Goal: Task Accomplishment & Management: Manage account settings

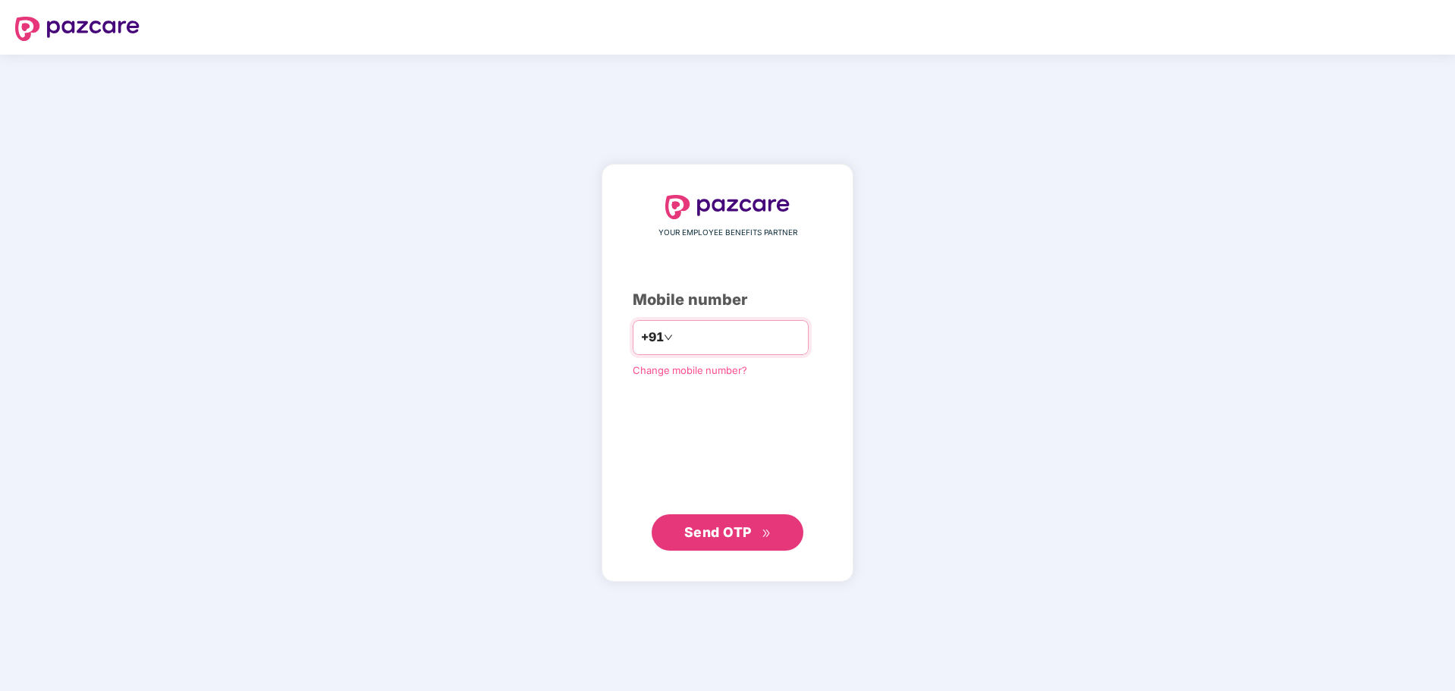
click at [729, 331] on input "number" at bounding box center [738, 338] width 124 height 24
type input "**********"
click at [741, 530] on span "Send OTP" at bounding box center [718, 532] width 68 height 16
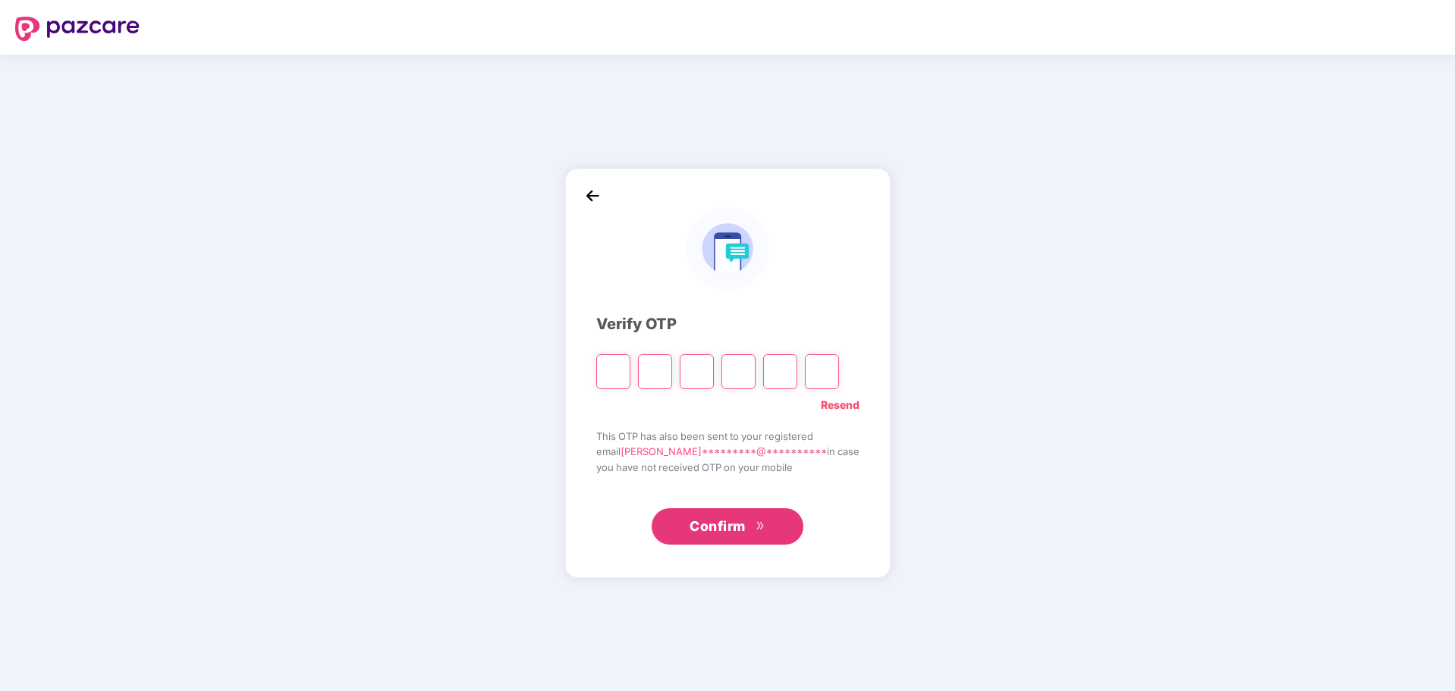
type input "*"
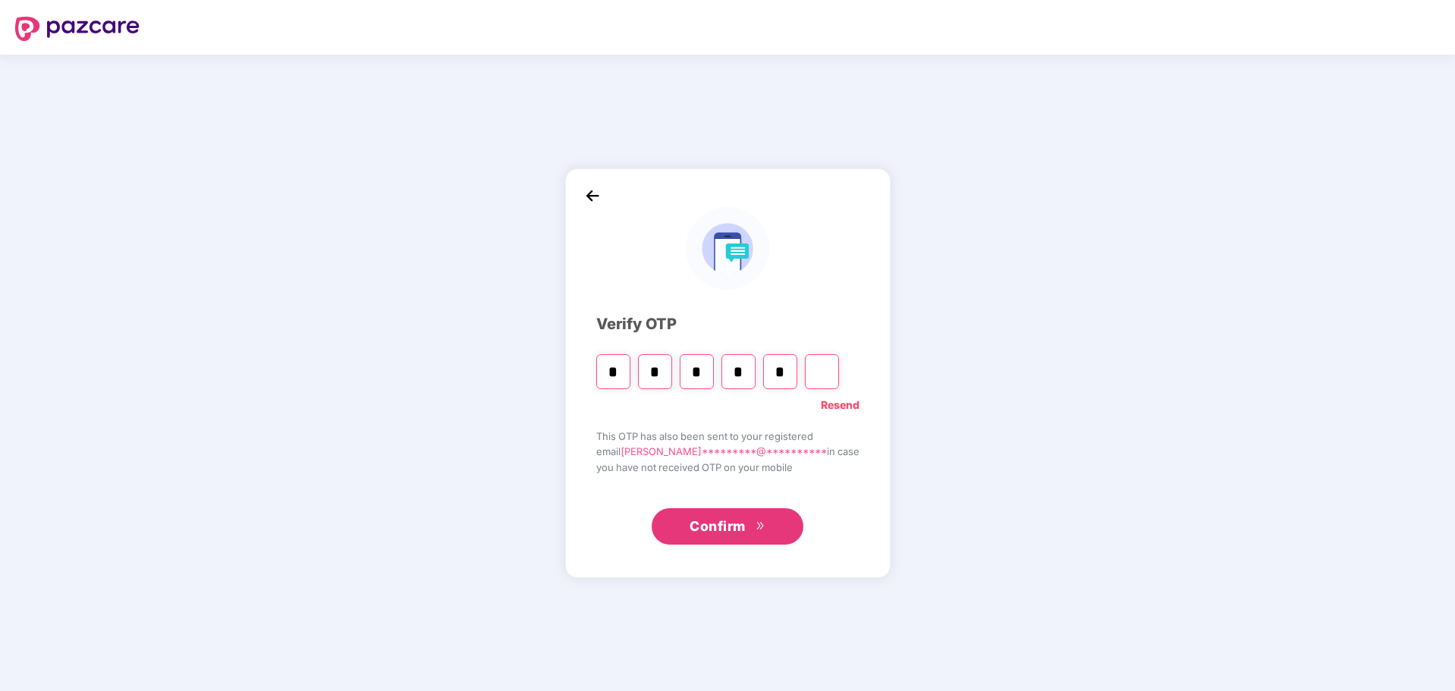
type input "*"
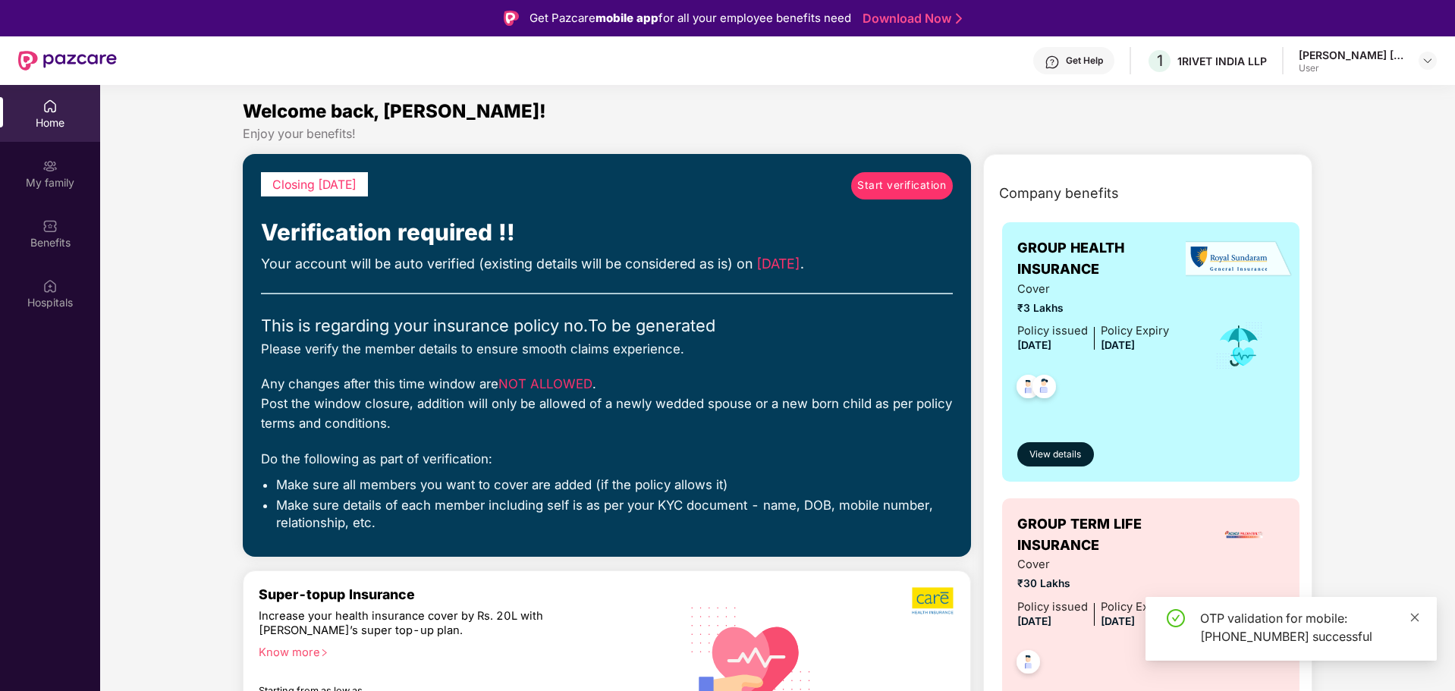
click at [1411, 618] on icon "close" at bounding box center [1415, 617] width 11 height 11
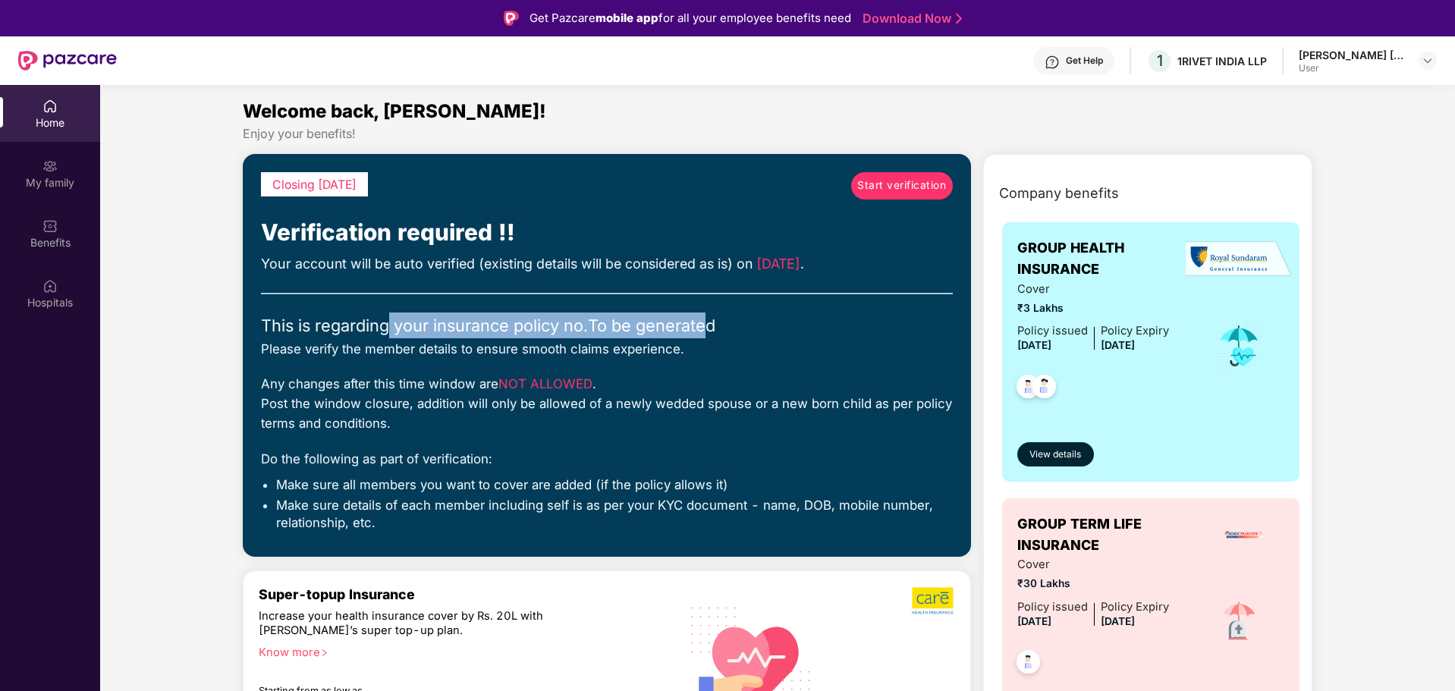
drag, startPoint x: 455, startPoint y: 304, endPoint x: 714, endPoint y: 304, distance: 258.8
click at [714, 304] on div "Closing [DATE] Start verification Verification required !! Your account will be…" at bounding box center [607, 355] width 692 height 367
click at [739, 319] on div "This is regarding your insurance policy no. To be generated" at bounding box center [607, 326] width 692 height 26
drag, startPoint x: 605, startPoint y: 324, endPoint x: 693, endPoint y: 326, distance: 88.0
click at [693, 326] on div "This is regarding your insurance policy no. To be generated" at bounding box center [607, 326] width 692 height 26
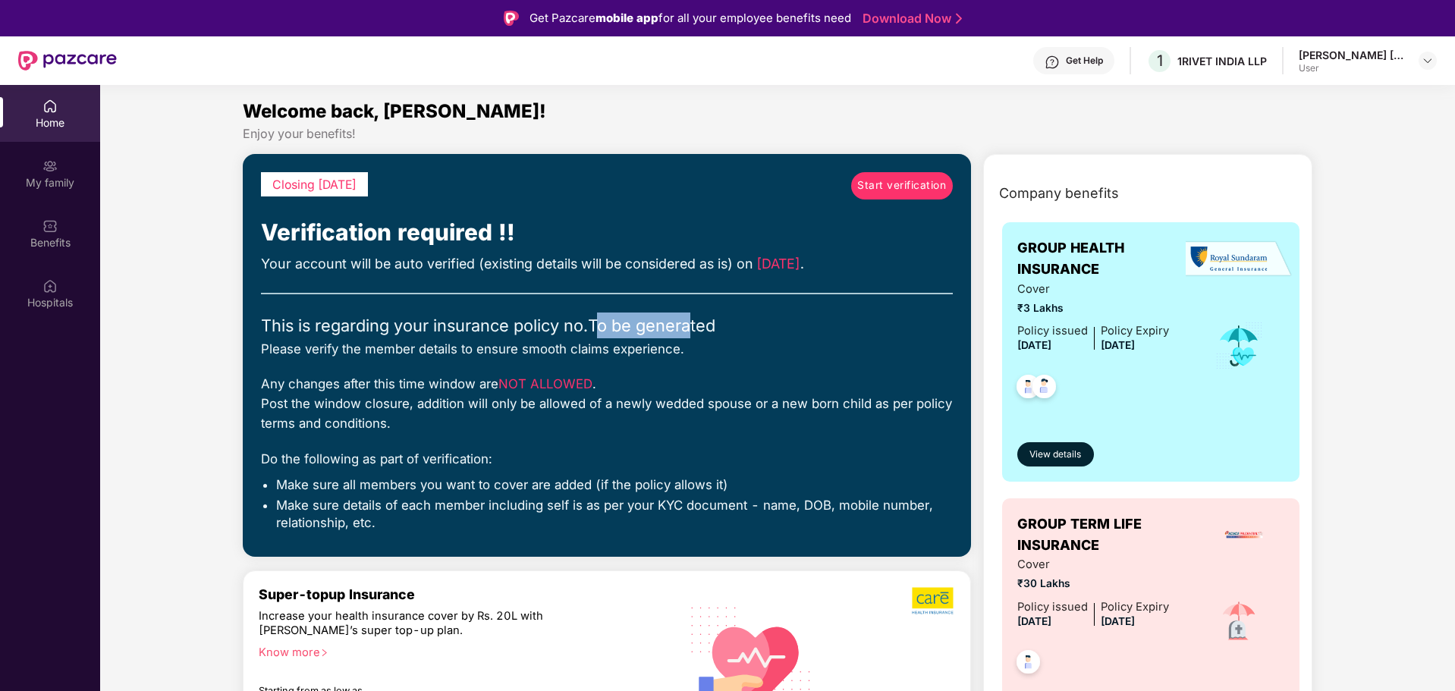
click at [377, 337] on div "This is regarding your insurance policy no. To be generated" at bounding box center [607, 326] width 692 height 26
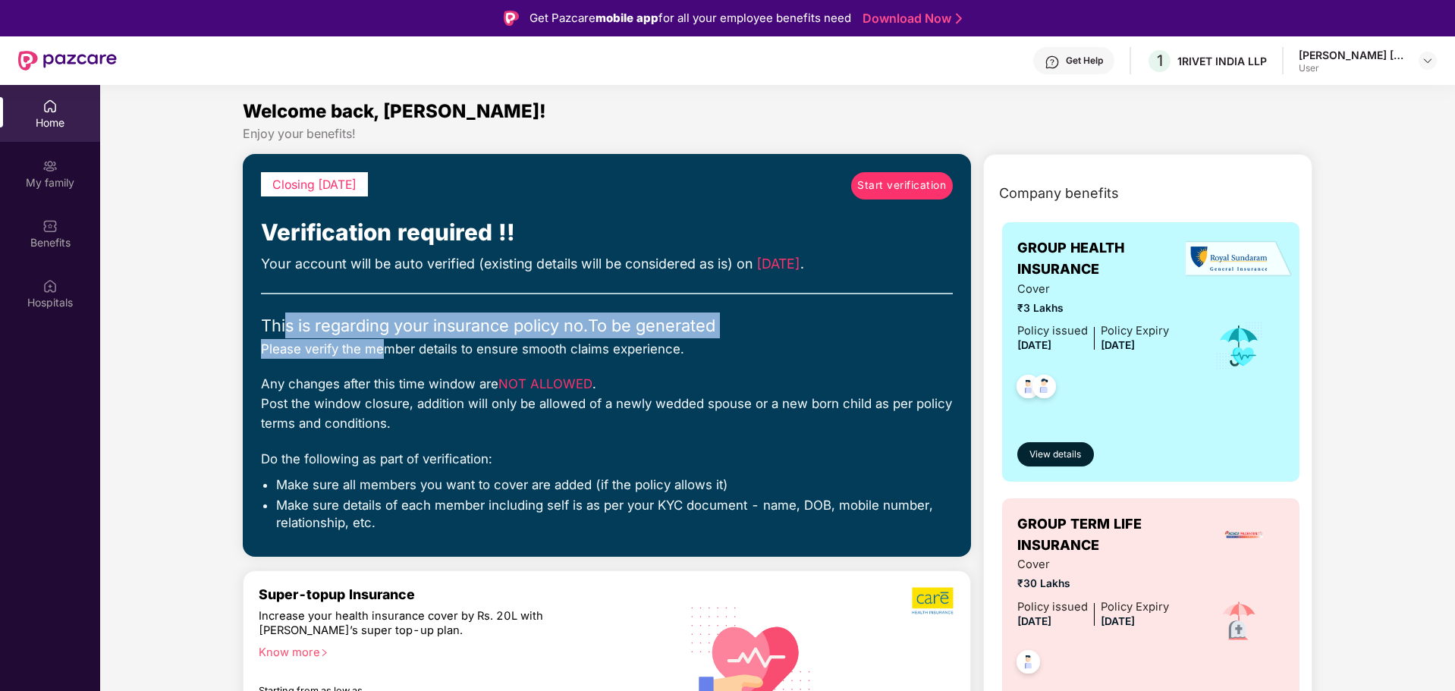
drag, startPoint x: 289, startPoint y: 338, endPoint x: 387, endPoint y: 339, distance: 97.9
click at [387, 339] on div "Closing [DATE] Start verification Verification required !! Your account will be…" at bounding box center [607, 355] width 692 height 367
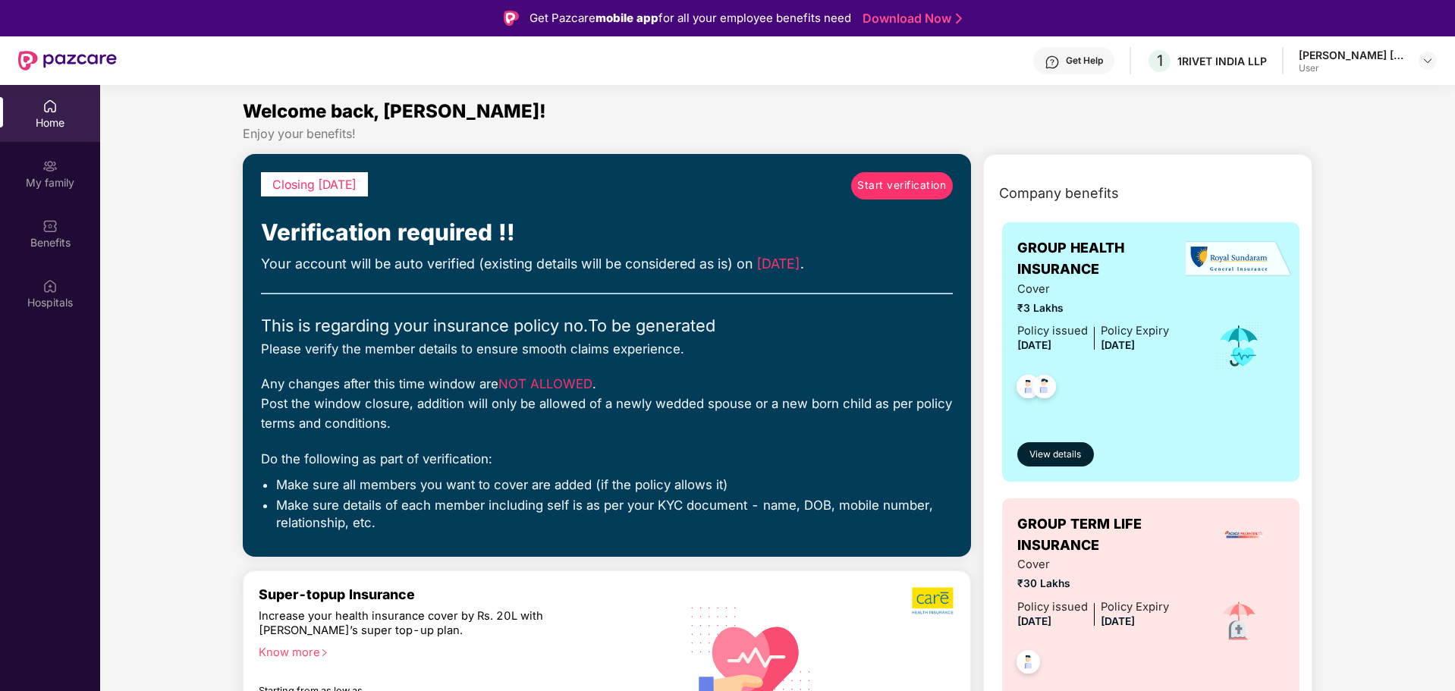
click at [409, 344] on div "Please verify the member details to ensure smooth claims experience." at bounding box center [607, 349] width 692 height 20
drag, startPoint x: 417, startPoint y: 344, endPoint x: 707, endPoint y: 335, distance: 290.0
click at [700, 338] on div "Closing [DATE] Start verification Verification required !! Your account will be…" at bounding box center [607, 355] width 692 height 367
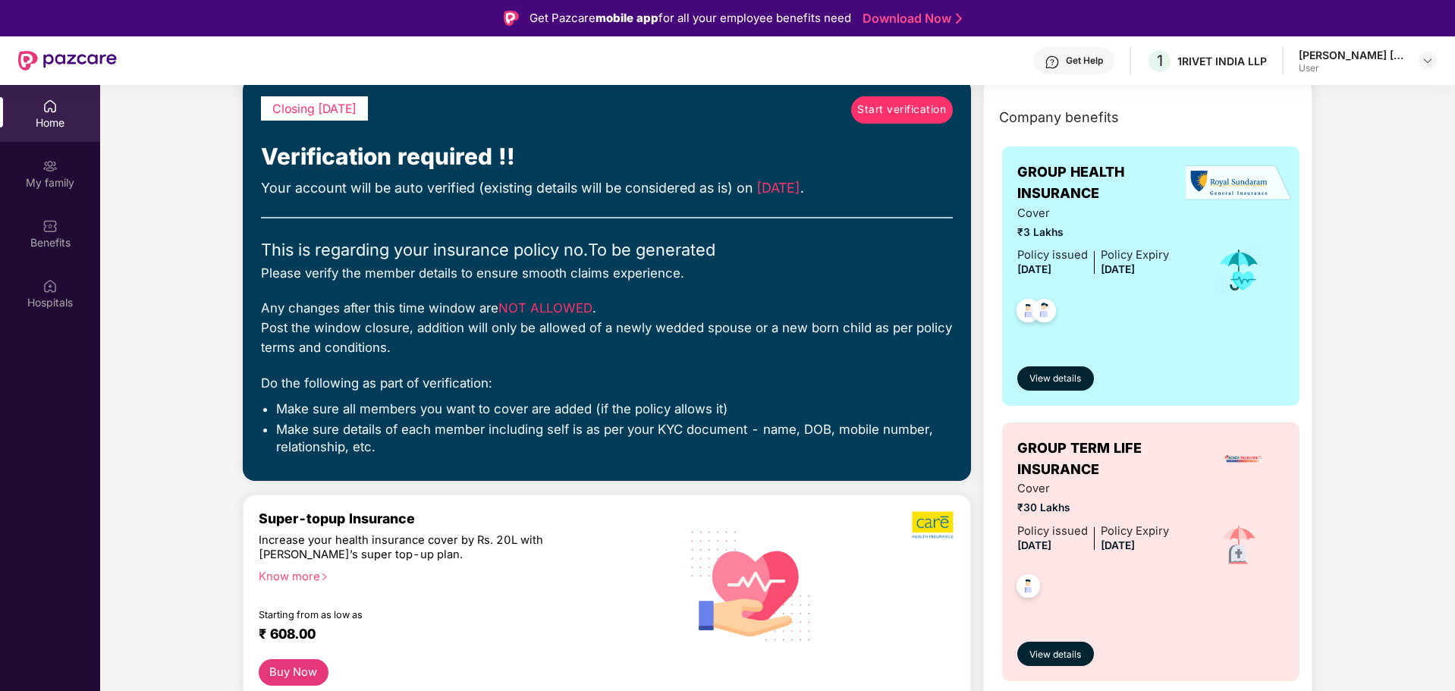
click at [318, 349] on div "Any changes after this time window are NOT ALLOWED . Post the window closure, a…" at bounding box center [607, 328] width 692 height 60
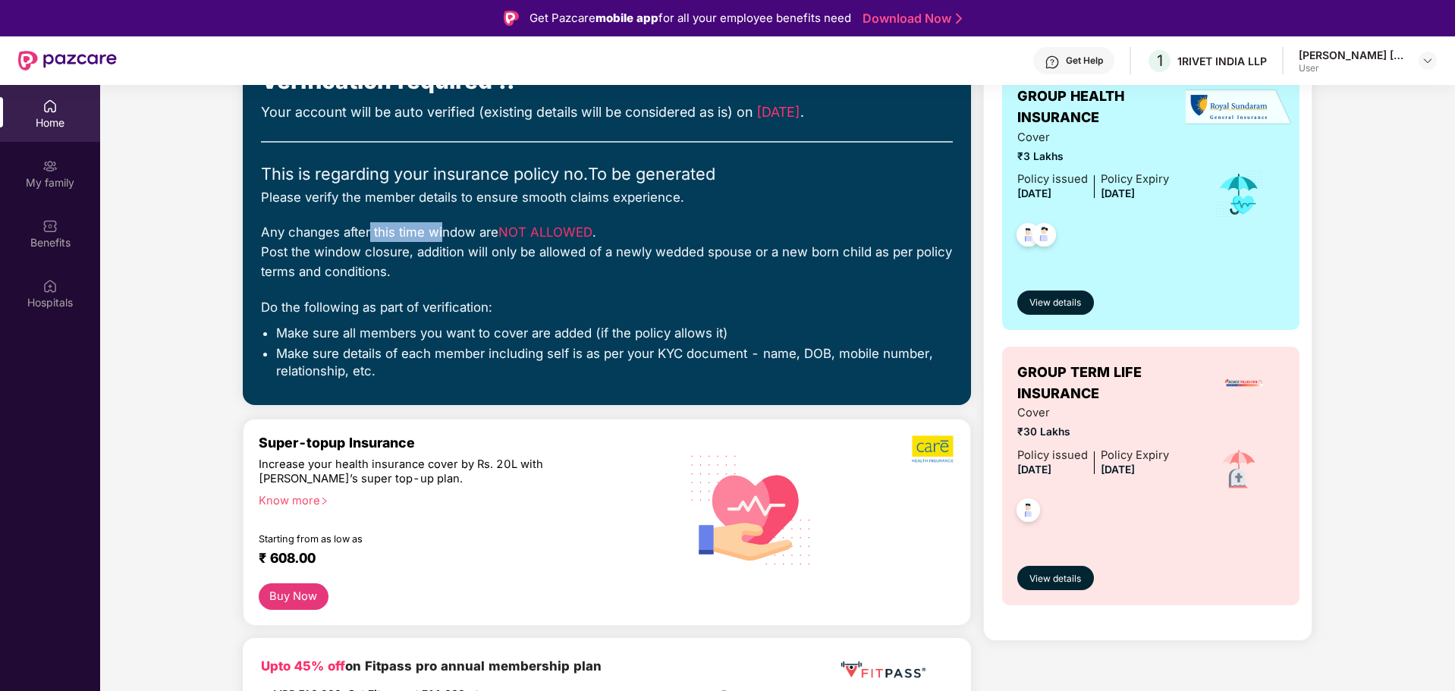
drag, startPoint x: 400, startPoint y: 234, endPoint x: 440, endPoint y: 234, distance: 40.2
click at [440, 234] on div "Any changes after this time window are NOT ALLOWED . Post the window closure, a…" at bounding box center [607, 252] width 692 height 60
click at [436, 246] on div "Any changes after this time window are NOT ALLOWED . Post the window closure, a…" at bounding box center [607, 252] width 692 height 60
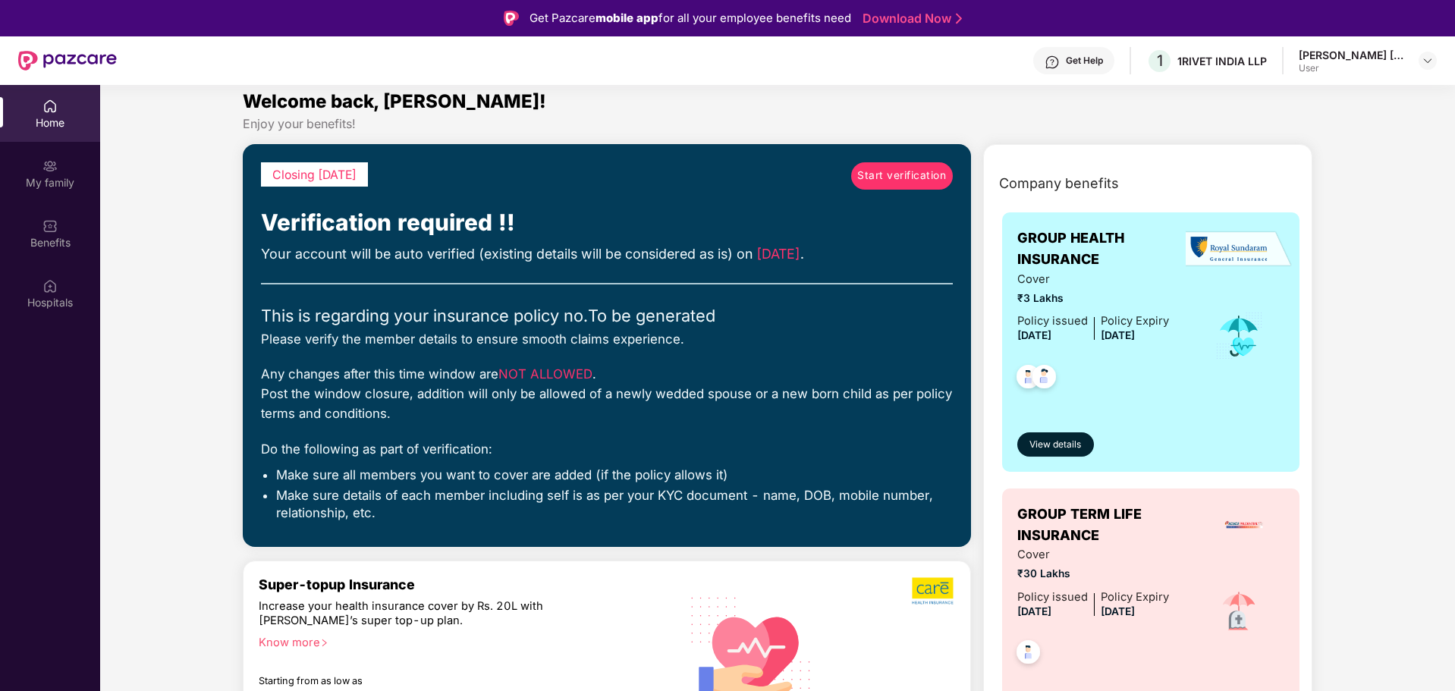
scroll to position [0, 0]
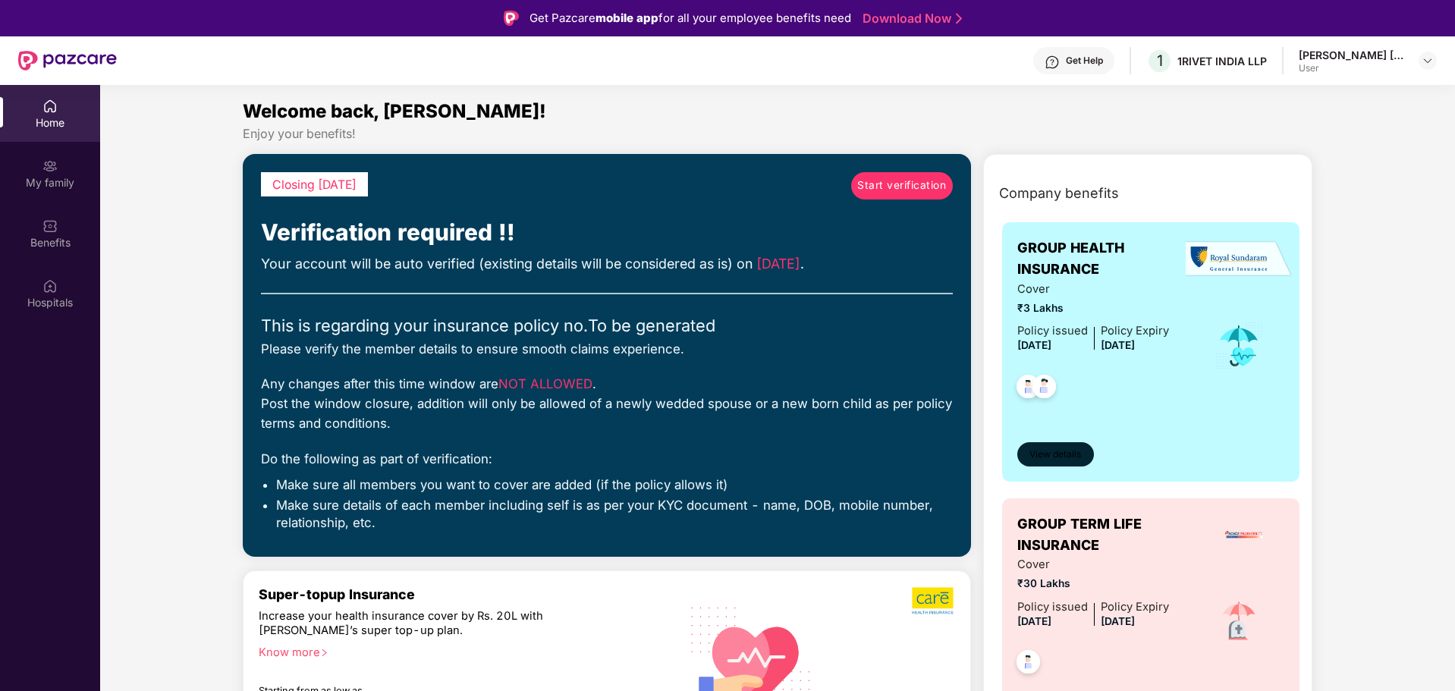
click at [1060, 447] on button "View details" at bounding box center [1056, 454] width 77 height 24
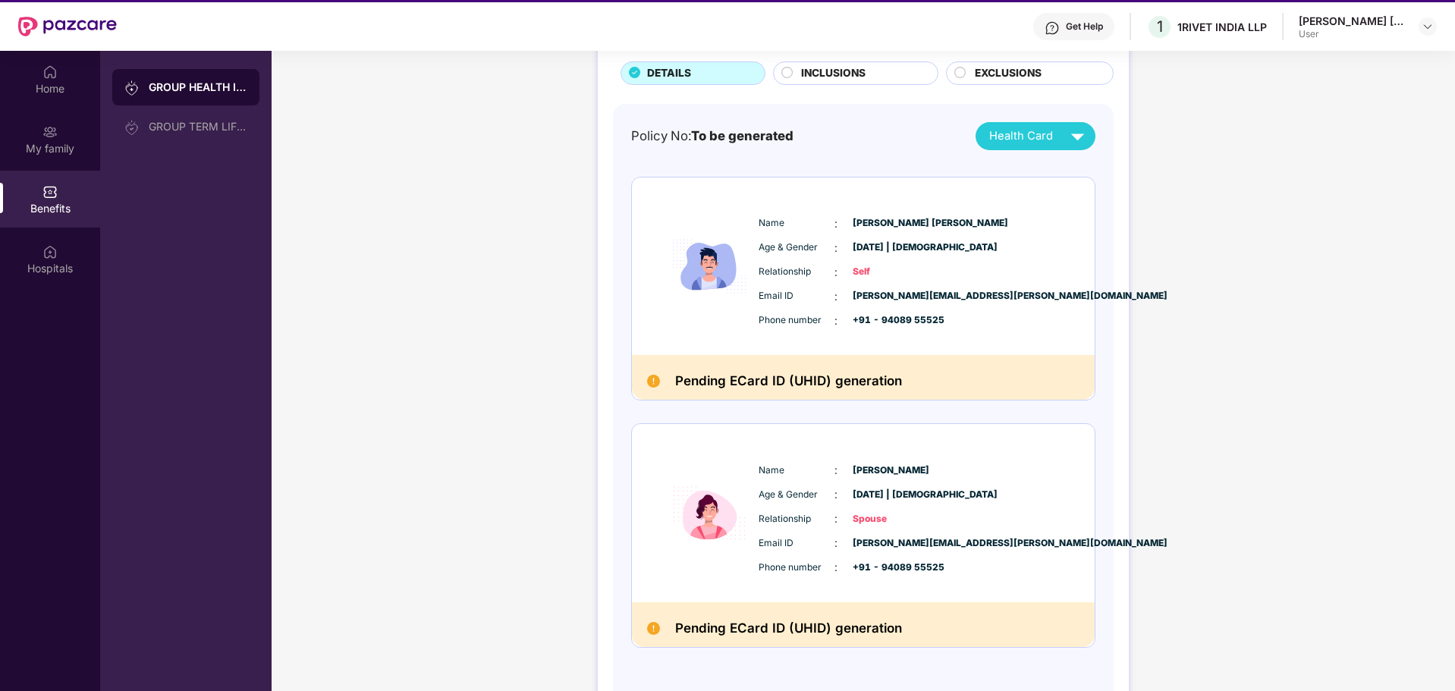
scroll to position [85, 0]
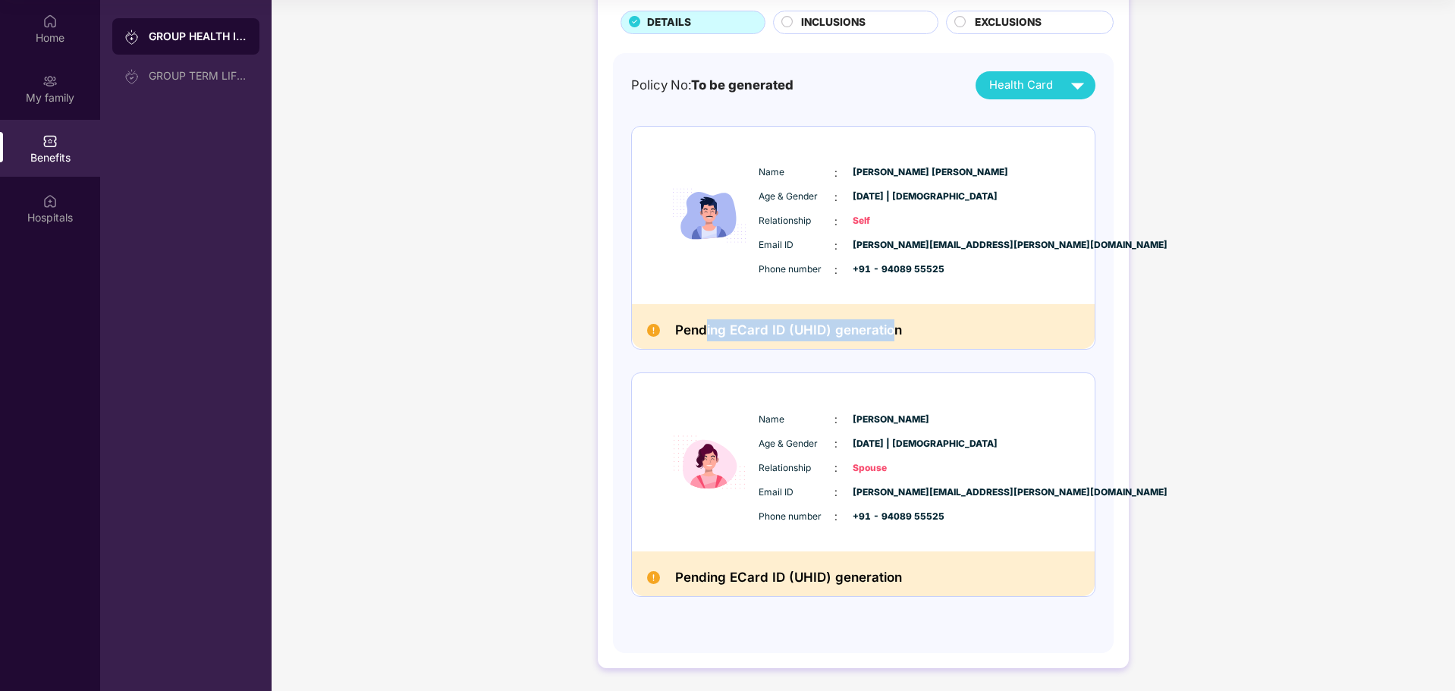
drag, startPoint x: 706, startPoint y: 328, endPoint x: 889, endPoint y: 329, distance: 183.6
click at [889, 329] on h2 "Pending ECard ID (UHID) generation" at bounding box center [788, 330] width 227 height 22
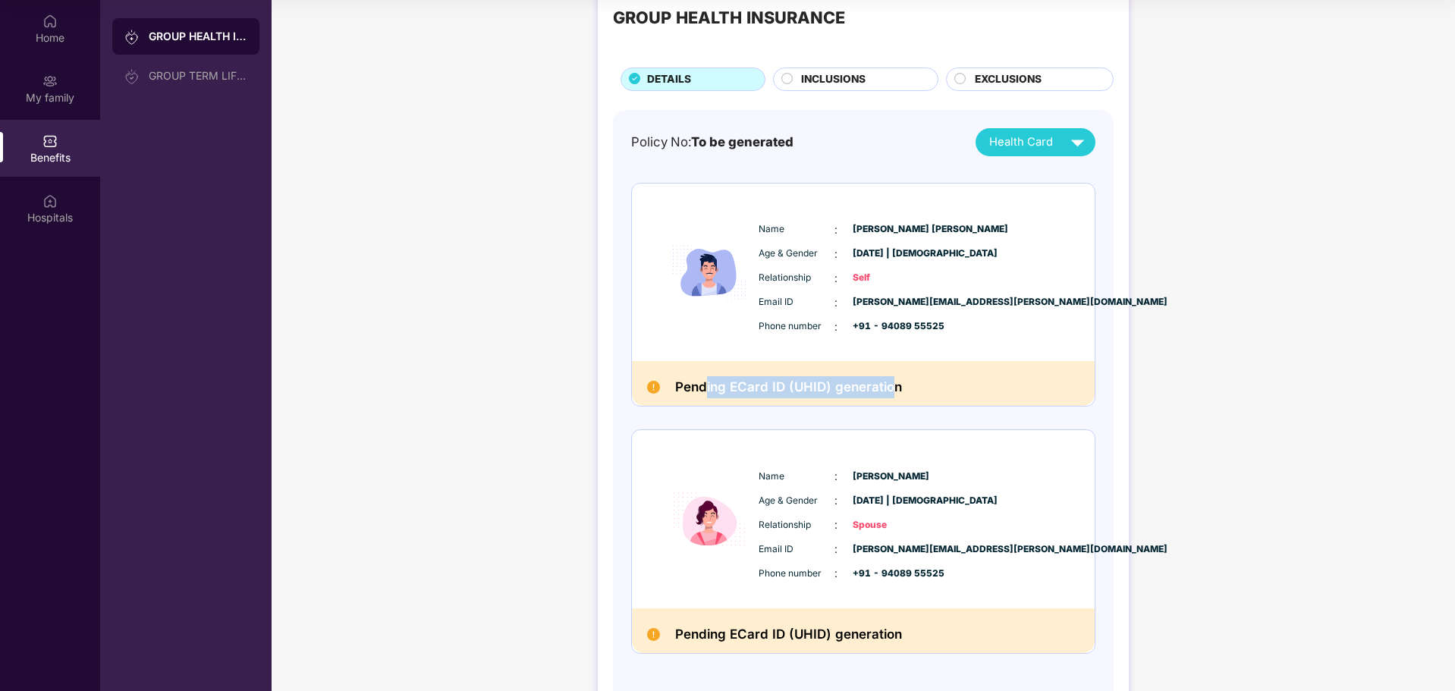
scroll to position [0, 0]
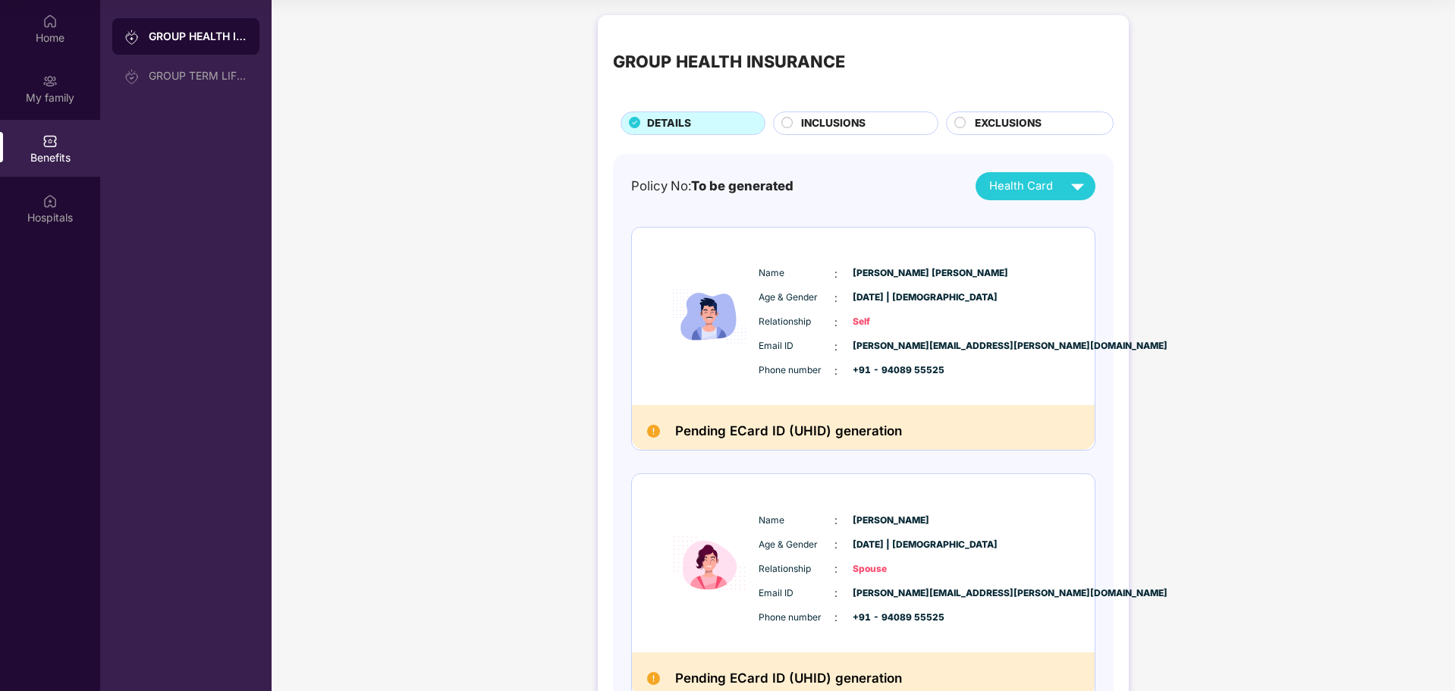
click at [846, 115] on span "INCLUSIONS" at bounding box center [833, 123] width 65 height 17
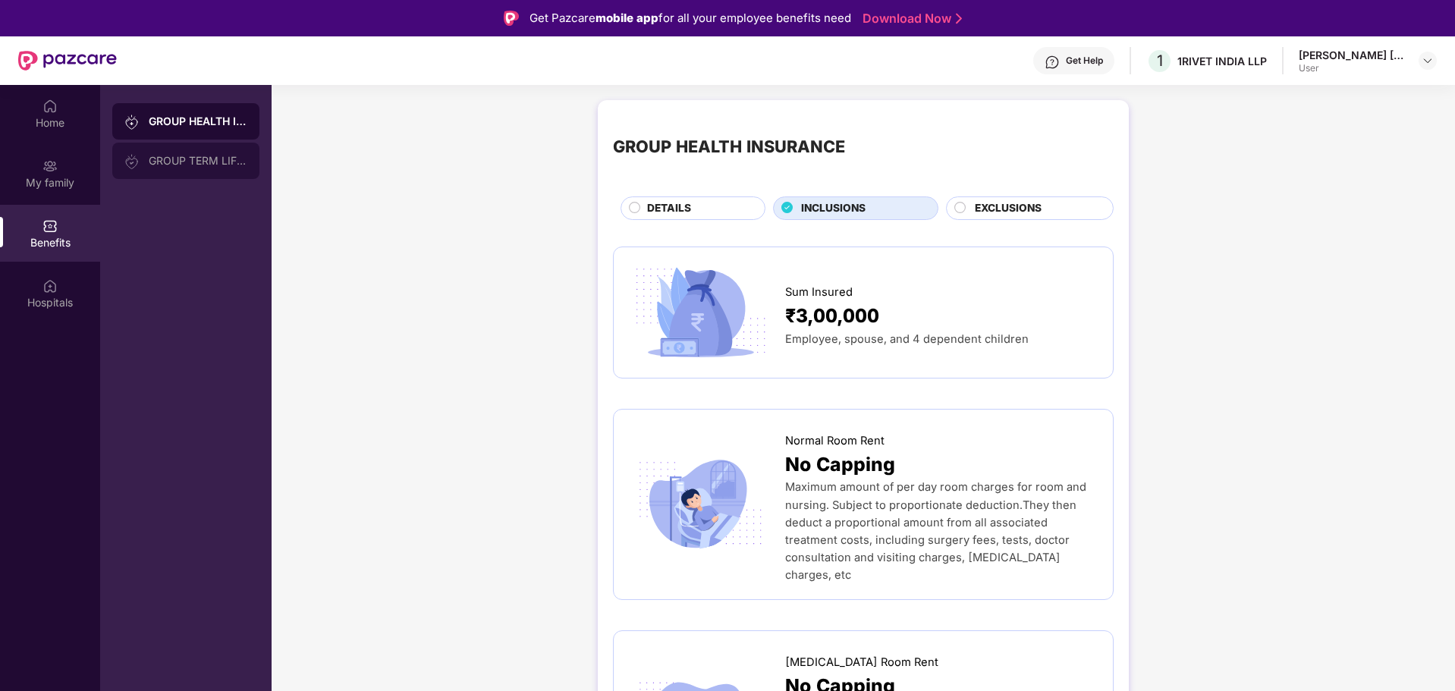
click at [222, 163] on div "GROUP TERM LIFE INSURANCE" at bounding box center [198, 161] width 99 height 12
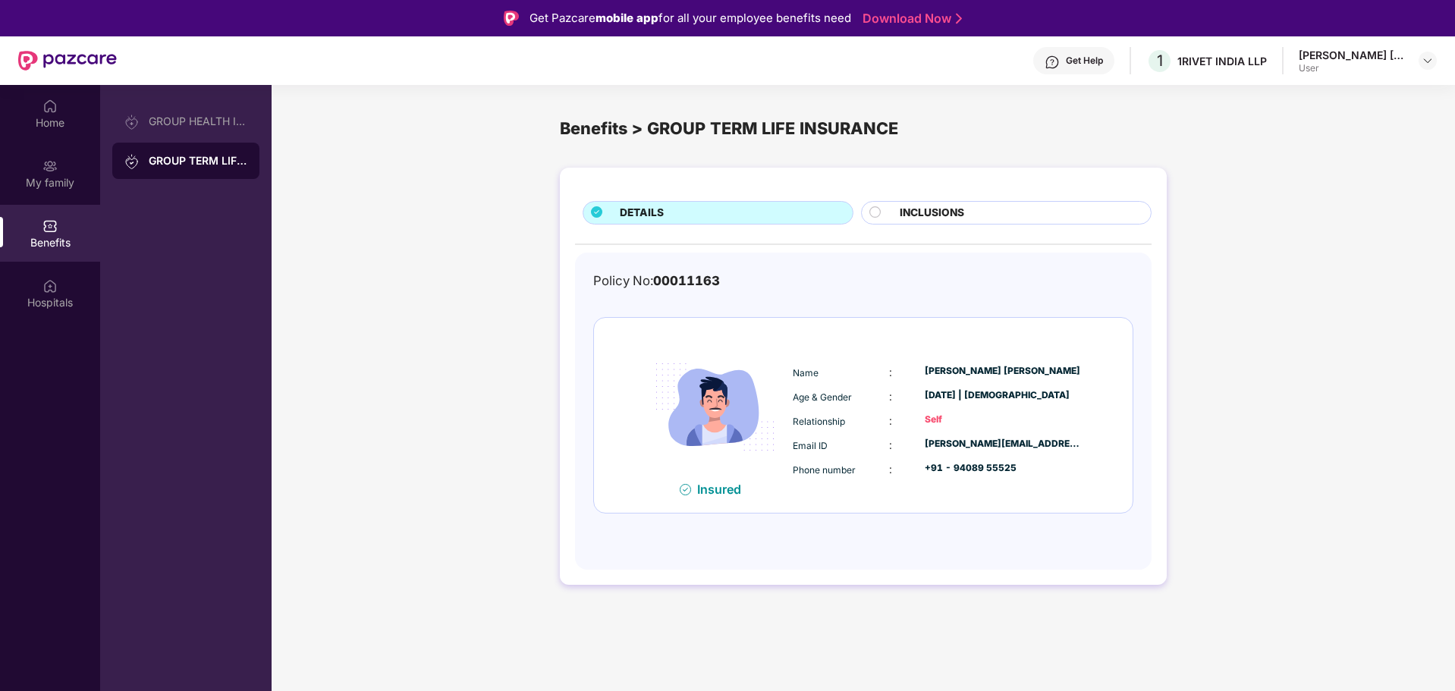
click at [1012, 219] on div "INCLUSIONS" at bounding box center [1017, 214] width 251 height 19
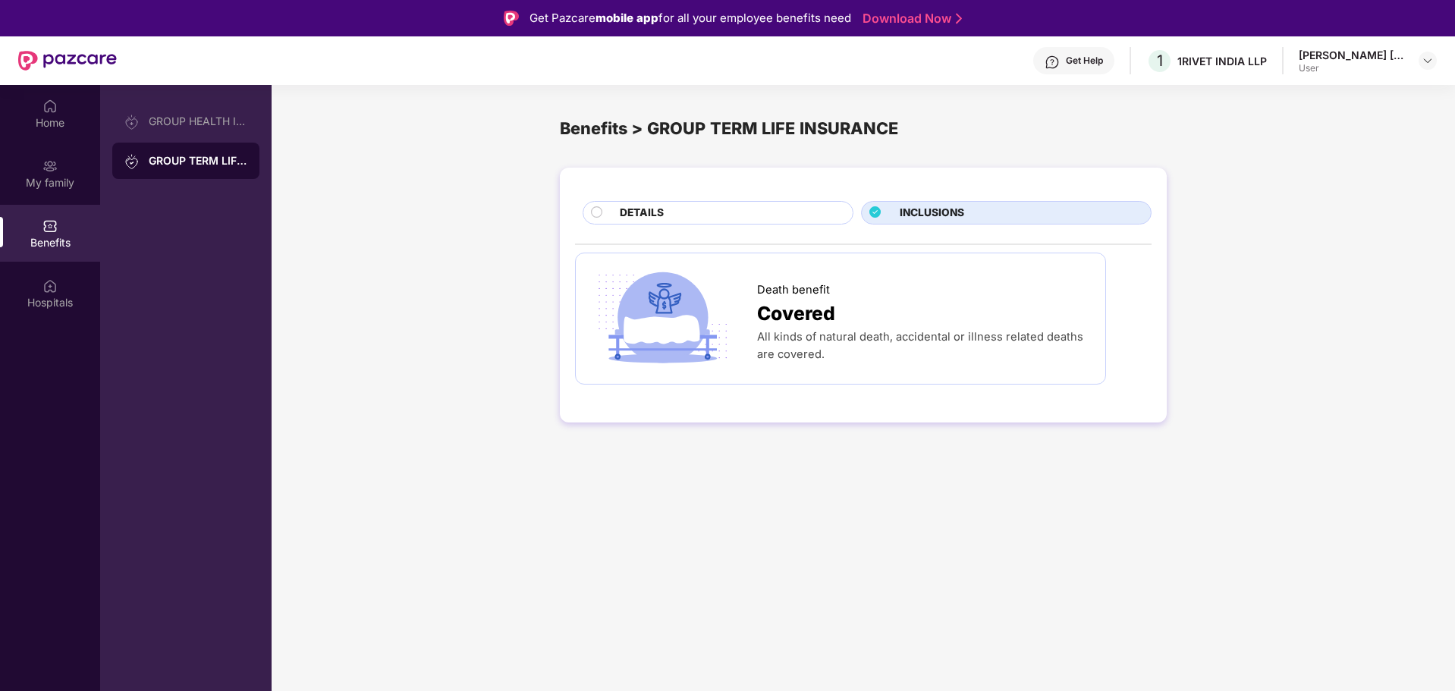
click at [670, 203] on div "DETAILS" at bounding box center [718, 213] width 271 height 24
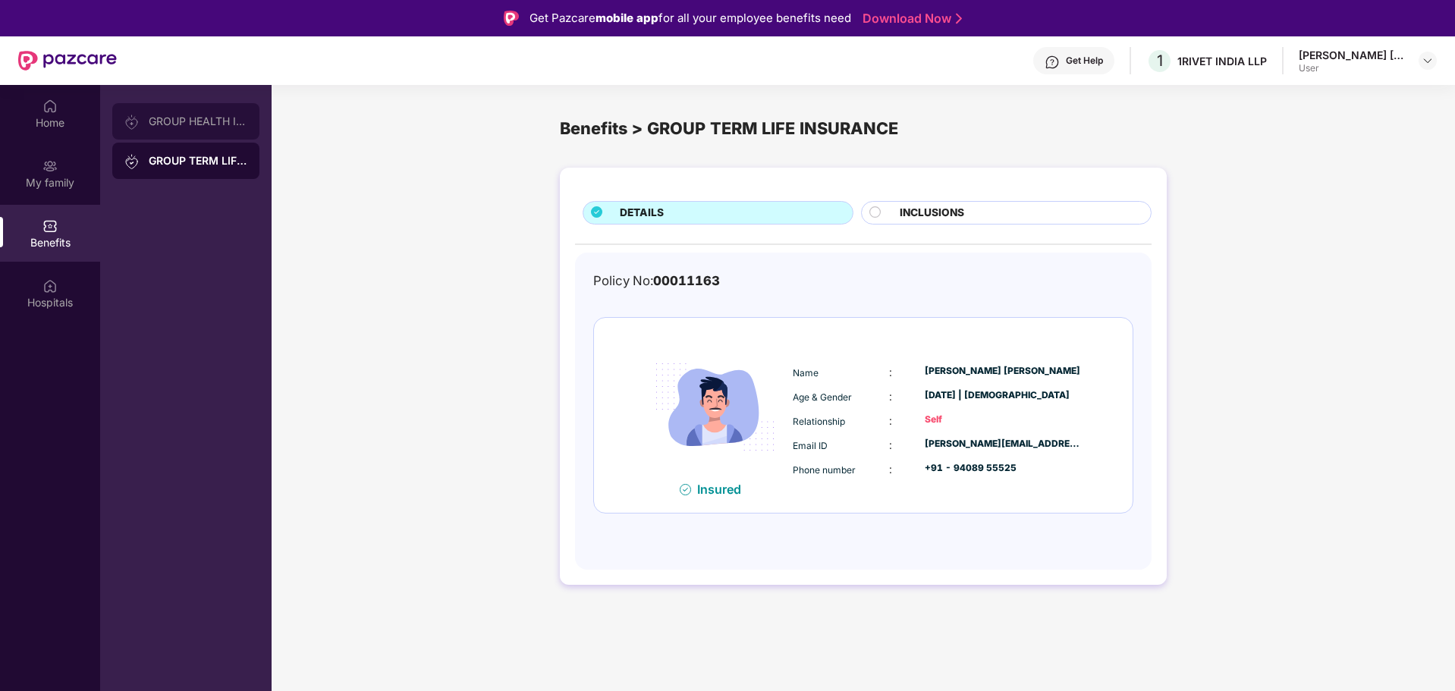
click at [171, 117] on div "GROUP HEALTH INSURANCE" at bounding box center [198, 121] width 99 height 12
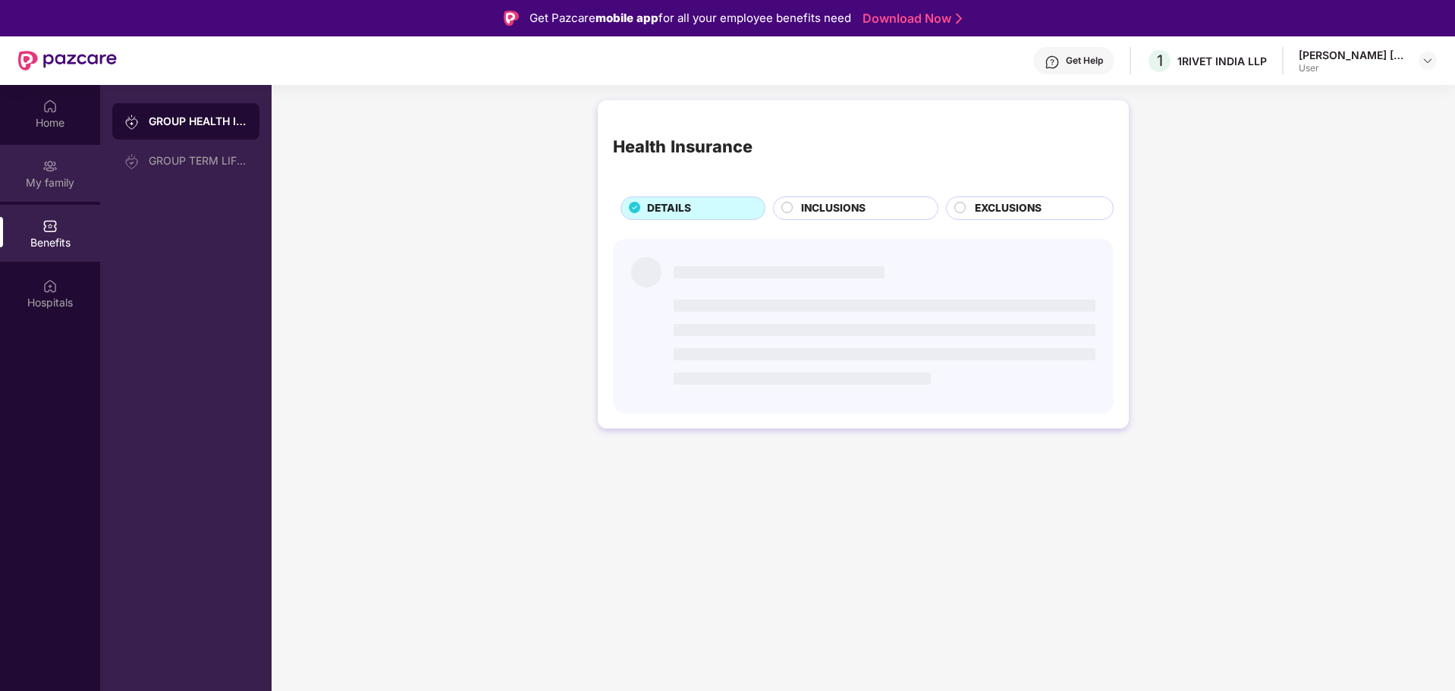
click at [73, 183] on div "My family" at bounding box center [50, 182] width 100 height 15
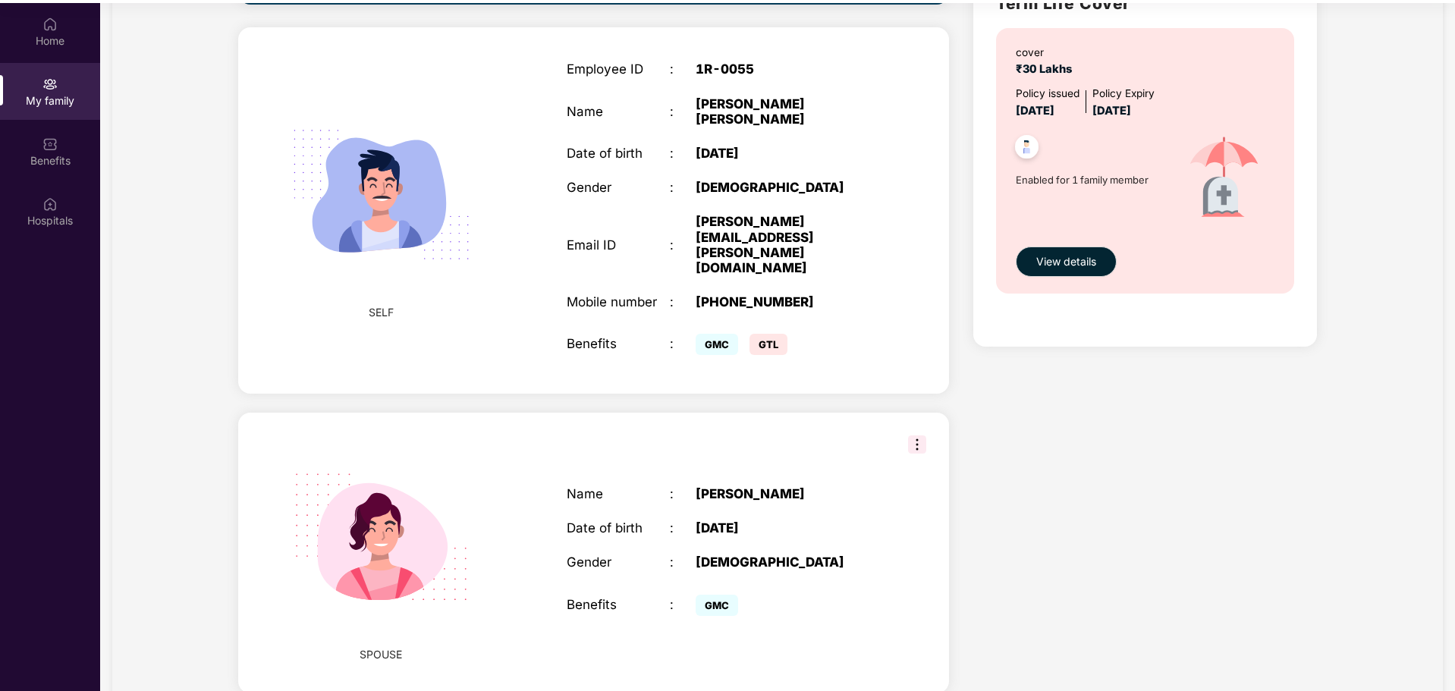
scroll to position [85, 0]
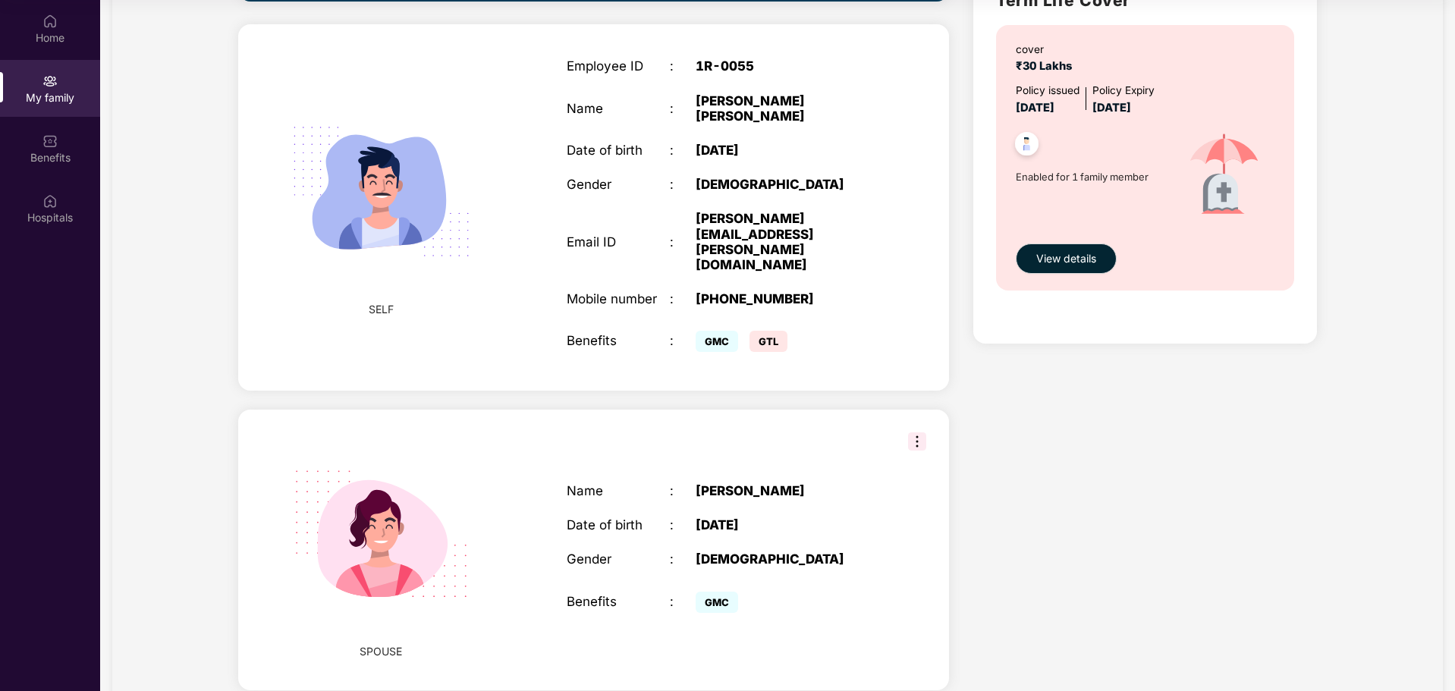
click at [713, 592] on span "GMC" at bounding box center [717, 602] width 42 height 21
click at [917, 433] on img at bounding box center [917, 442] width 18 height 18
click at [1313, 484] on div "Health Cover cover ₹3 Lakhs Policy issued [DATE] Policy Expiry [DATE] Enabled f…" at bounding box center [1145, 132] width 368 height 1155
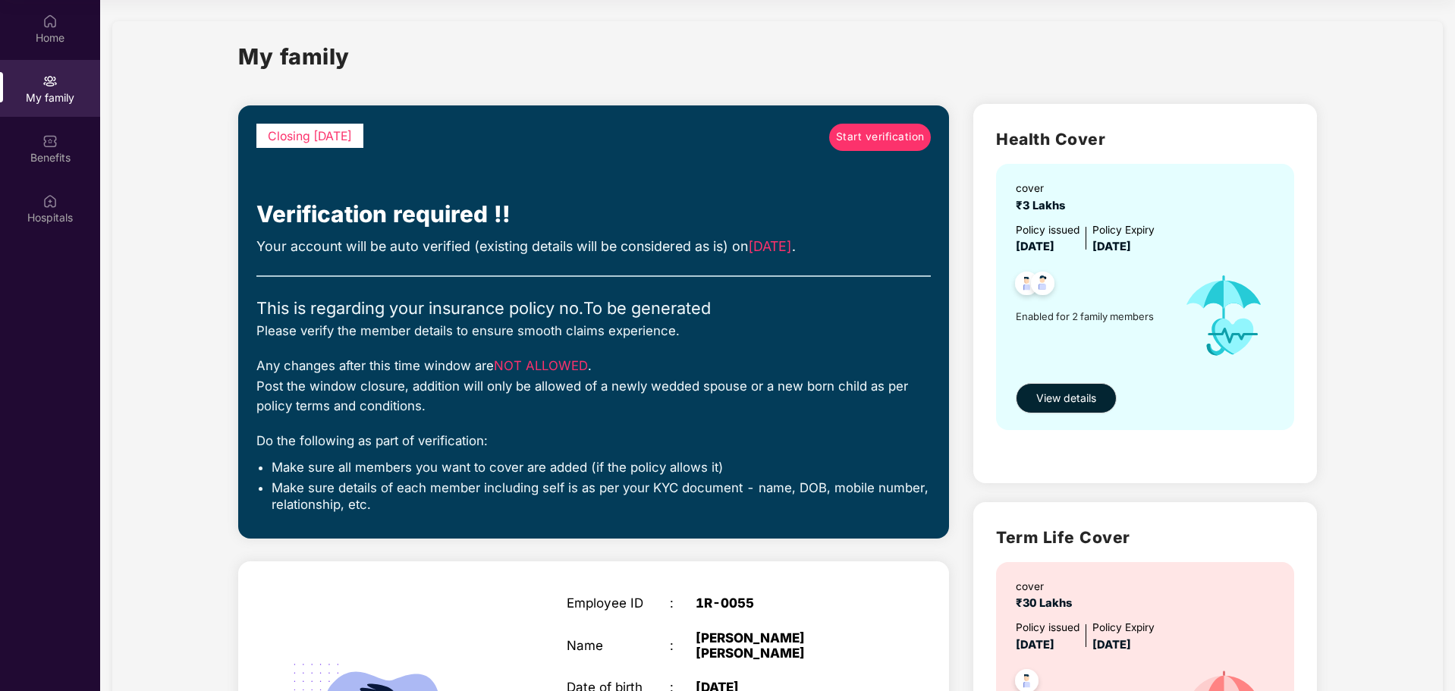
scroll to position [0, 0]
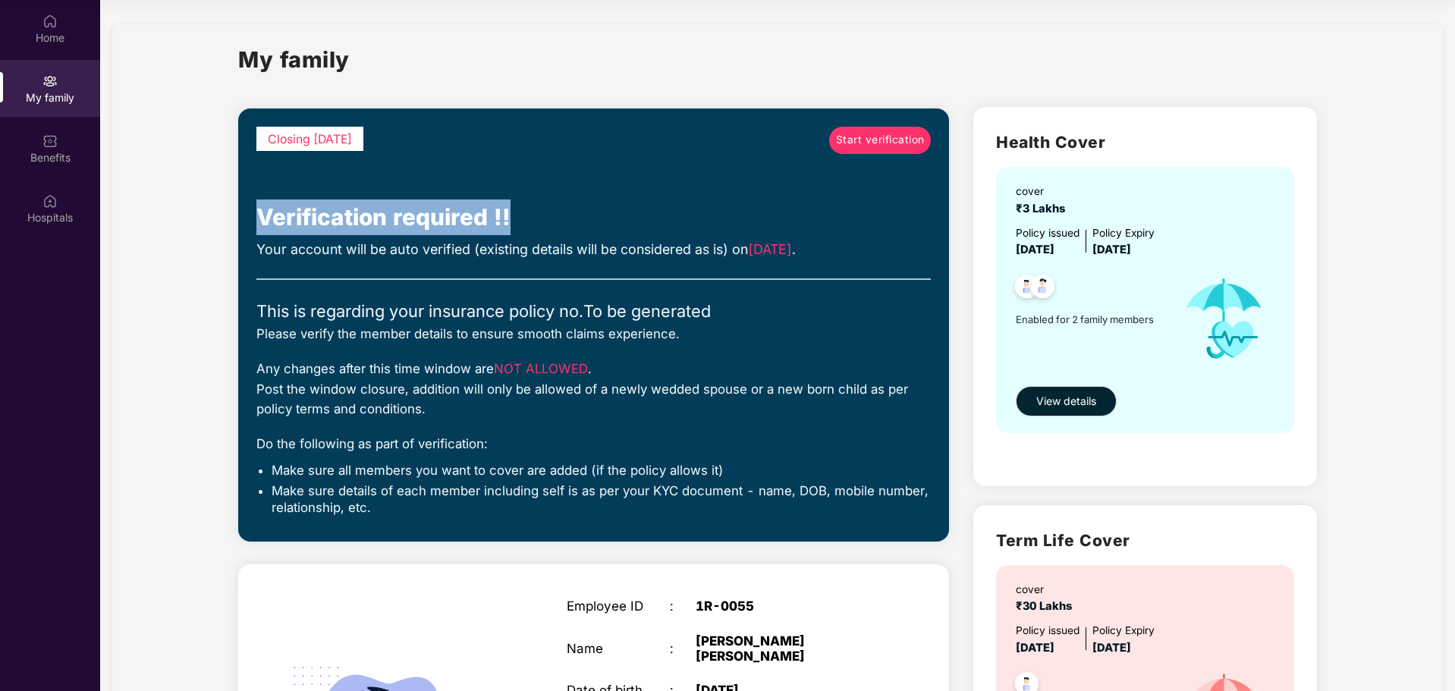
drag, startPoint x: 255, startPoint y: 212, endPoint x: 533, endPoint y: 218, distance: 278.6
click at [533, 218] on div "Closing [DATE] Start verification Verification required !! Your account will be…" at bounding box center [593, 325] width 711 height 433
click at [314, 359] on div "Any changes after this time window are NOT ALLOWED . Post the window closure, a…" at bounding box center [593, 389] width 675 height 60
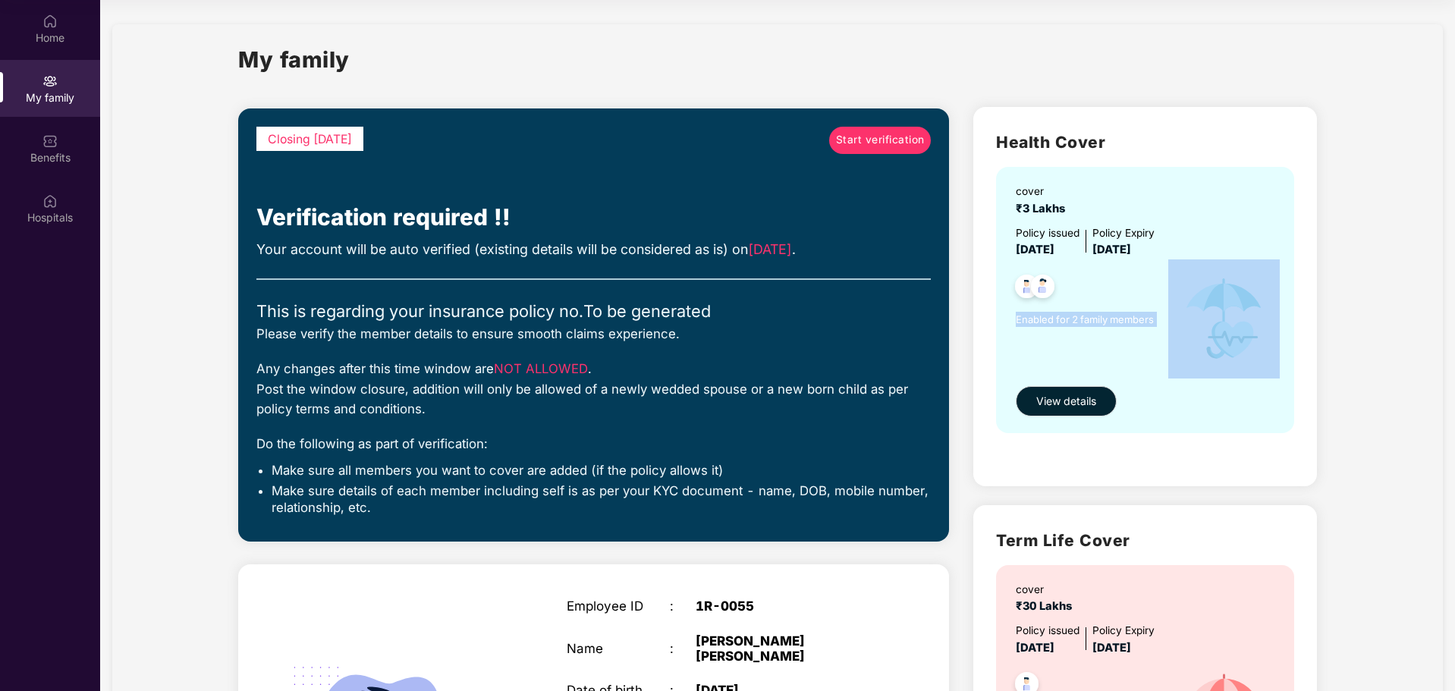
drag, startPoint x: 1015, startPoint y: 322, endPoint x: 1180, endPoint y: 313, distance: 165.7
click at [1180, 313] on div "cover ₹3 Lakhs Policy issued [DATE] Policy Expiry [DATE] Enabled for 2 family m…" at bounding box center [1145, 300] width 298 height 266
click at [1065, 393] on span "View details" at bounding box center [1067, 401] width 60 height 17
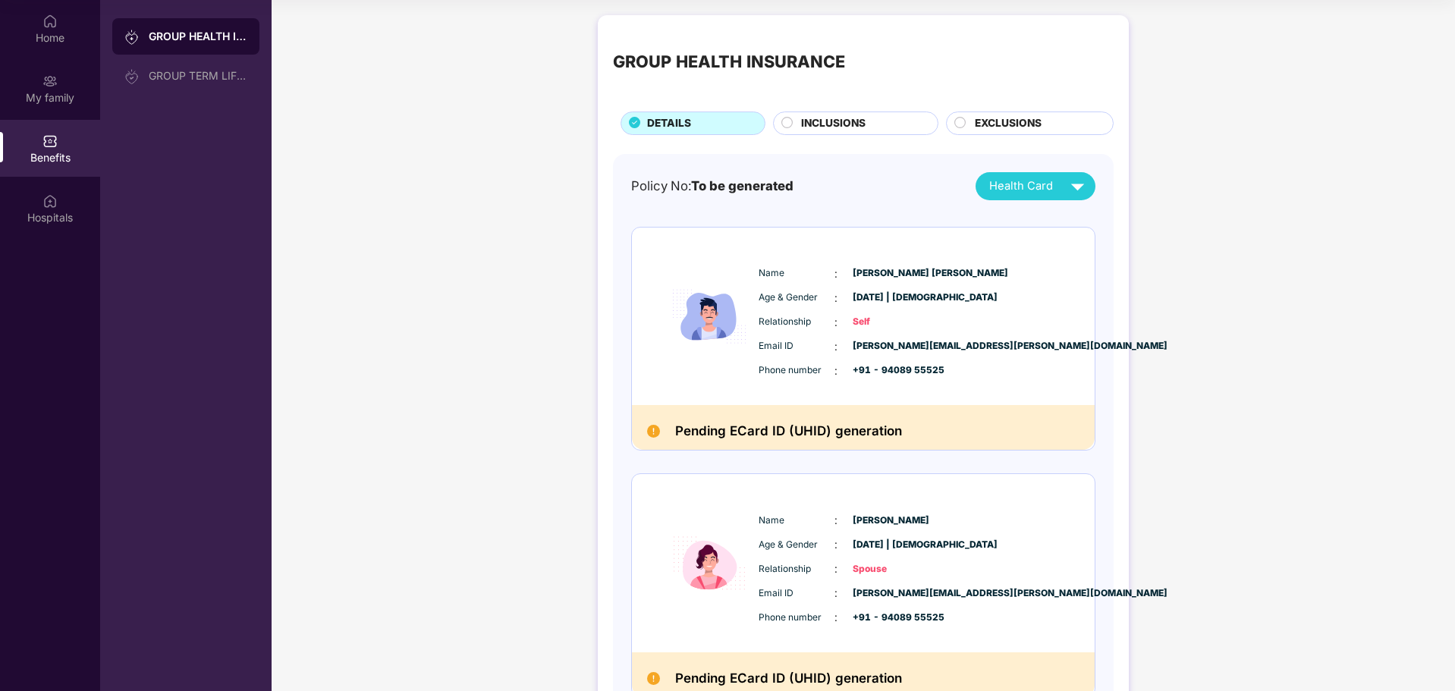
click at [842, 122] on span "INCLUSIONS" at bounding box center [833, 123] width 65 height 17
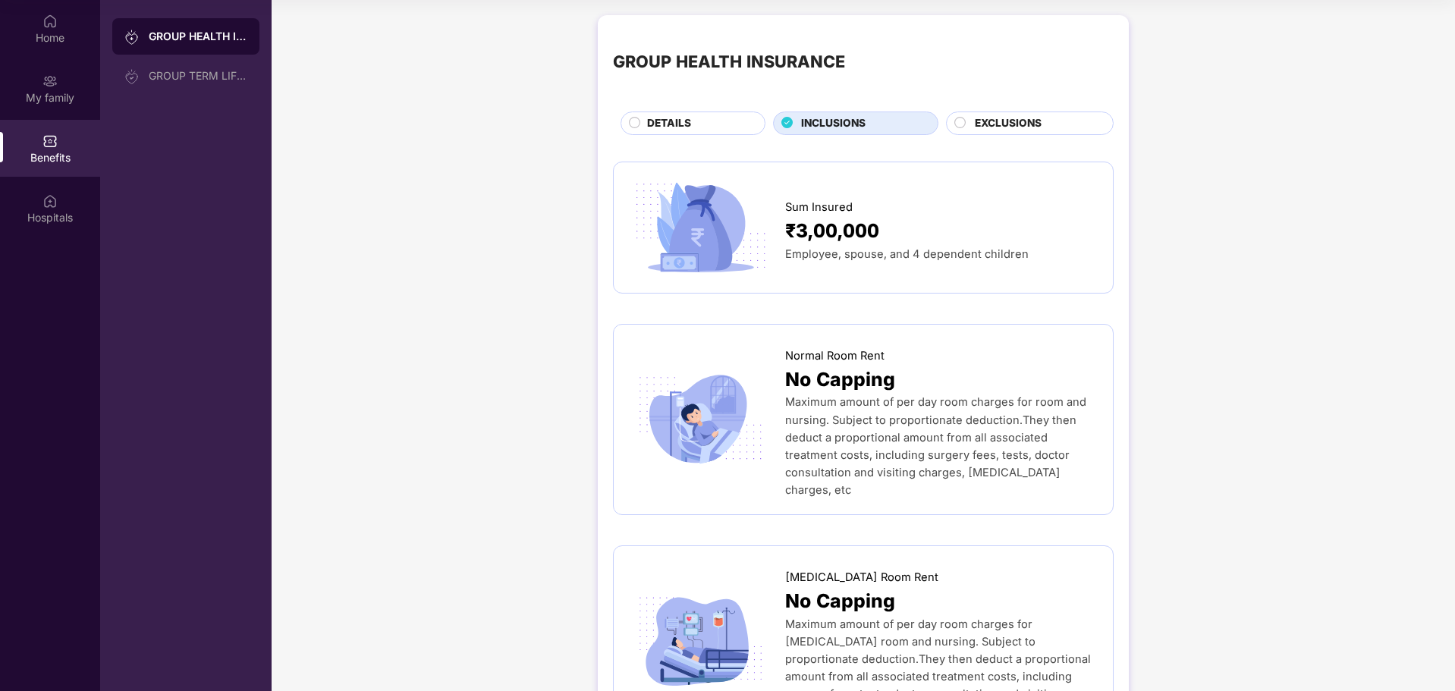
click at [696, 109] on div "GROUP HEALTH INSURANCE DETAILS INCLUSIONS EXCLUSIONS" at bounding box center [863, 82] width 501 height 105
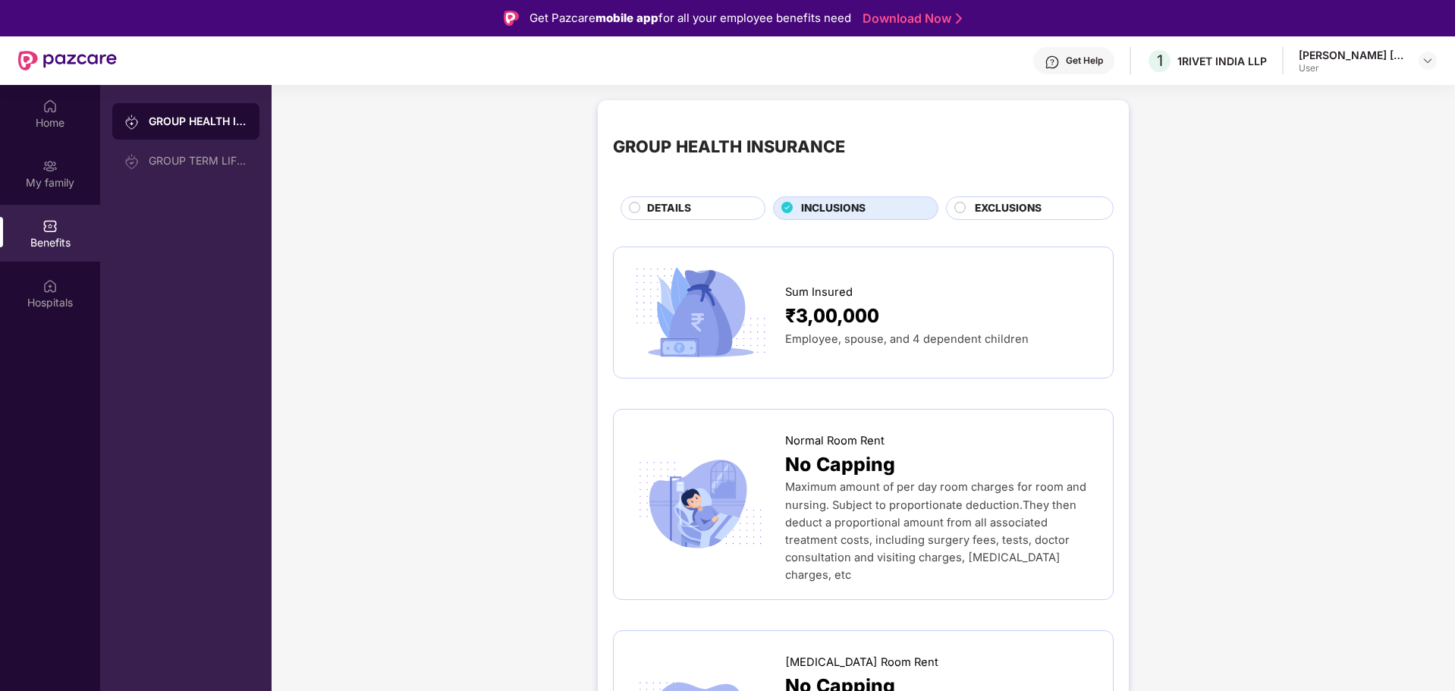
click at [989, 204] on span "EXCLUSIONS" at bounding box center [1008, 208] width 67 height 17
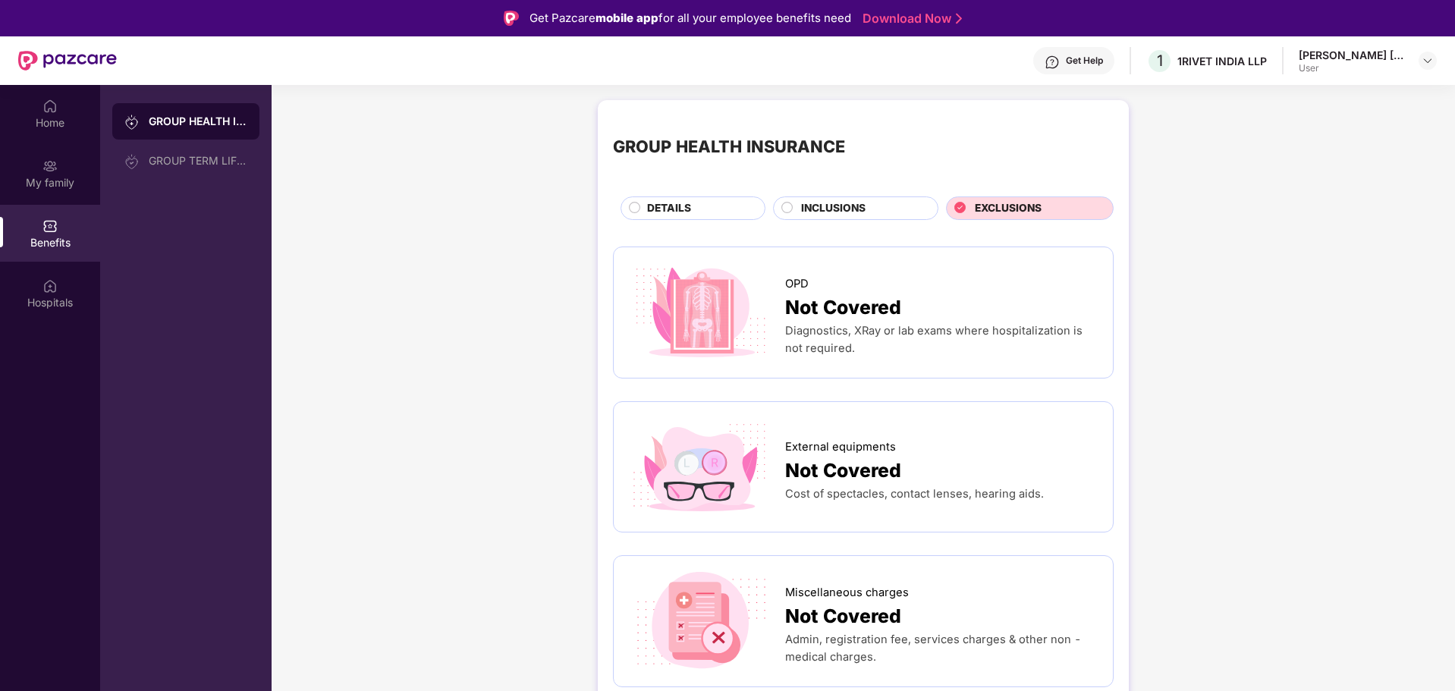
click at [830, 206] on span "INCLUSIONS" at bounding box center [833, 208] width 65 height 17
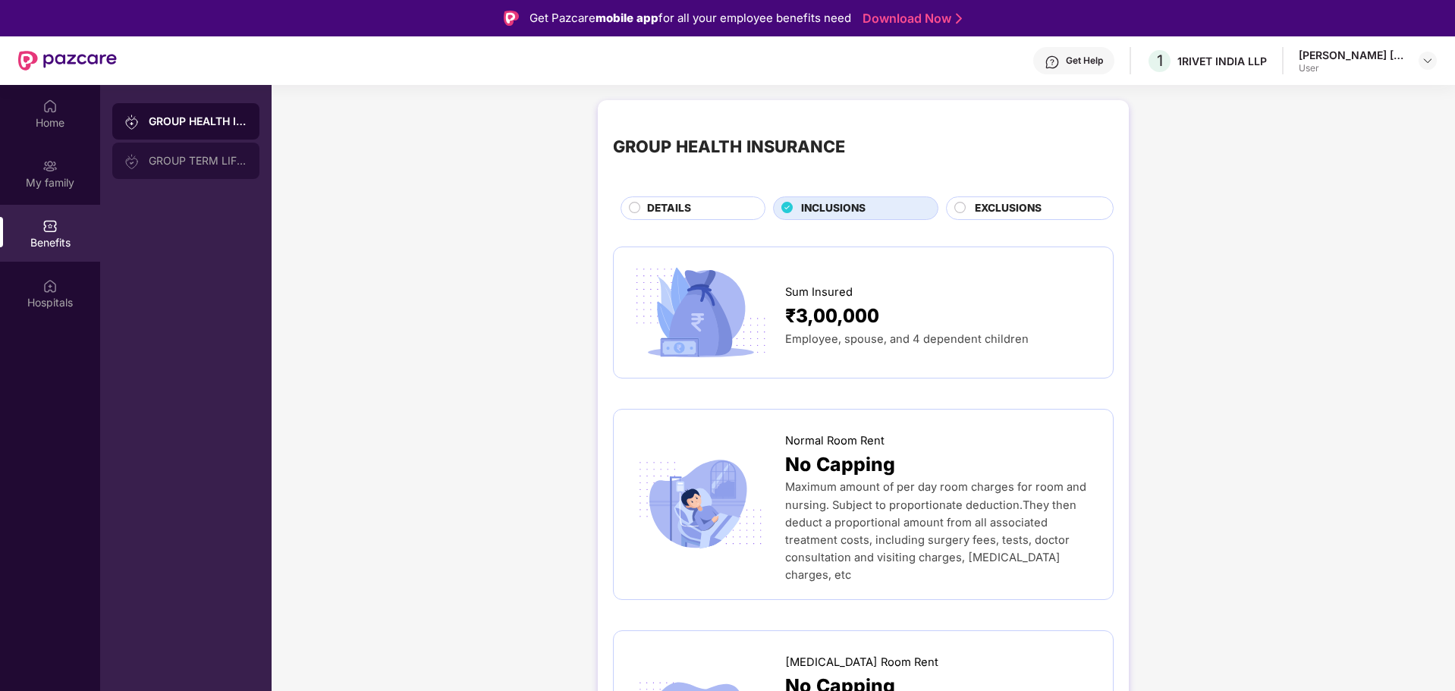
click at [140, 171] on div "GROUP TERM LIFE INSURANCE" at bounding box center [185, 161] width 147 height 36
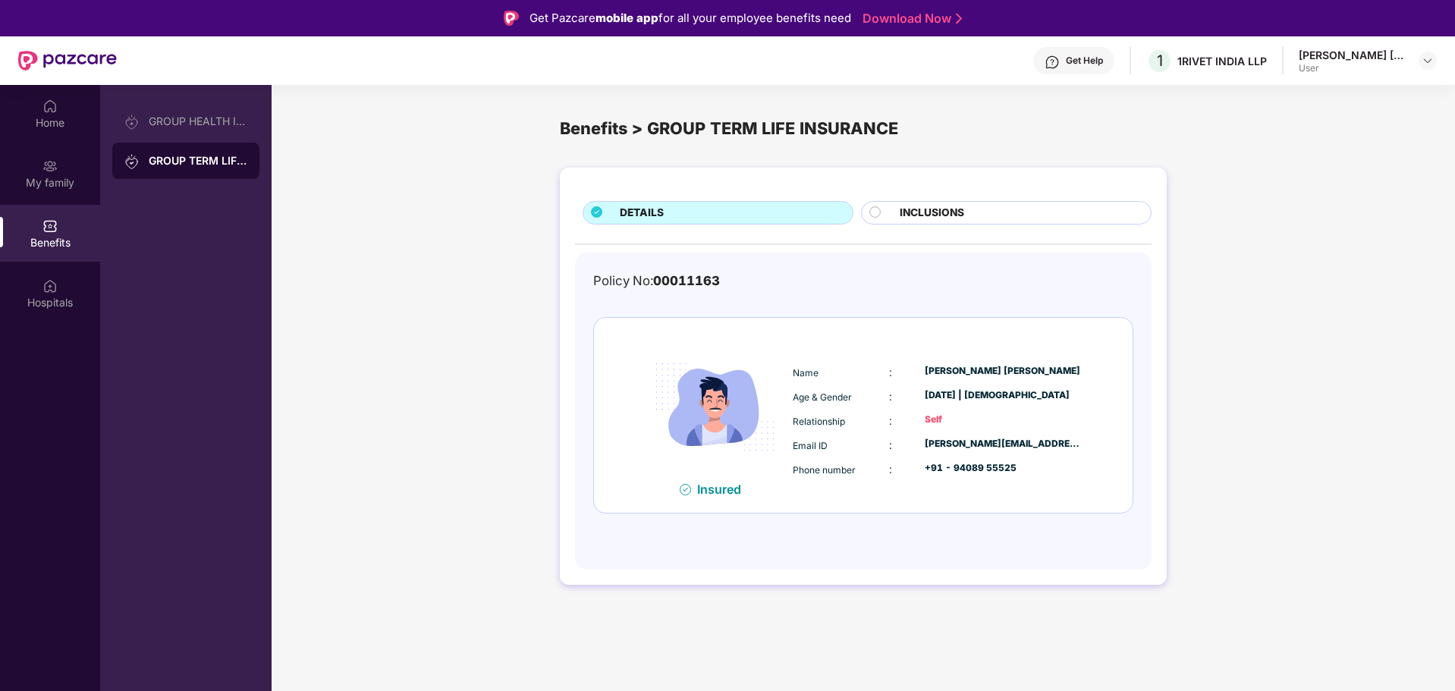
click at [889, 200] on div "DETAILS INCLUSIONS Policy No: 00011163 Insured Name : [PERSON_NAME] [PERSON_NAM…" at bounding box center [863, 376] width 607 height 417
click at [894, 206] on div "INCLUSIONS" at bounding box center [1017, 214] width 251 height 19
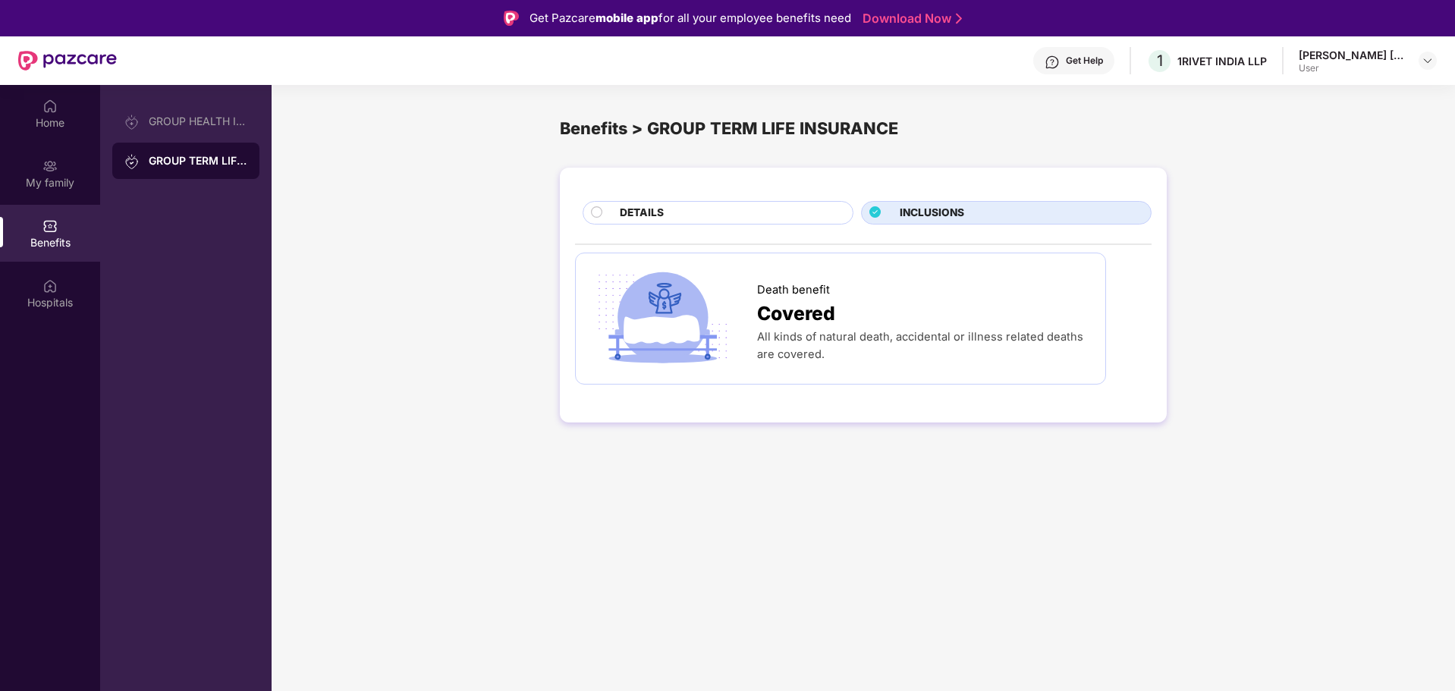
click at [719, 209] on div "DETAILS" at bounding box center [728, 214] width 233 height 19
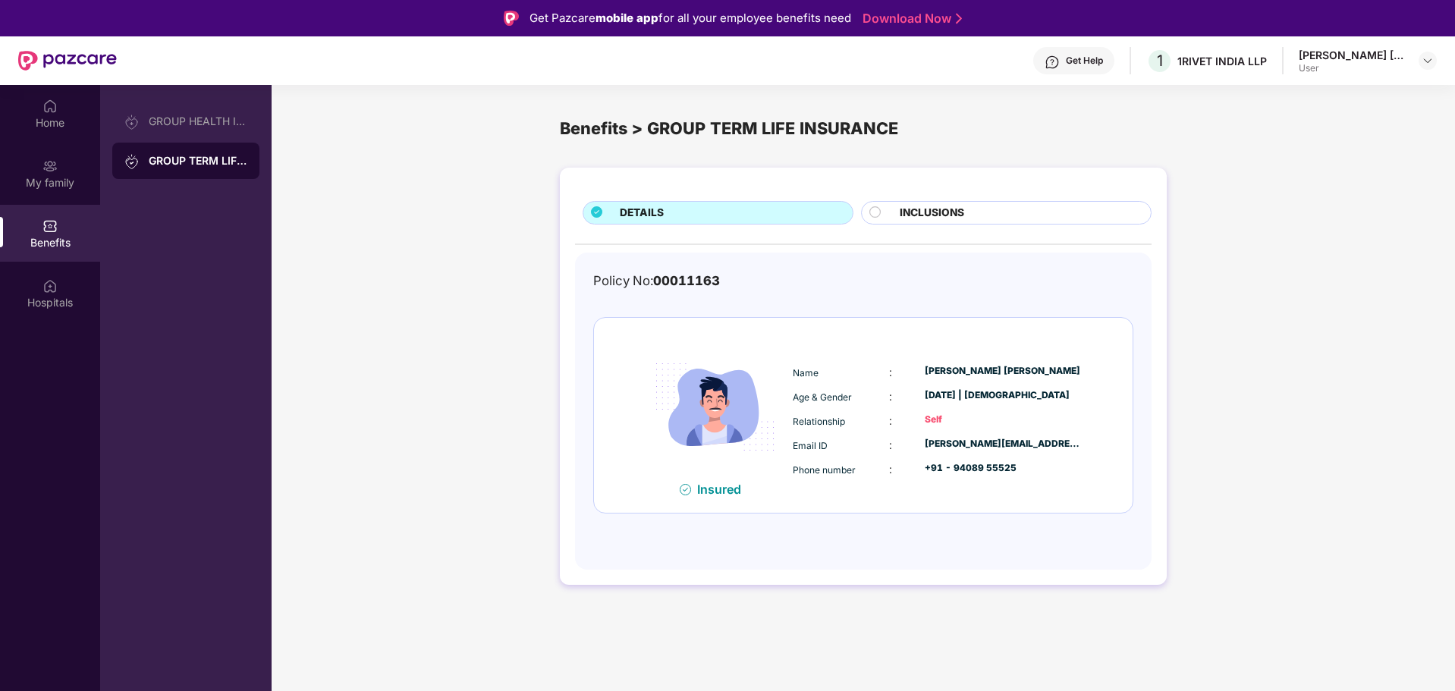
click at [42, 237] on div "Benefits" at bounding box center [50, 242] width 100 height 15
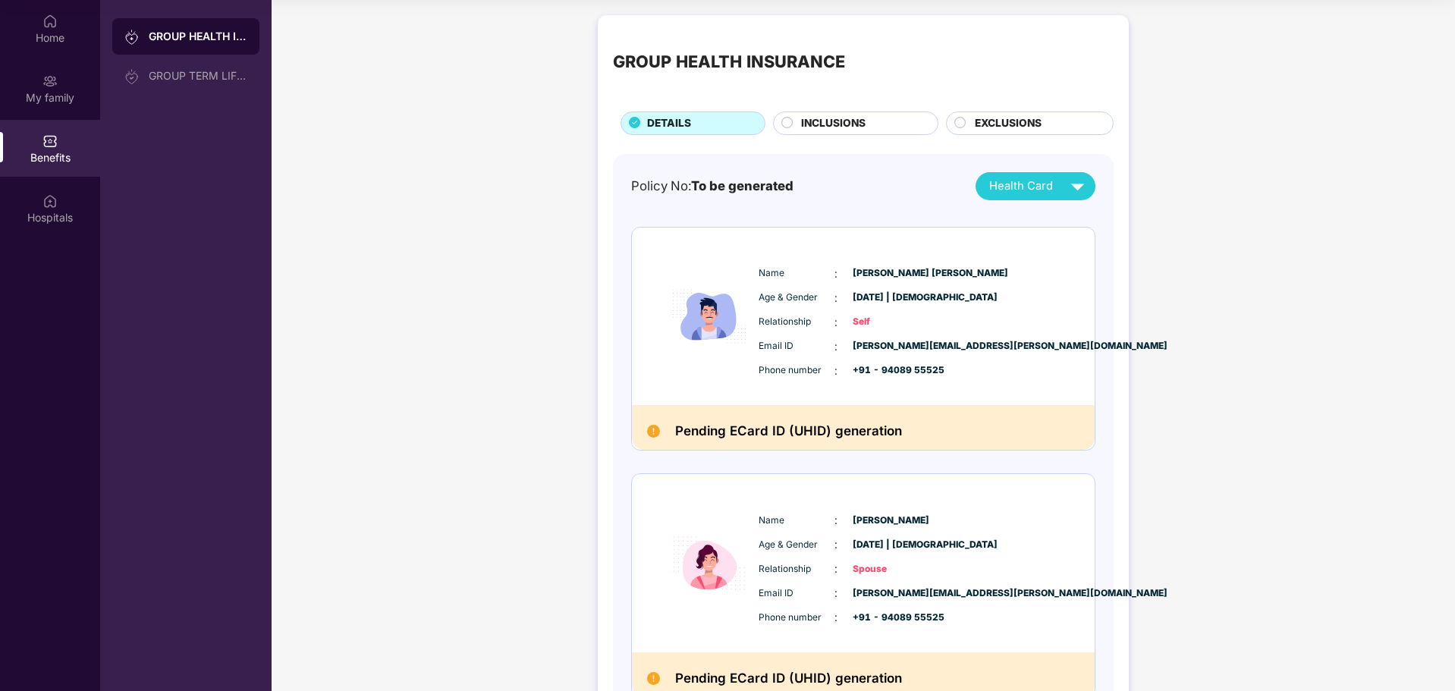
click at [837, 134] on div "INCLUSIONS" at bounding box center [862, 124] width 137 height 19
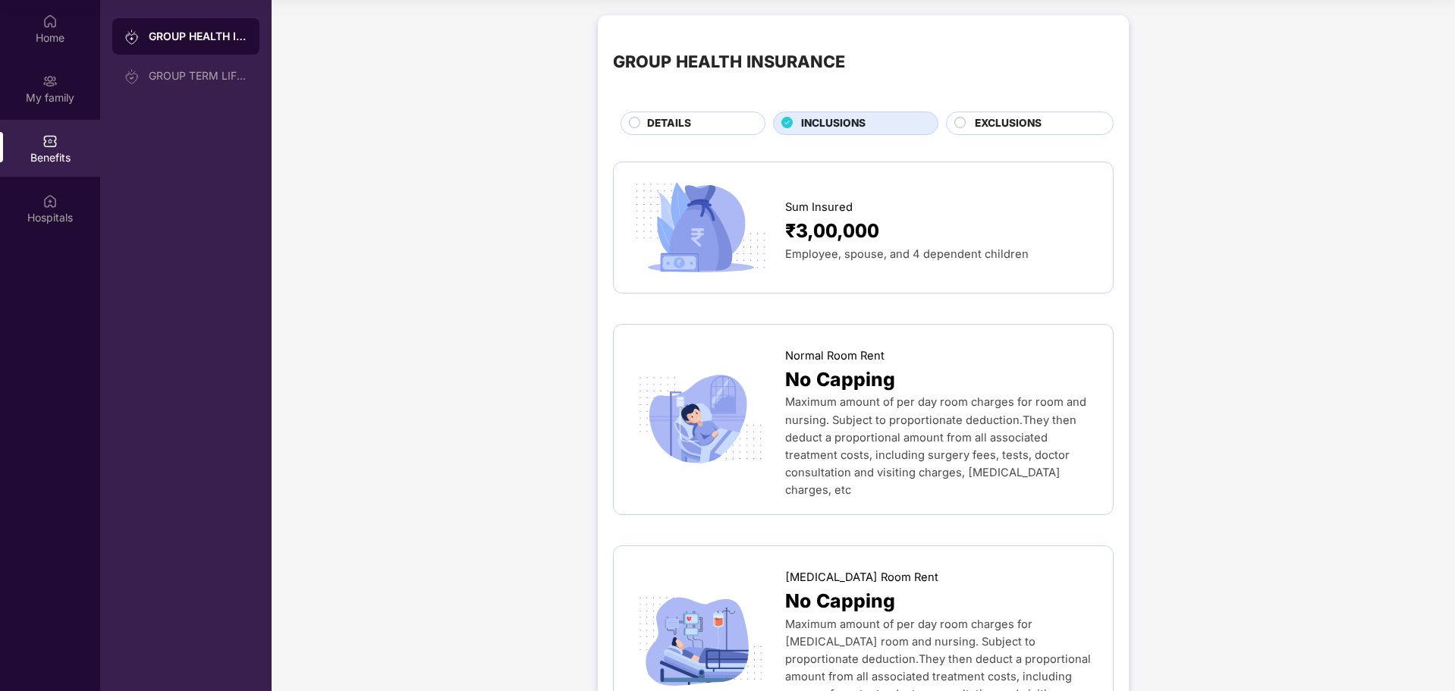
click at [1004, 127] on span "EXCLUSIONS" at bounding box center [1008, 123] width 67 height 17
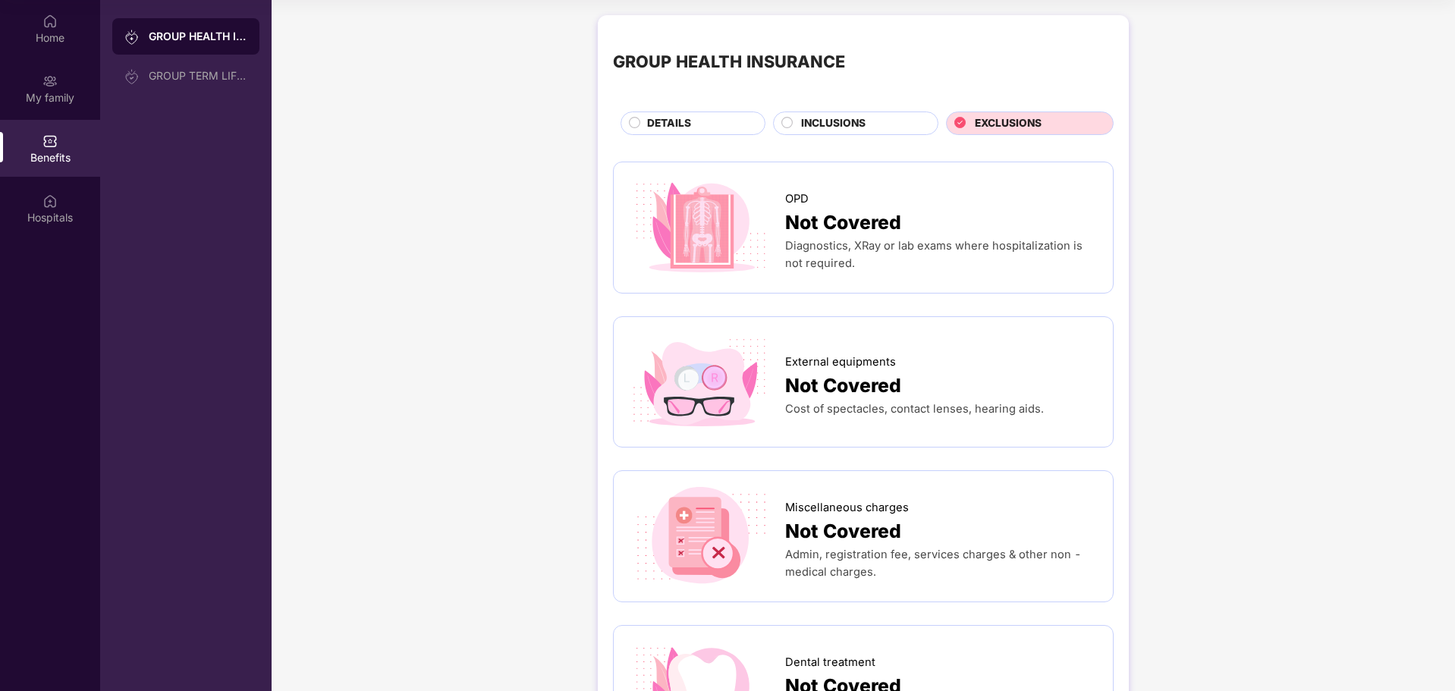
click at [670, 127] on span "DETAILS" at bounding box center [669, 123] width 44 height 17
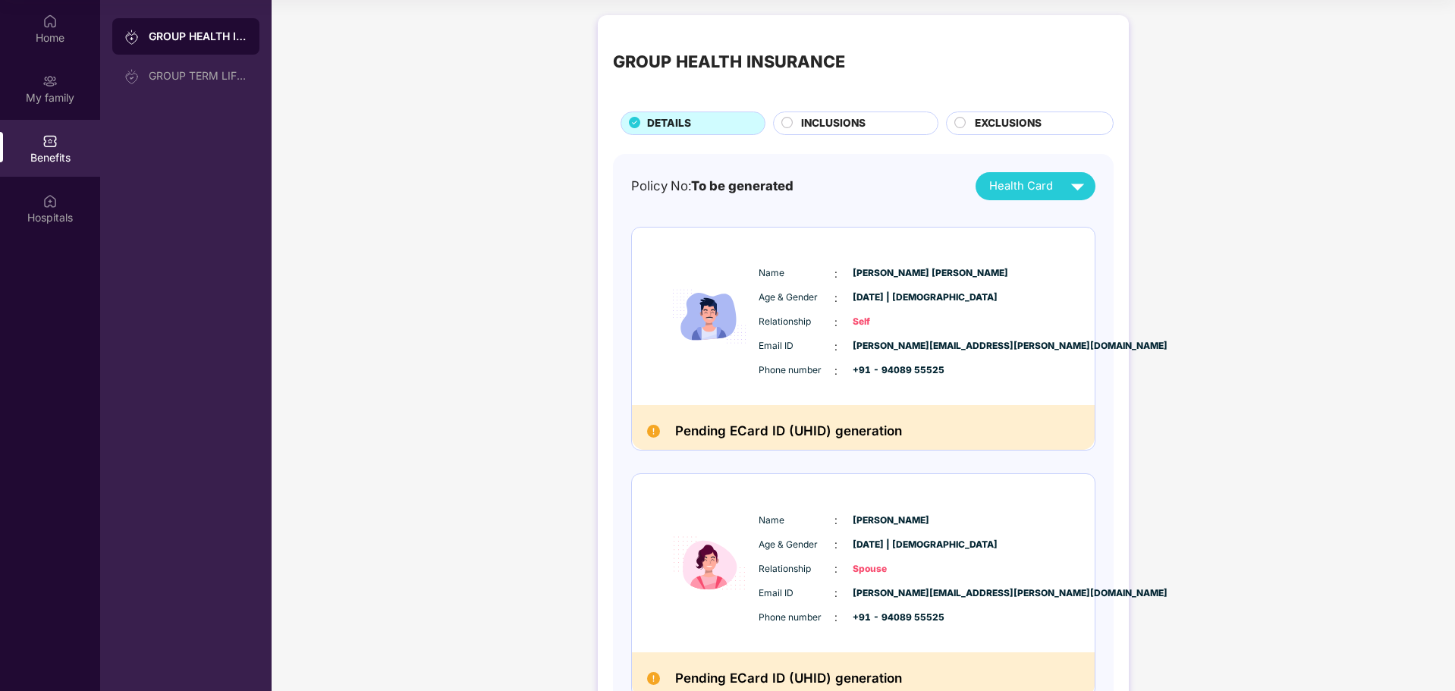
click at [867, 135] on div "GROUP HEALTH INSURANCE DETAILS INCLUSIONS EXCLUSIONS Policy No: To be generated…" at bounding box center [863, 392] width 531 height 754
click at [865, 123] on span "INCLUSIONS" at bounding box center [833, 123] width 65 height 17
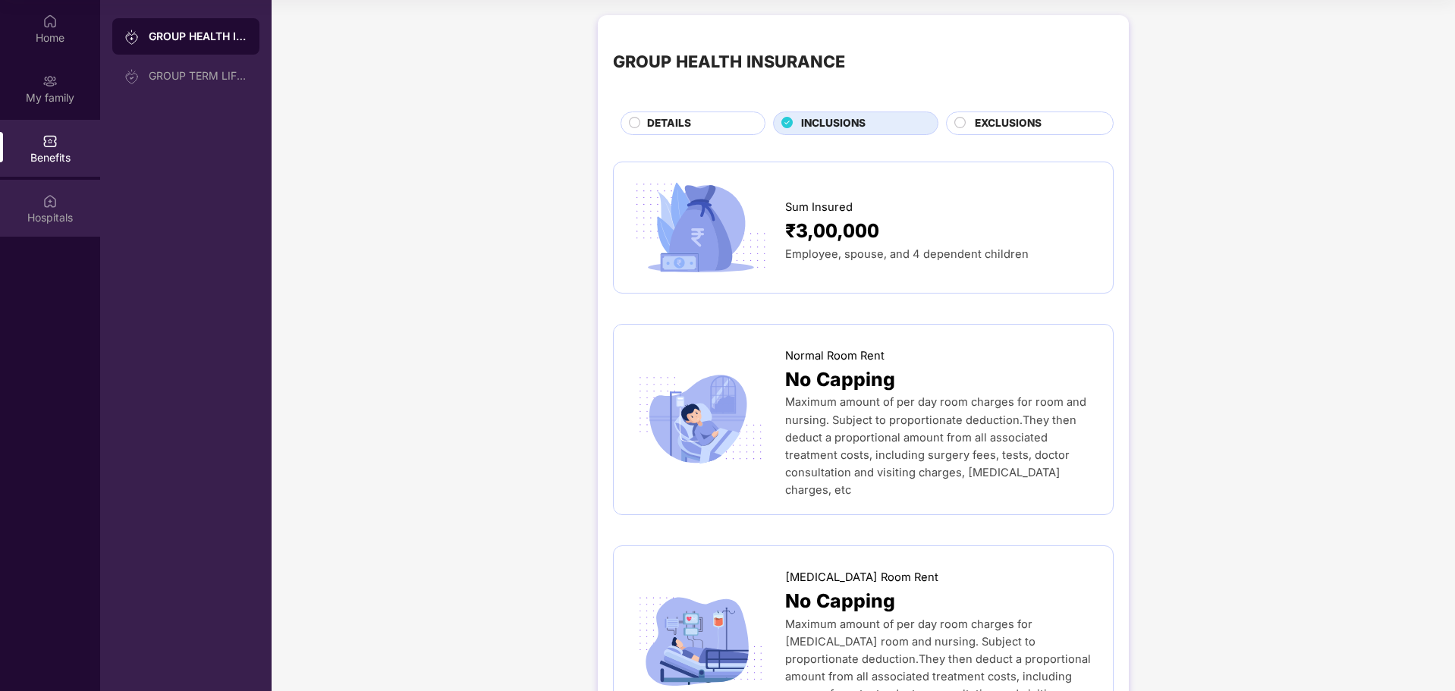
click at [30, 209] on div "Hospitals" at bounding box center [50, 208] width 100 height 57
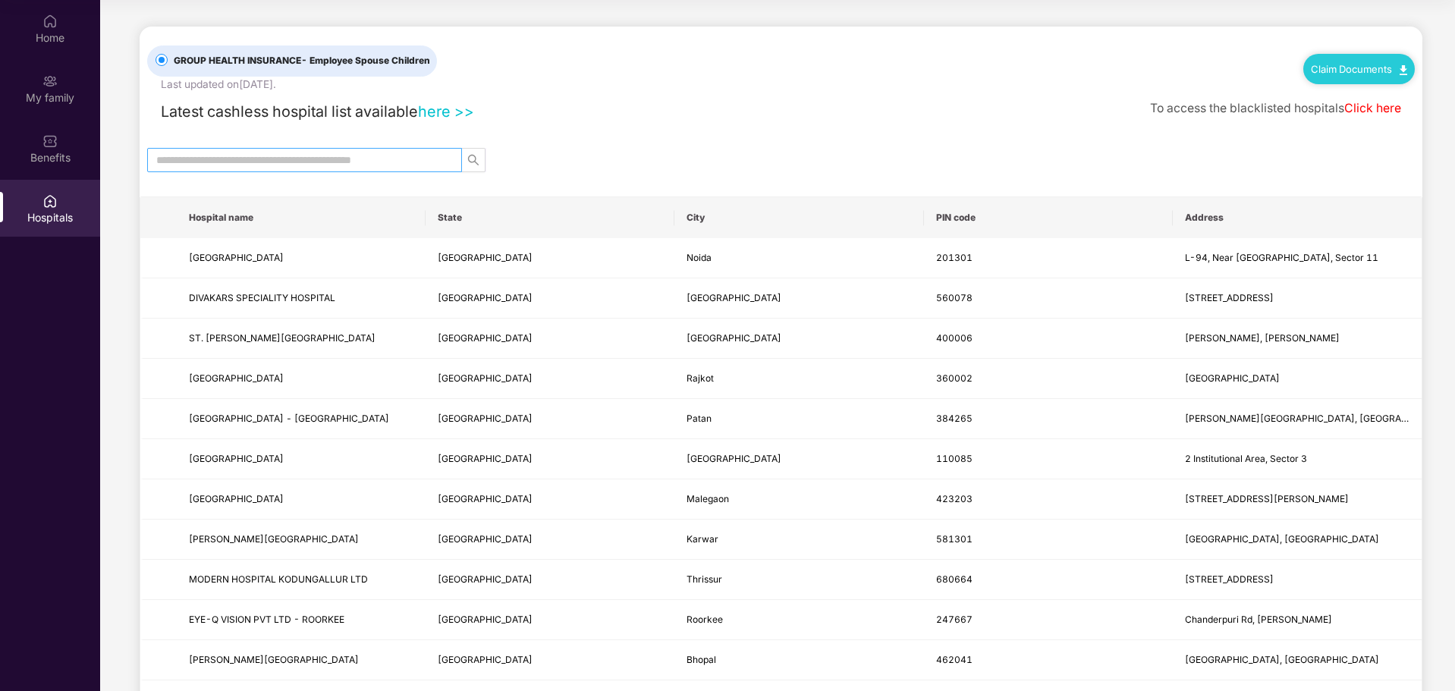
click at [315, 158] on input "text" at bounding box center [298, 160] width 285 height 17
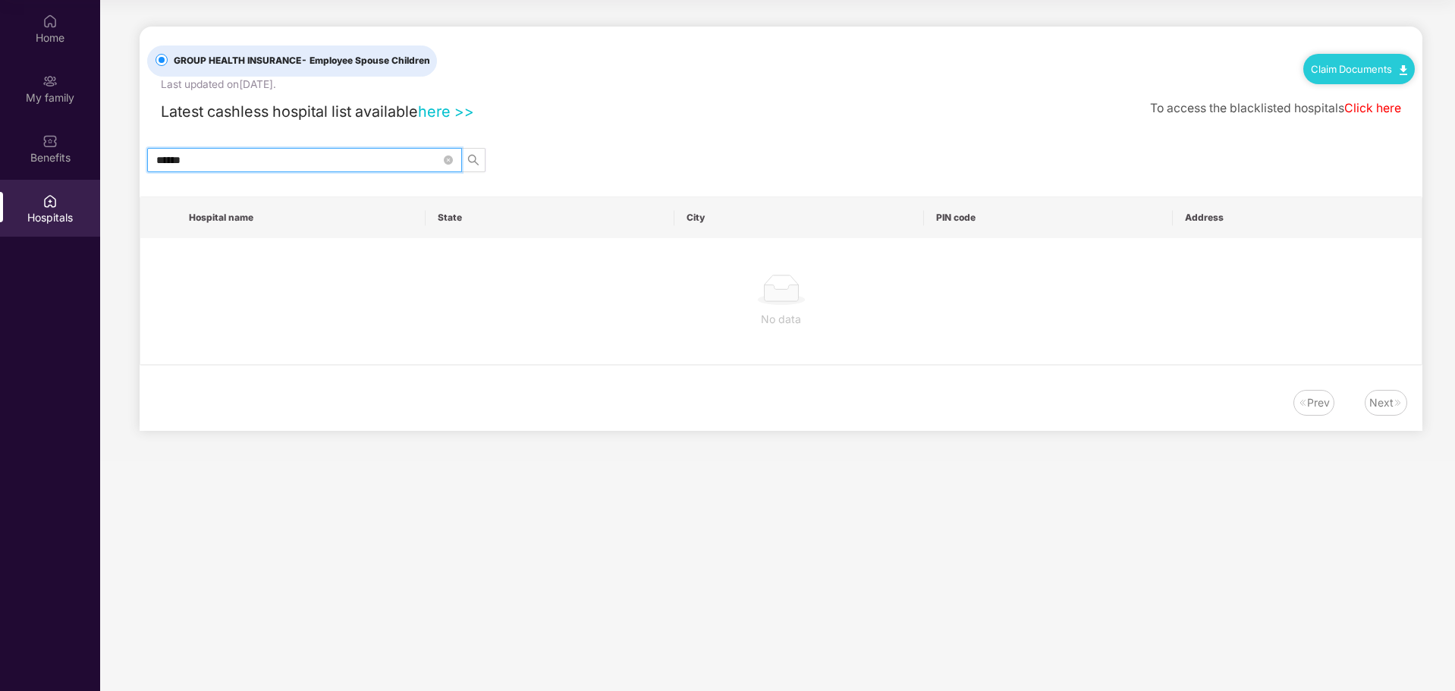
type input "******"
click at [885, 145] on div "GROUP HEALTH INSURANCE - Employee Spouse Children Last updated on [DATE] . Clai…" at bounding box center [781, 229] width 1283 height 404
drag, startPoint x: 338, startPoint y: 161, endPoint x: 111, endPoint y: 165, distance: 227.7
click at [111, 165] on main "GROUP HEALTH INSURANCE - Employee Spouse Children Last updated on [DATE] . Clai…" at bounding box center [777, 230] width 1355 height 461
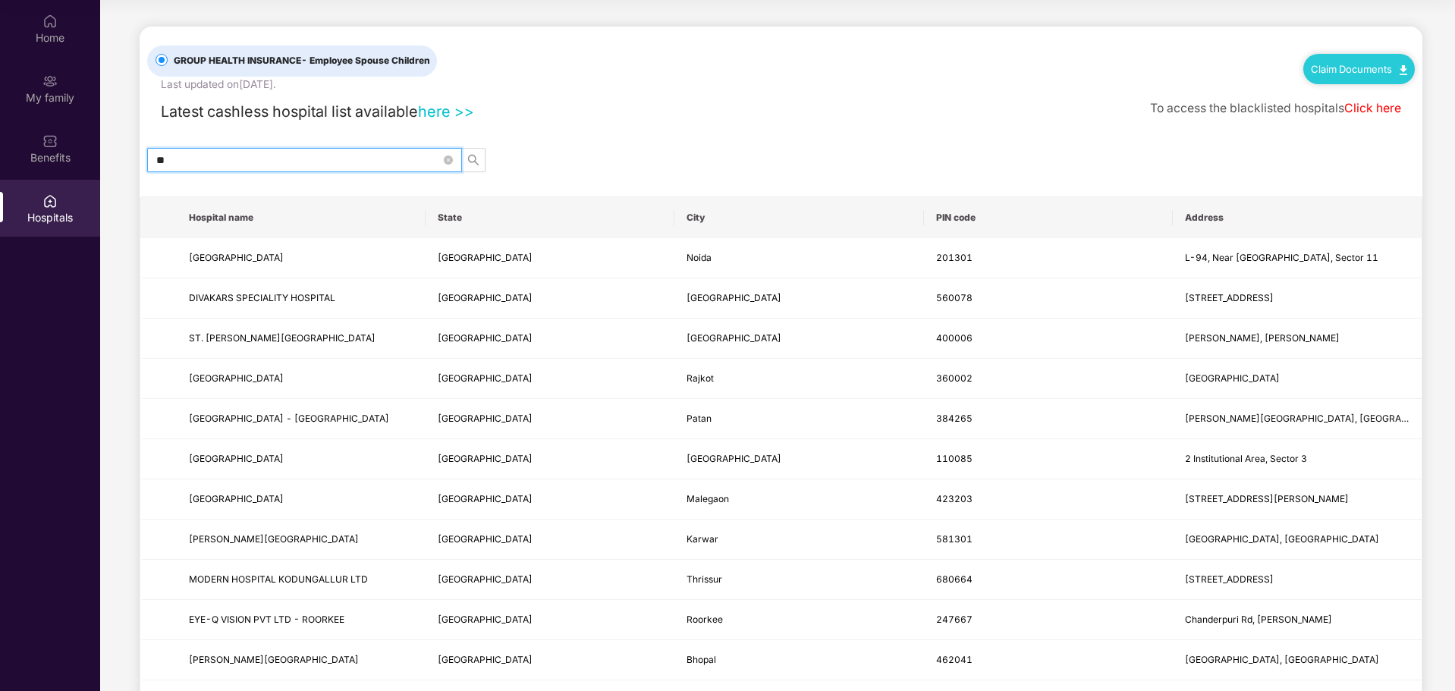
type input "*"
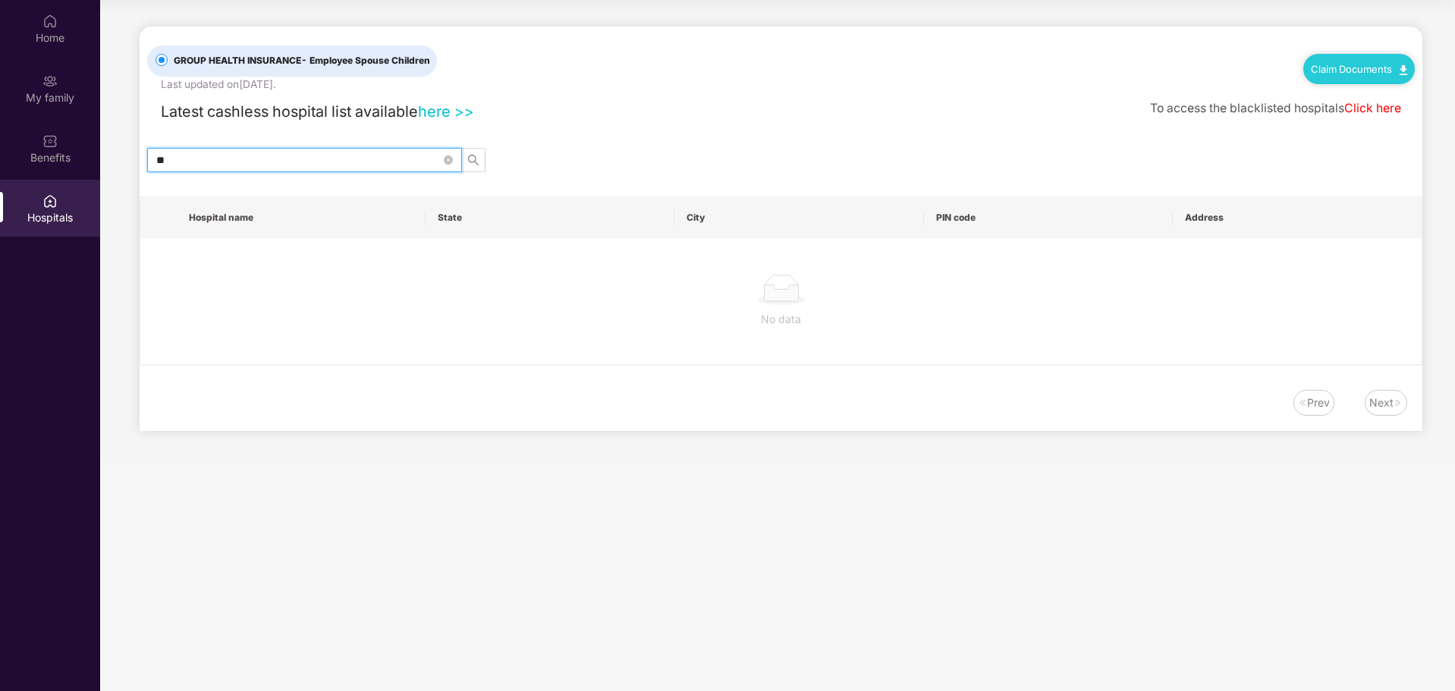
type input "*"
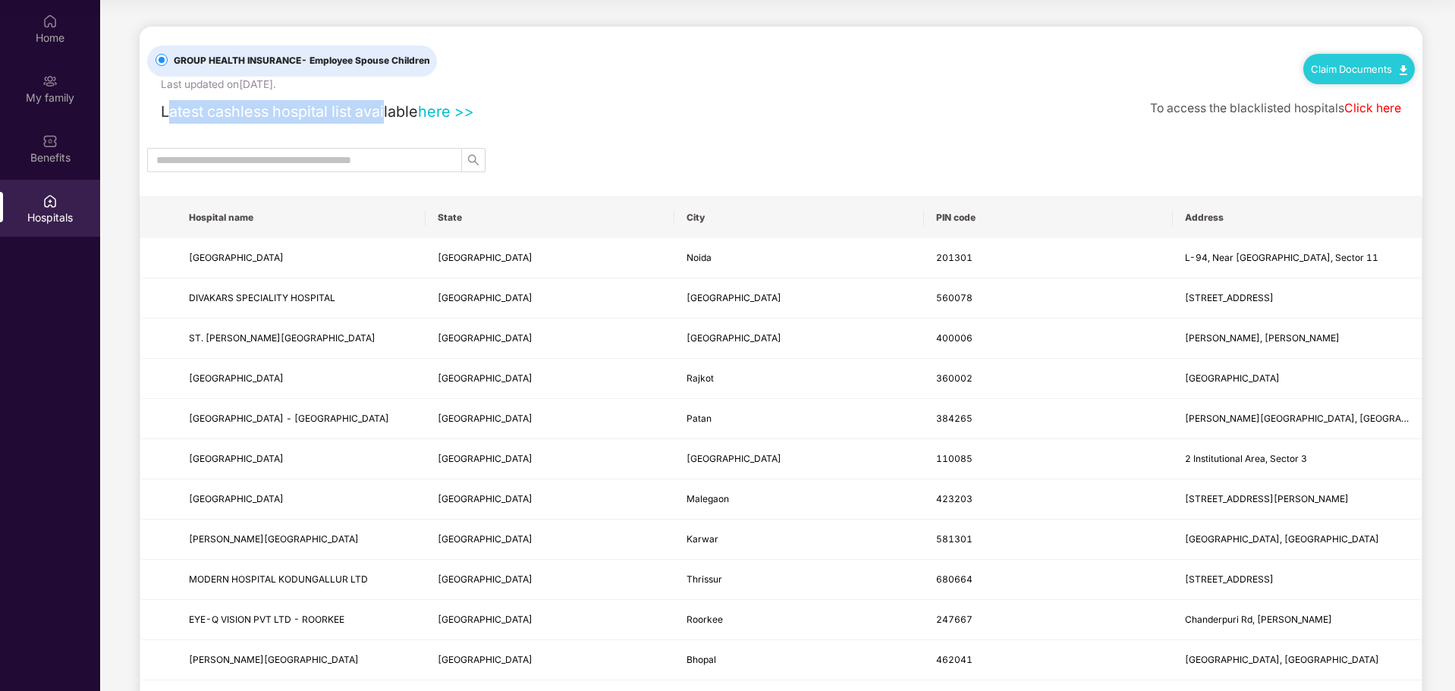
drag, startPoint x: 171, startPoint y: 115, endPoint x: 386, endPoint y: 114, distance: 214.8
click at [386, 114] on span "Latest cashless hospital list available" at bounding box center [289, 111] width 257 height 18
click at [445, 113] on link "here >>" at bounding box center [446, 111] width 56 height 18
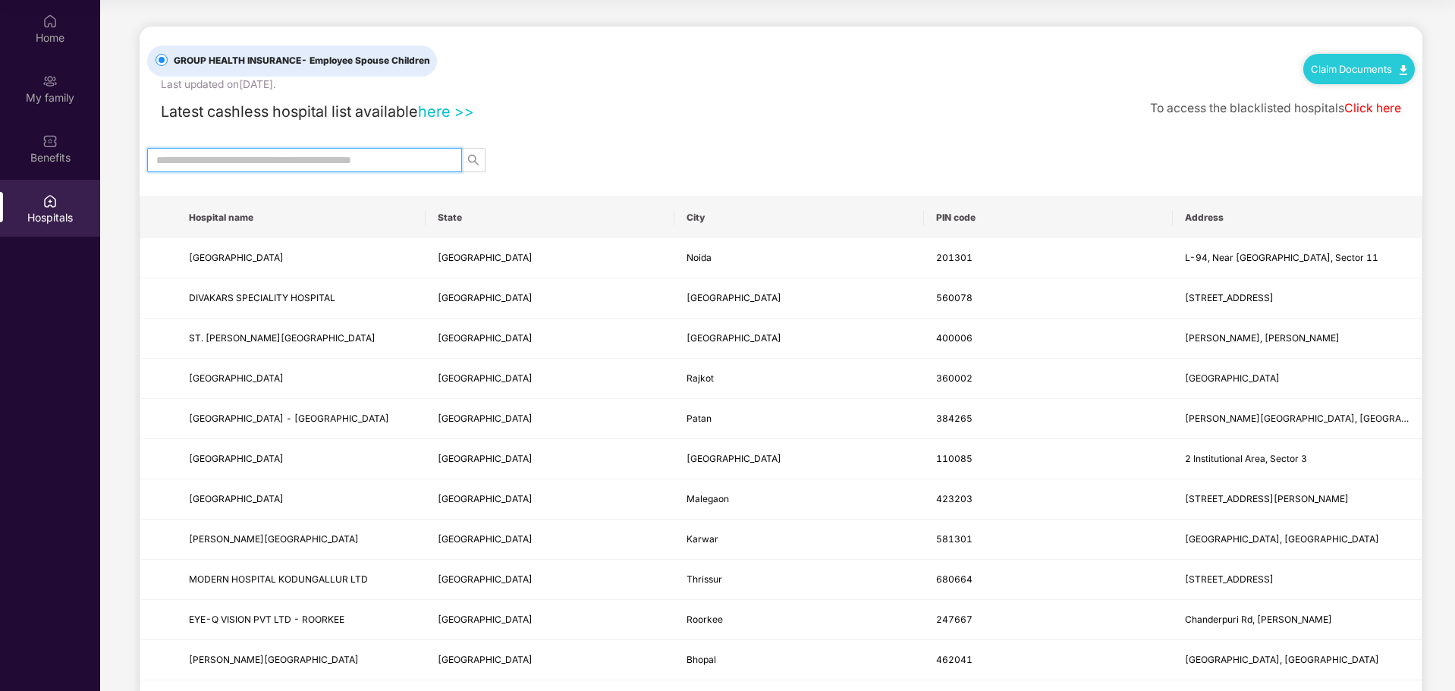
click at [332, 158] on input "text" at bounding box center [298, 160] width 285 height 17
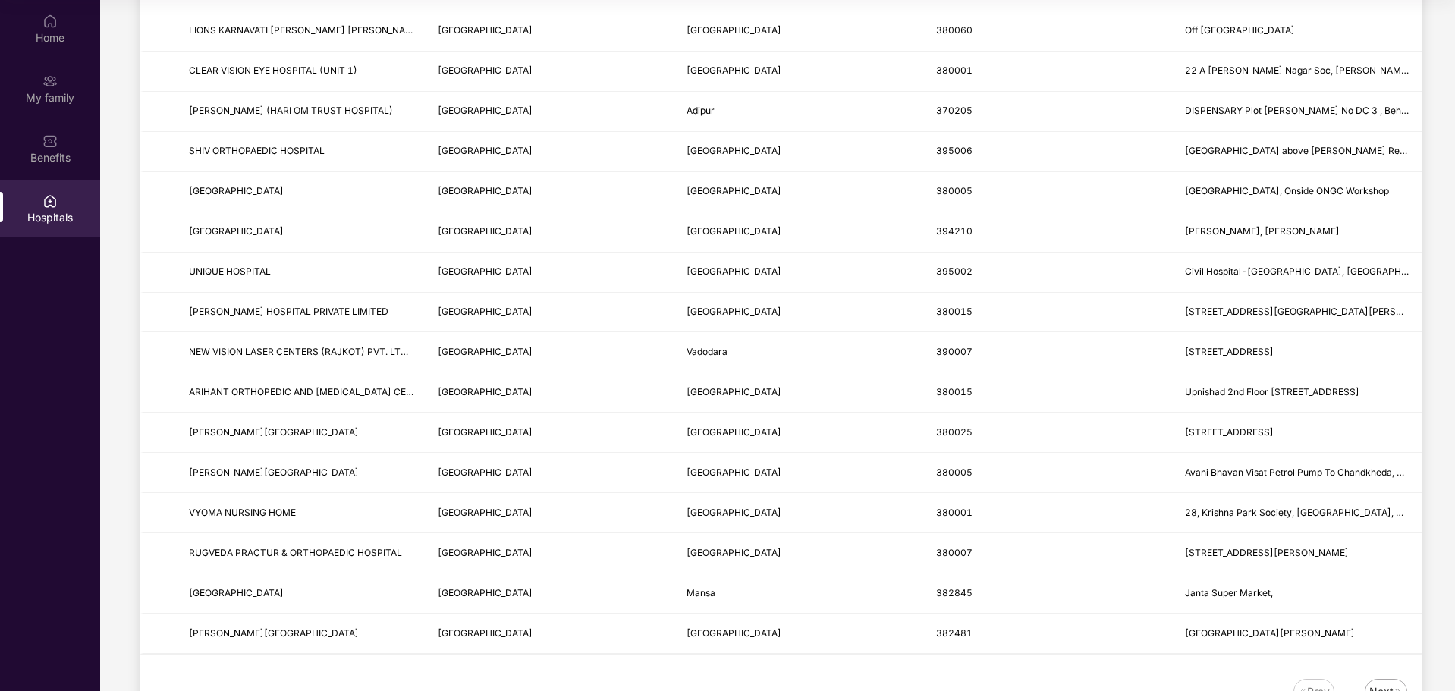
scroll to position [1653, 0]
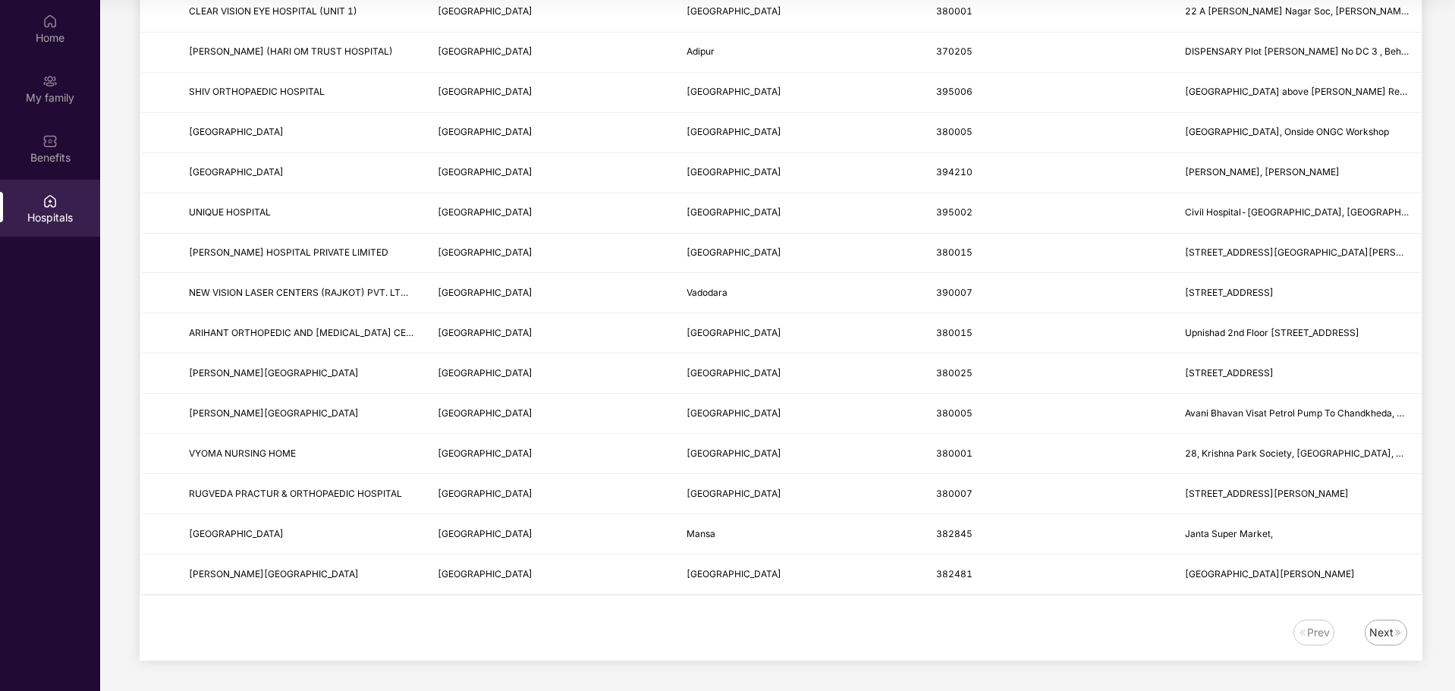
type input "*******"
click at [1395, 633] on img at bounding box center [1398, 632] width 9 height 9
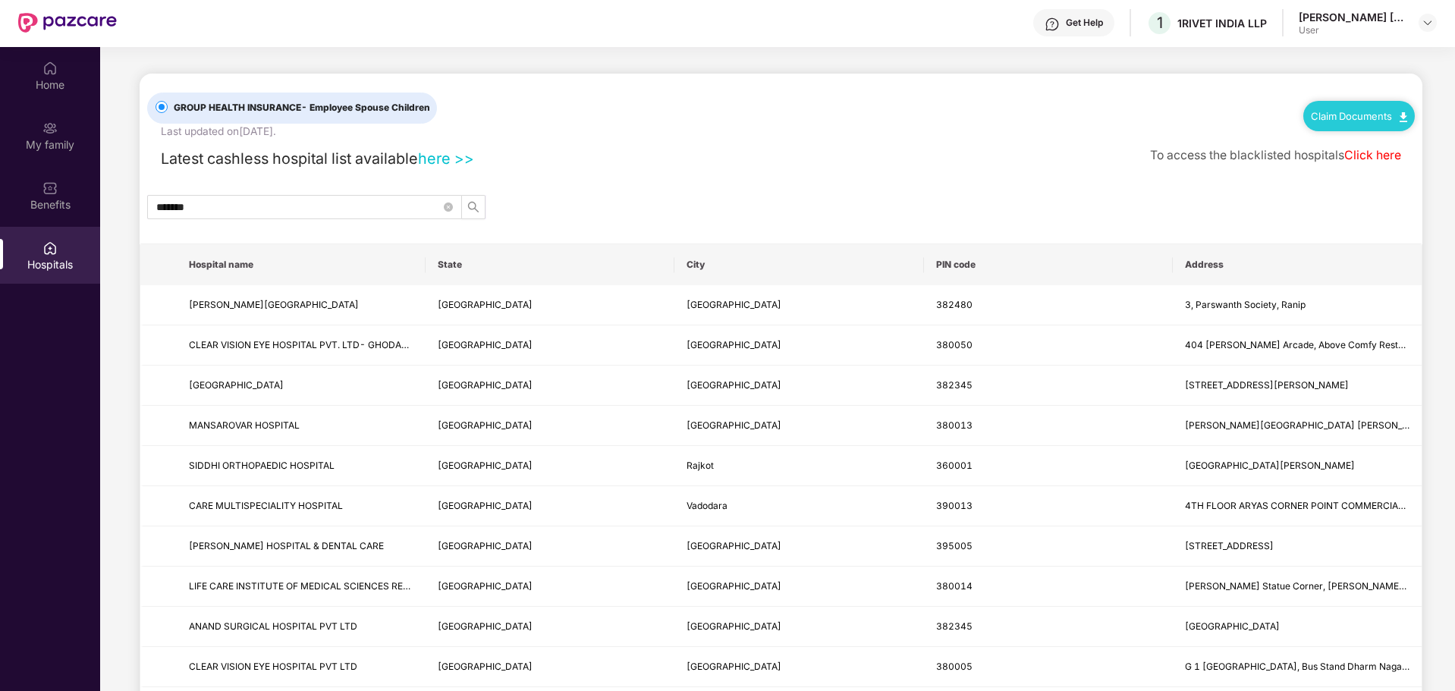
scroll to position [0, 0]
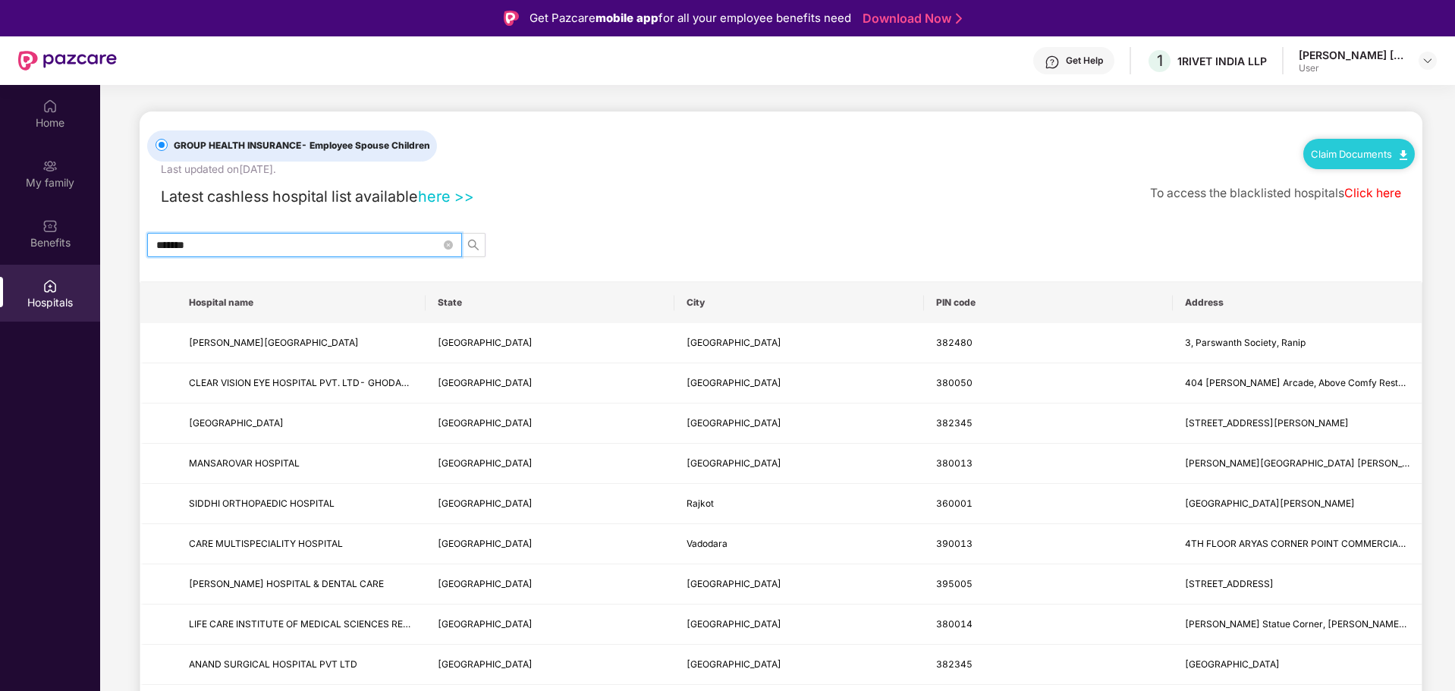
click at [317, 253] on input "*******" at bounding box center [298, 245] width 285 height 17
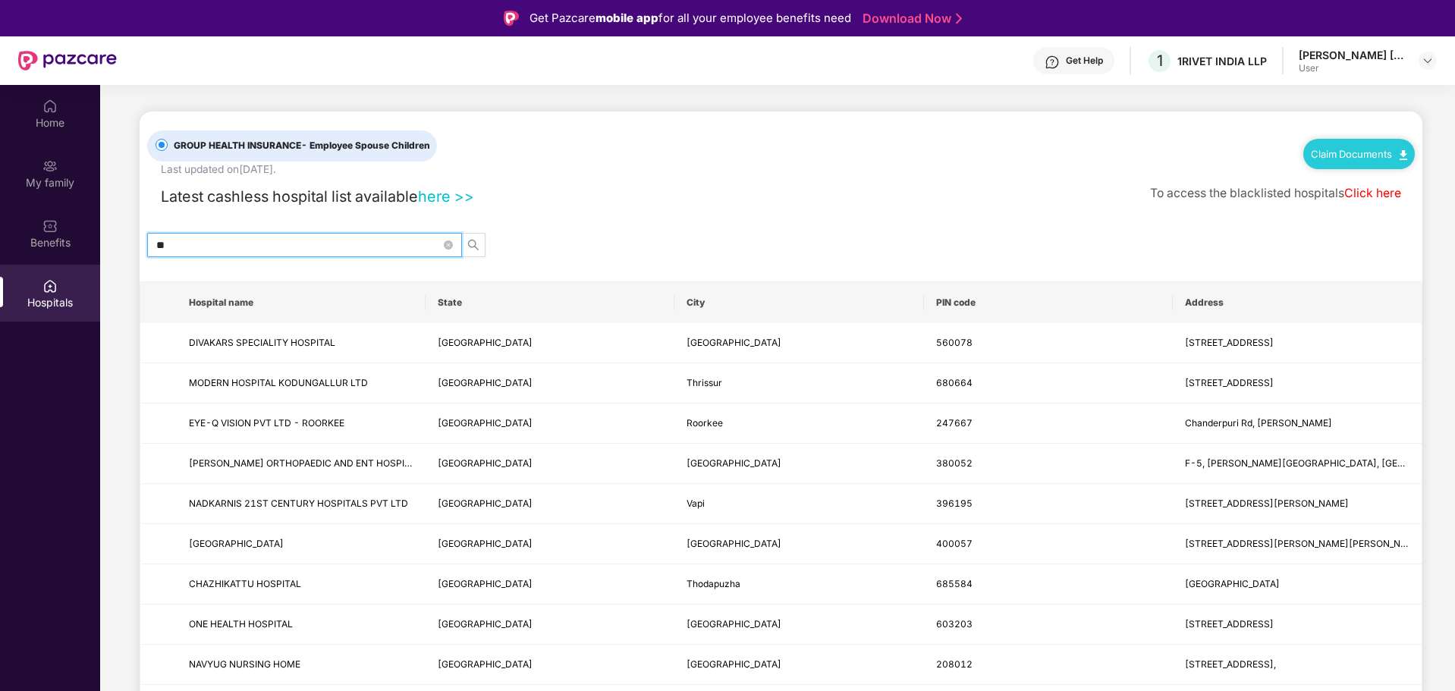
type input "*"
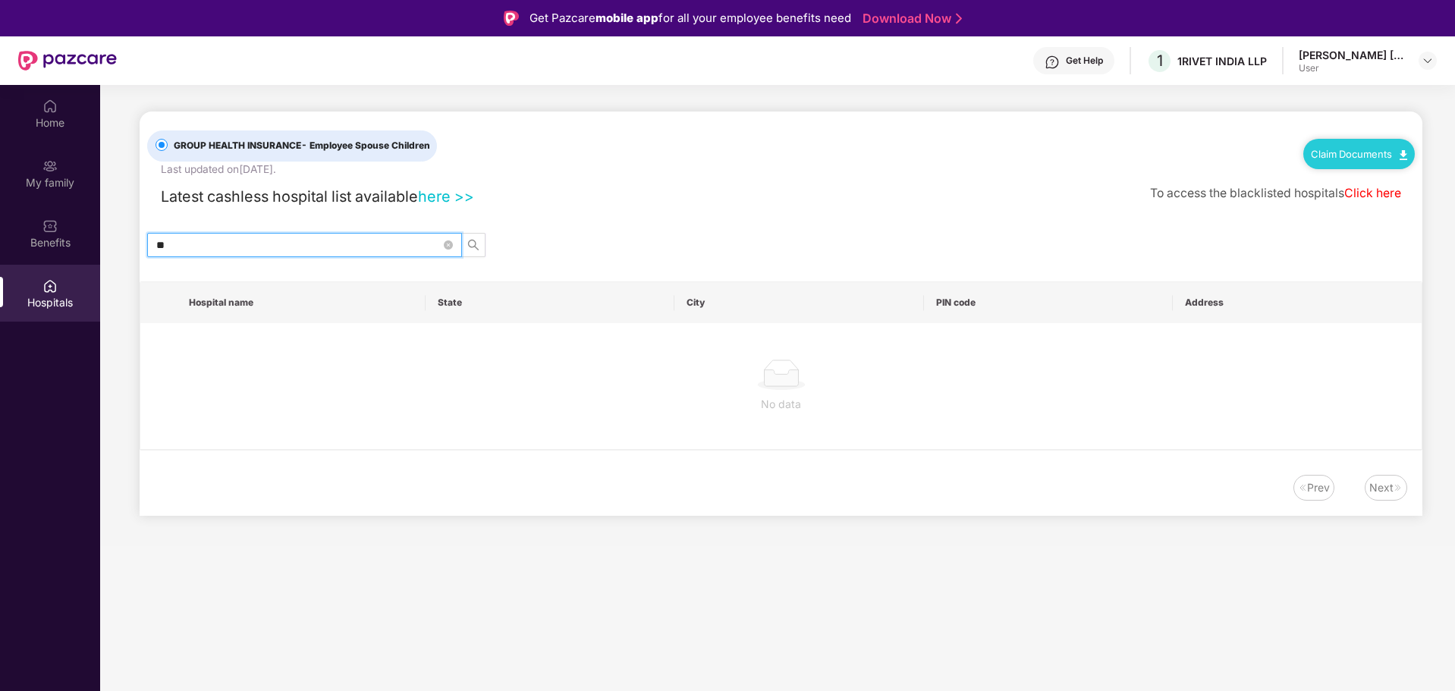
type input "*"
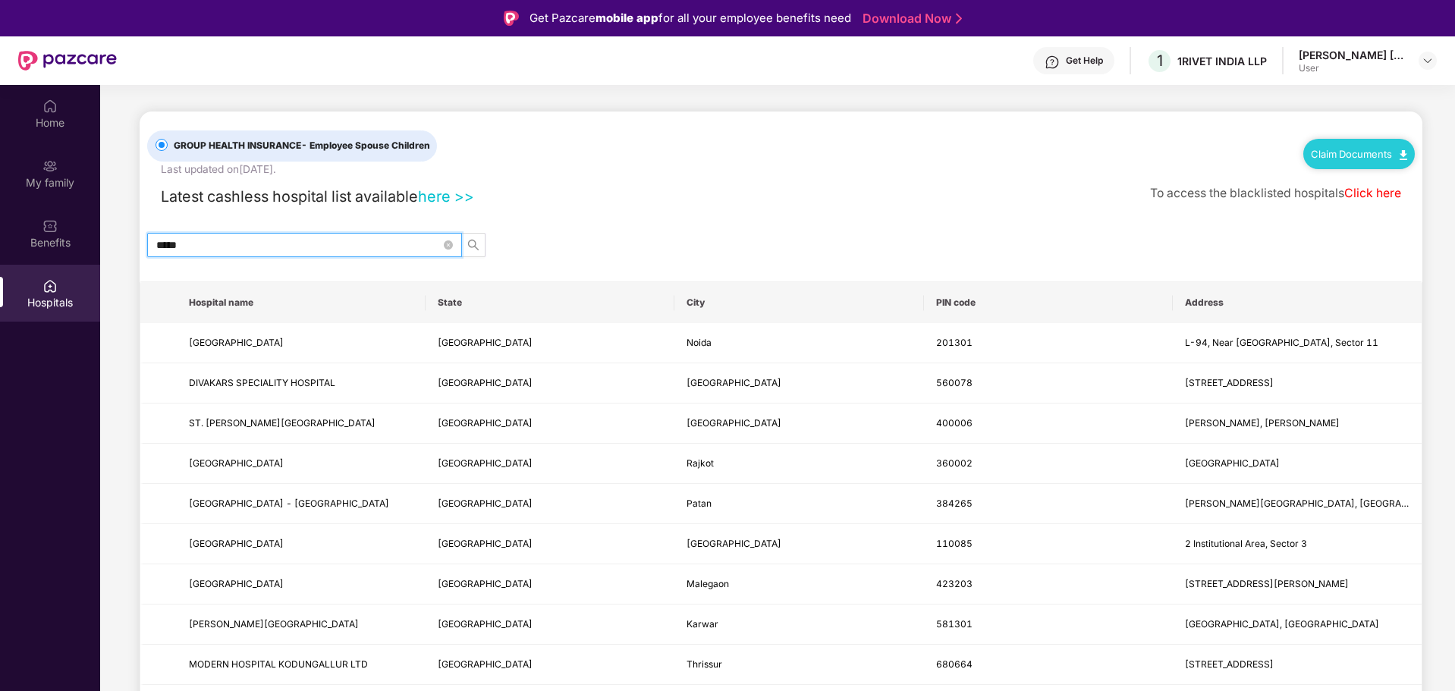
type input "******"
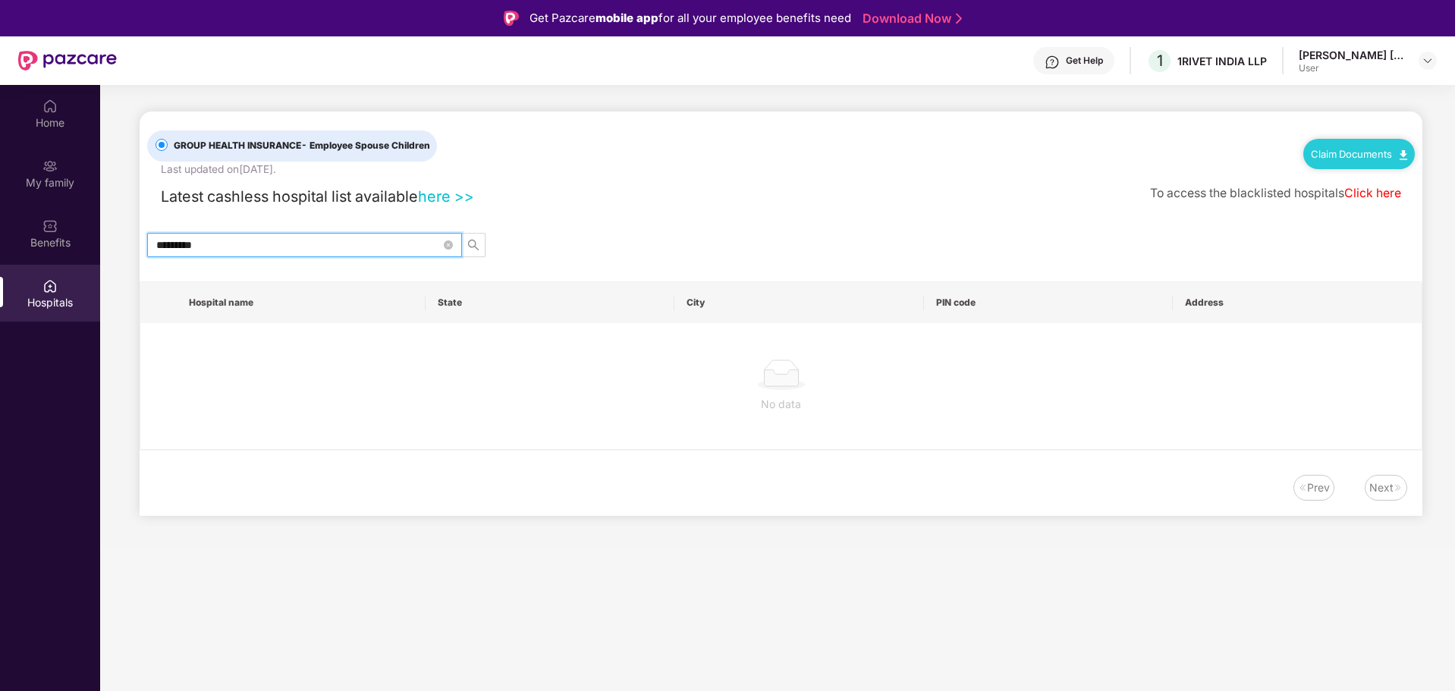
type input "**********"
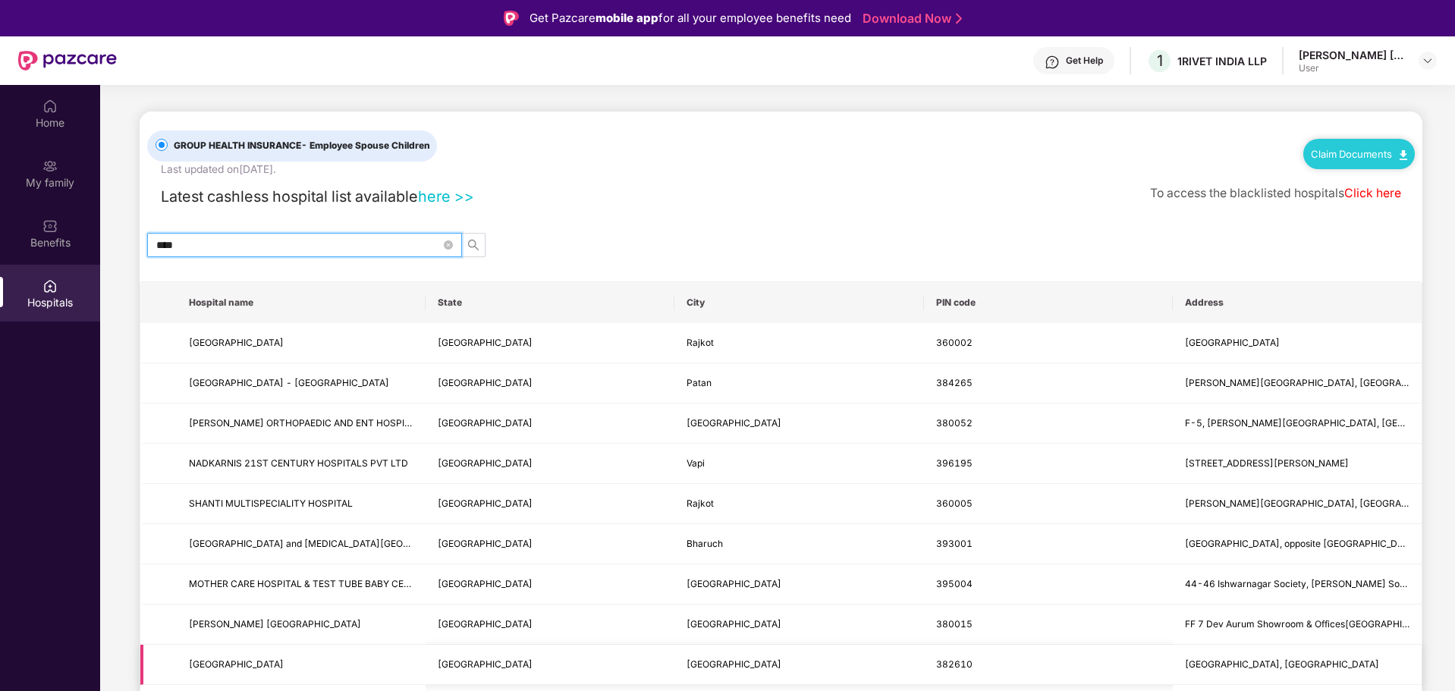
type input "*****"
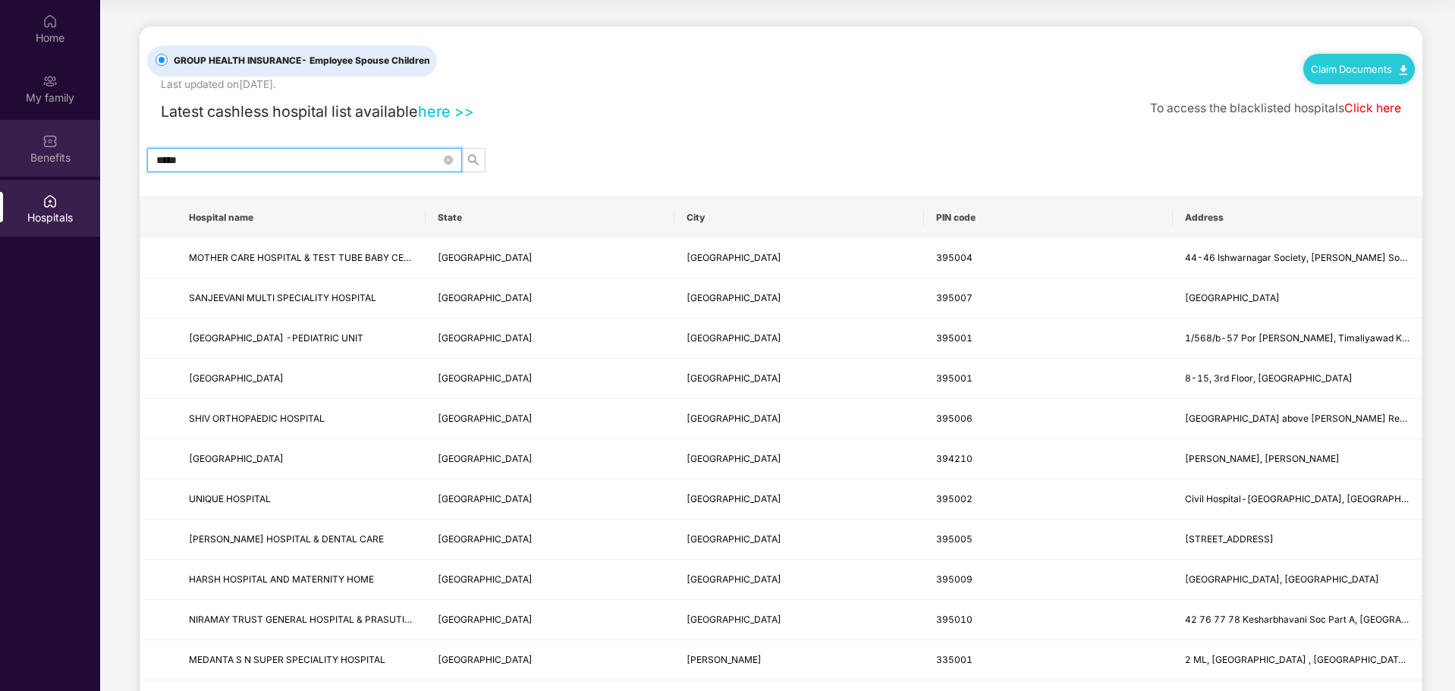
drag, startPoint x: 251, startPoint y: 161, endPoint x: 99, endPoint y: 161, distance: 152.5
click at [99, 161] on div "Home My family Benefits Hospitals GROUP HEALTH INSURANCE - Employee Spouse Chil…" at bounding box center [727, 345] width 1455 height 691
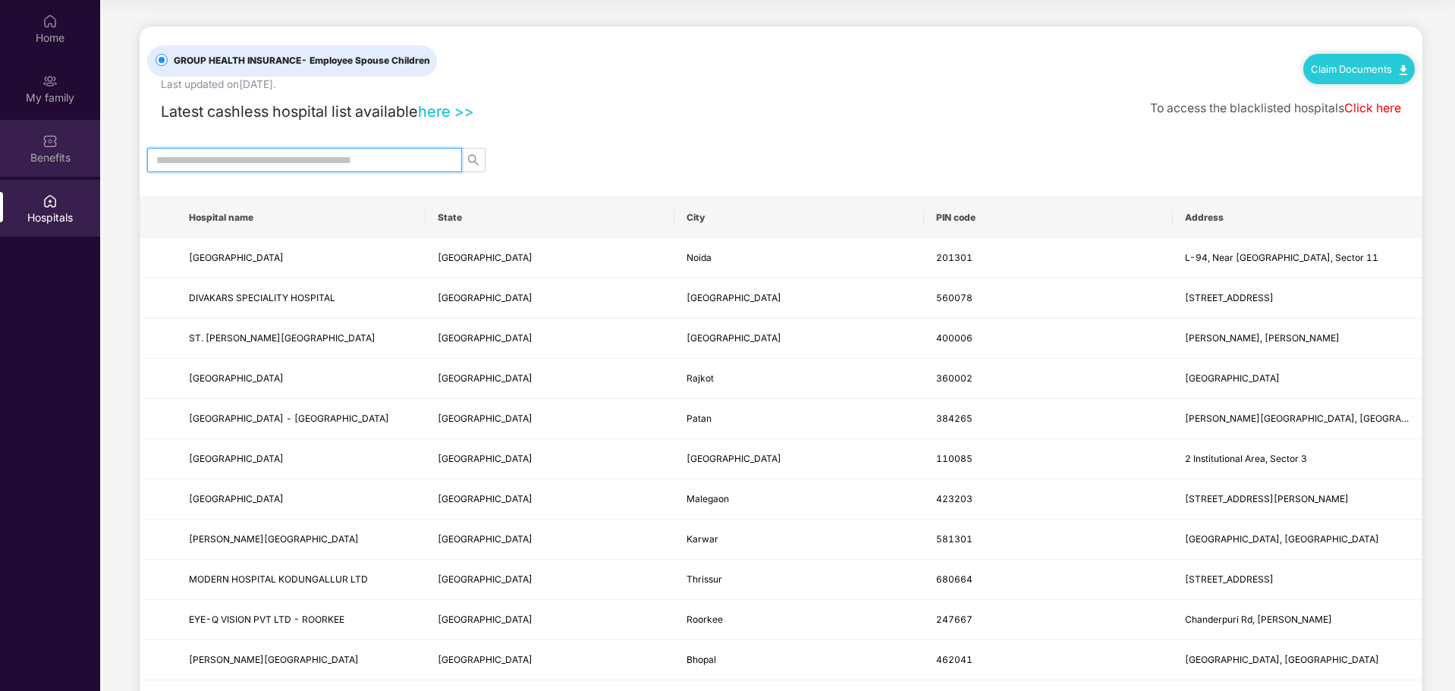
click at [24, 138] on div "Benefits" at bounding box center [50, 148] width 100 height 57
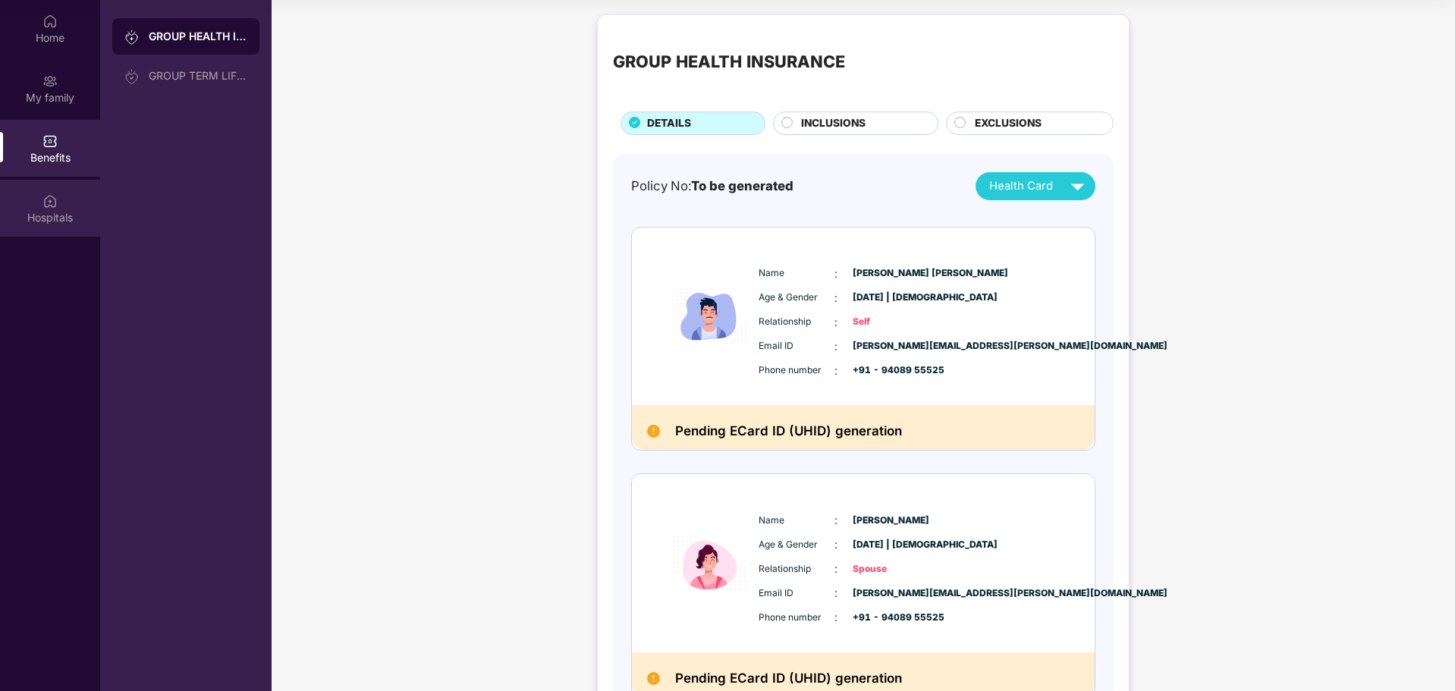
click at [47, 212] on div "Hospitals" at bounding box center [50, 217] width 100 height 15
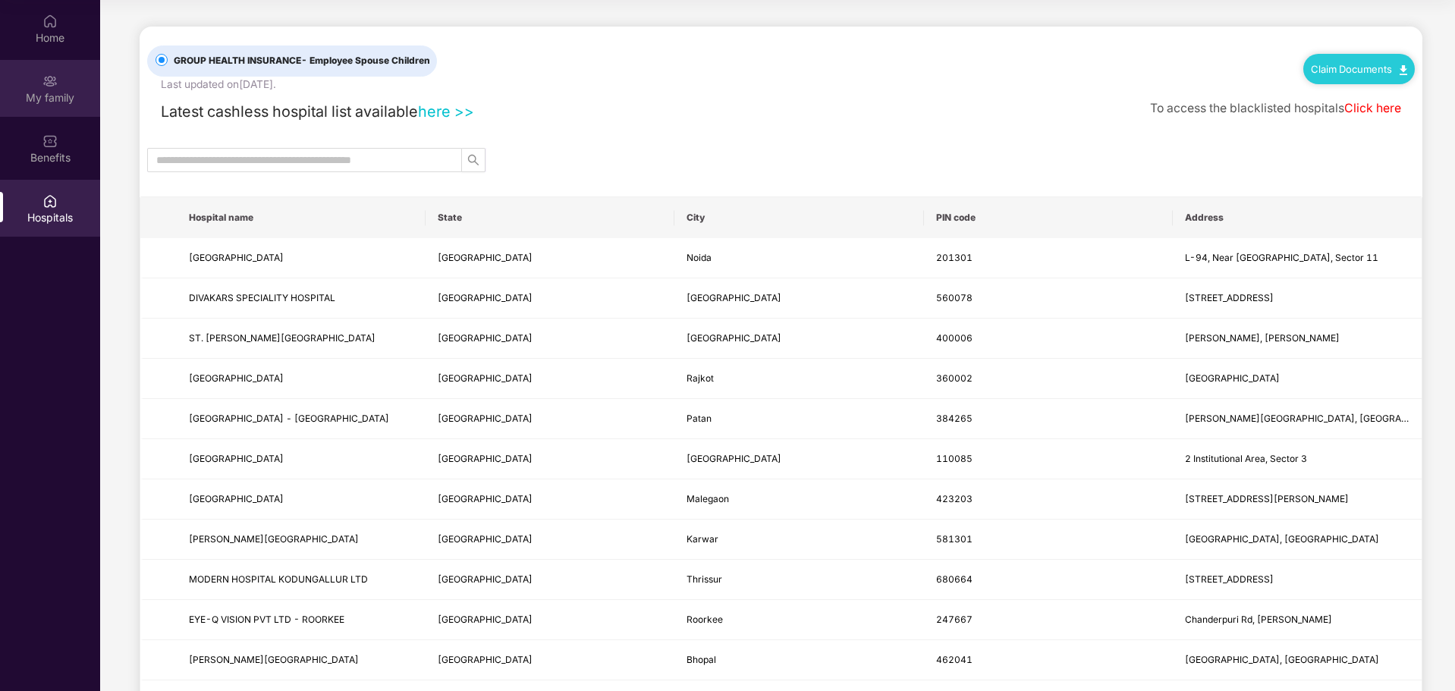
click at [41, 90] on div "My family" at bounding box center [50, 97] width 100 height 15
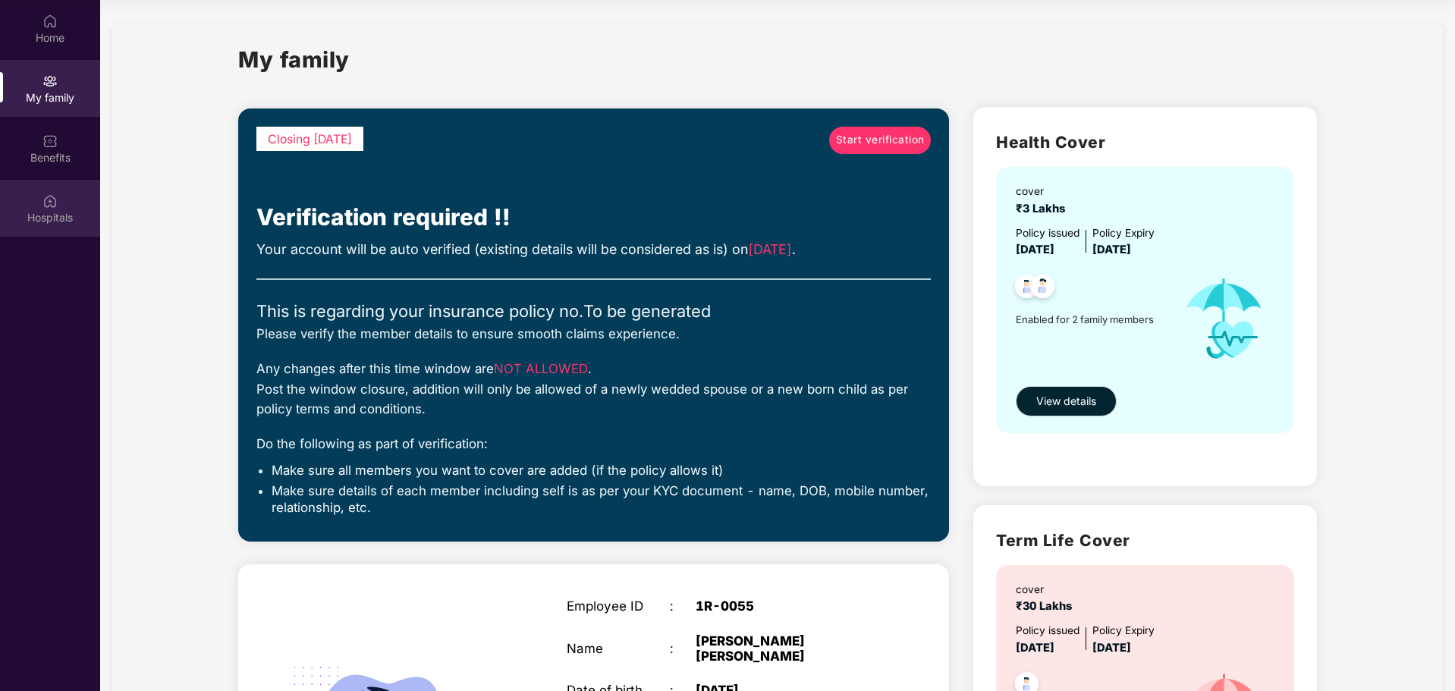
click at [39, 204] on div "Hospitals" at bounding box center [50, 208] width 100 height 57
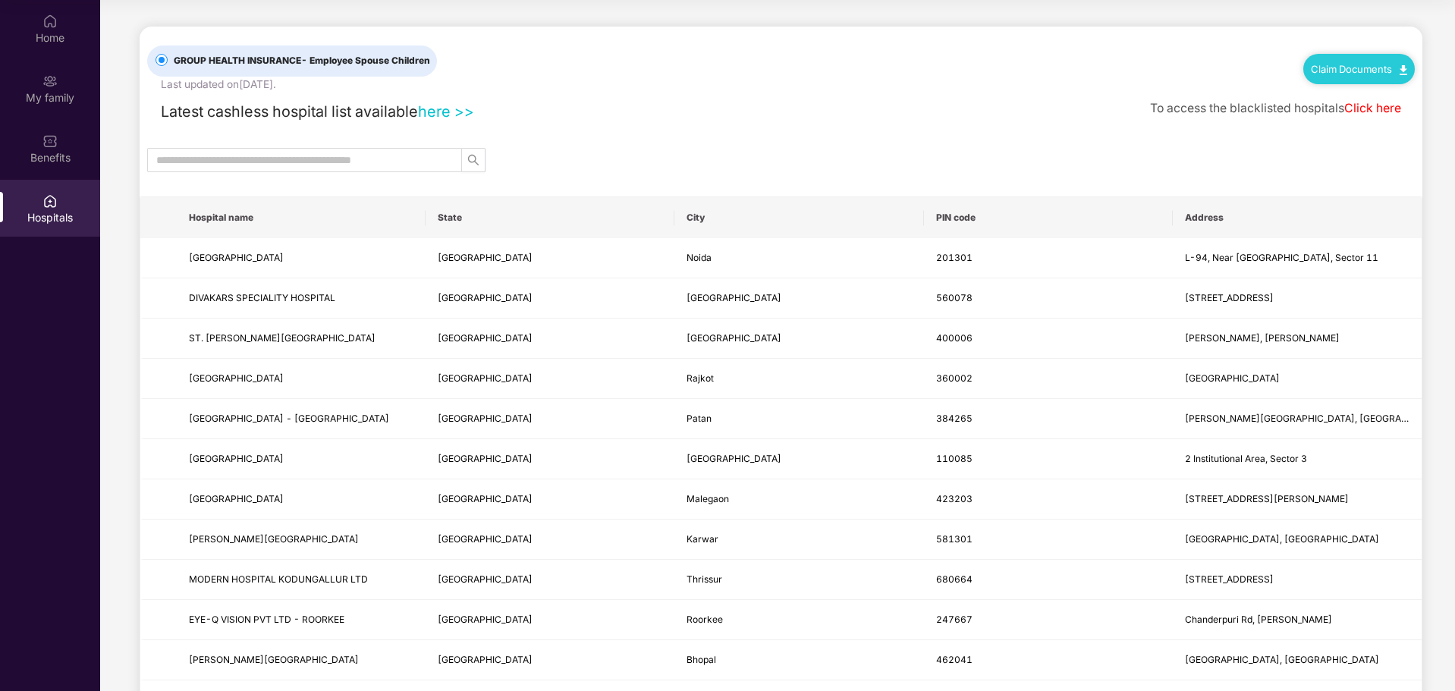
click at [223, 65] on span "GROUP HEALTH INSURANCE - Employee Spouse Children" at bounding box center [302, 61] width 269 height 14
click at [241, 156] on input "text" at bounding box center [298, 160] width 285 height 17
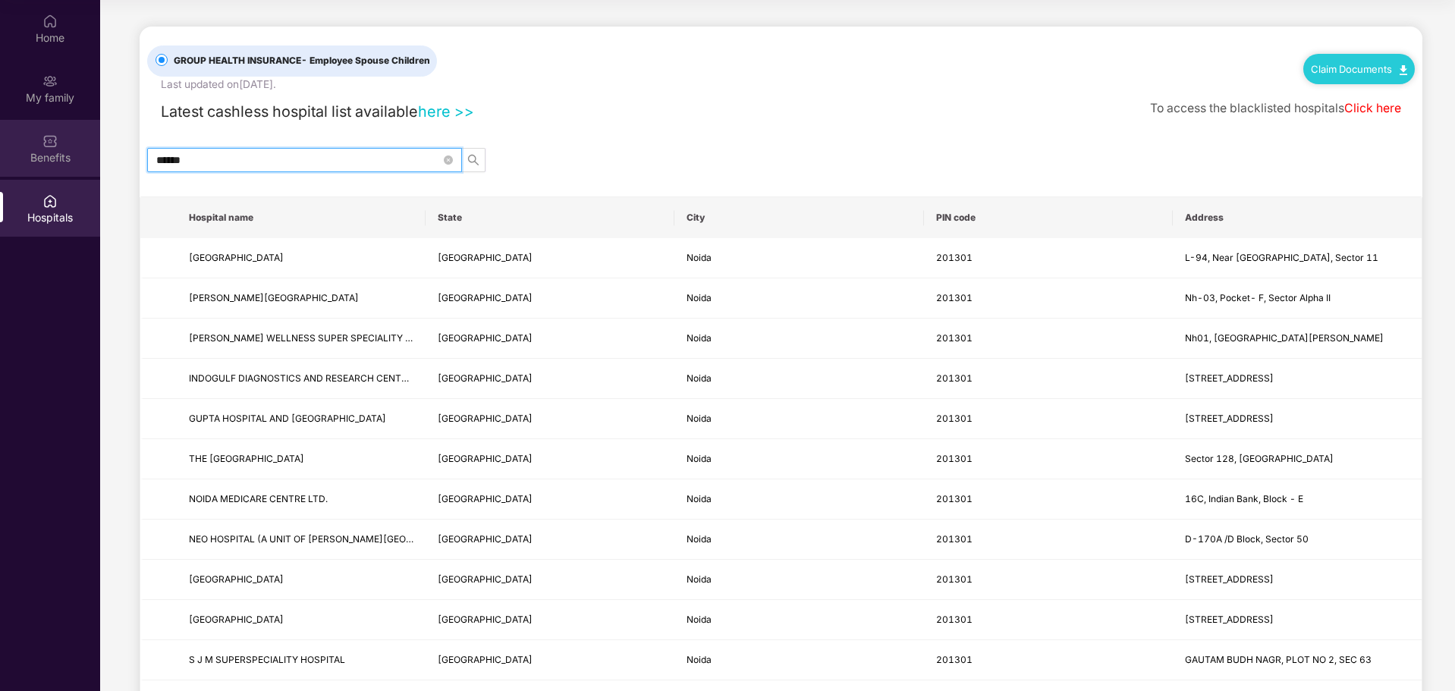
drag, startPoint x: 222, startPoint y: 159, endPoint x: 14, endPoint y: 153, distance: 207.2
click at [14, 153] on div "Home My family Benefits Hospitals GROUP HEALTH INSURANCE - Employee Spouse Chil…" at bounding box center [727, 345] width 1455 height 691
type input "******"
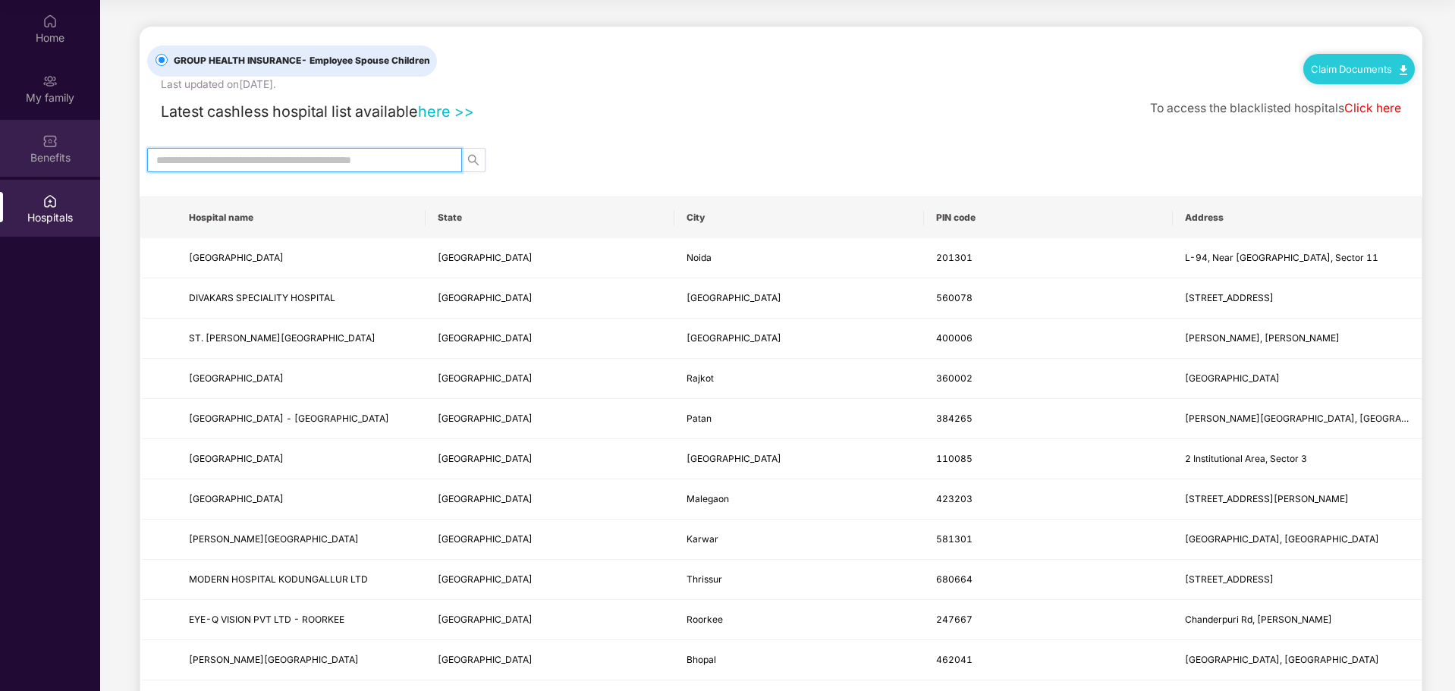
type input "*"
type input "*****"
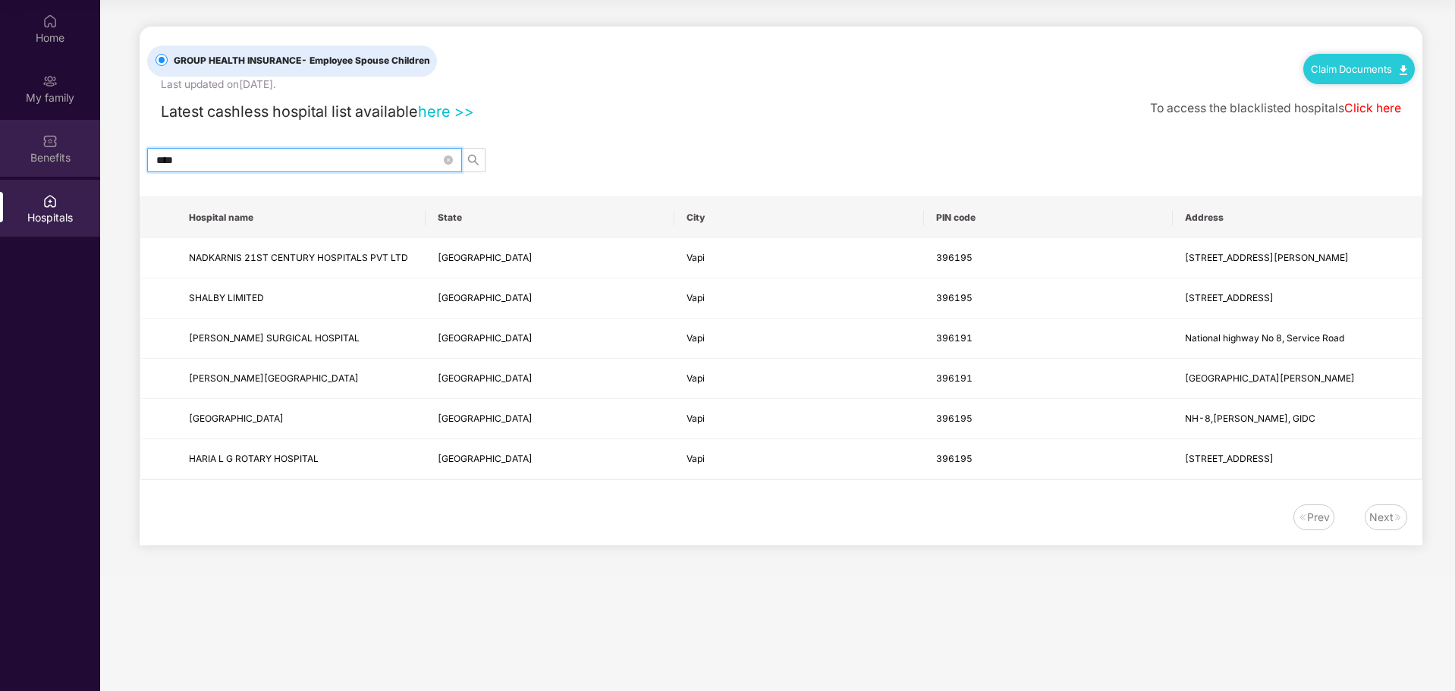
type input "****"
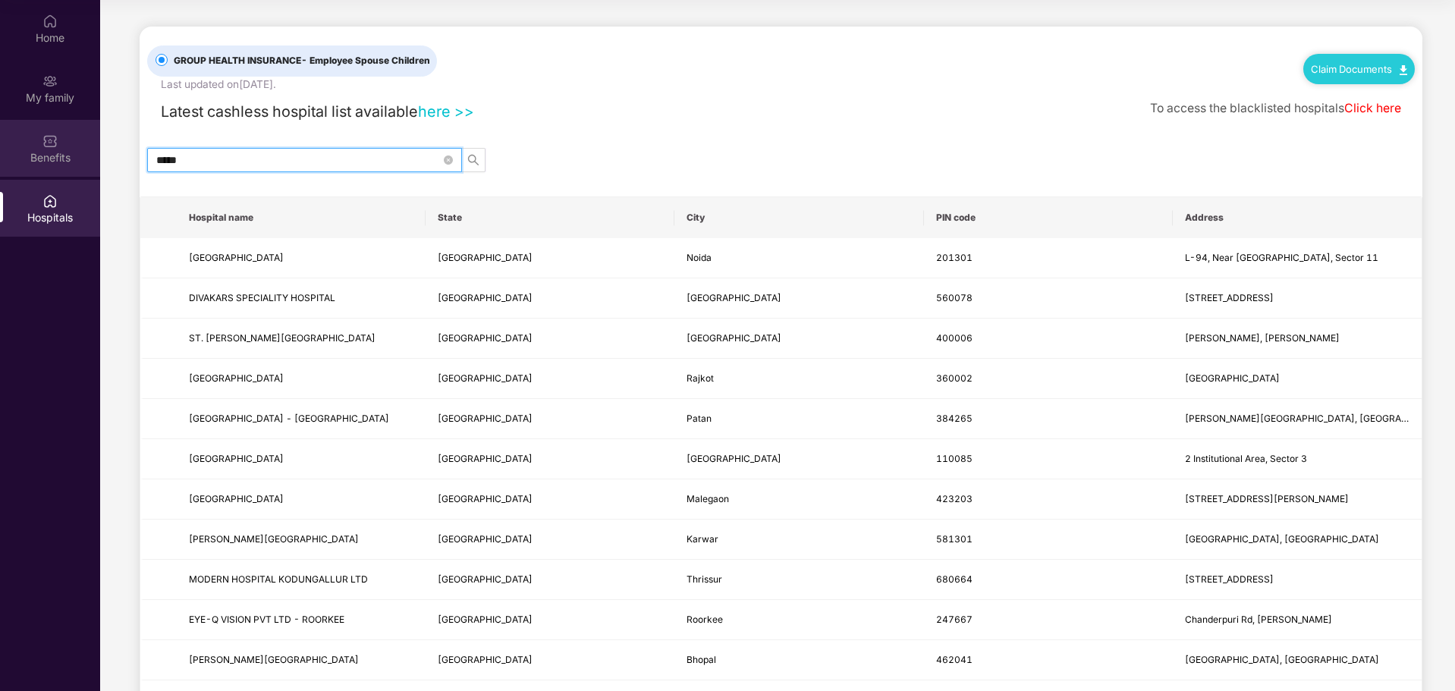
type input "******"
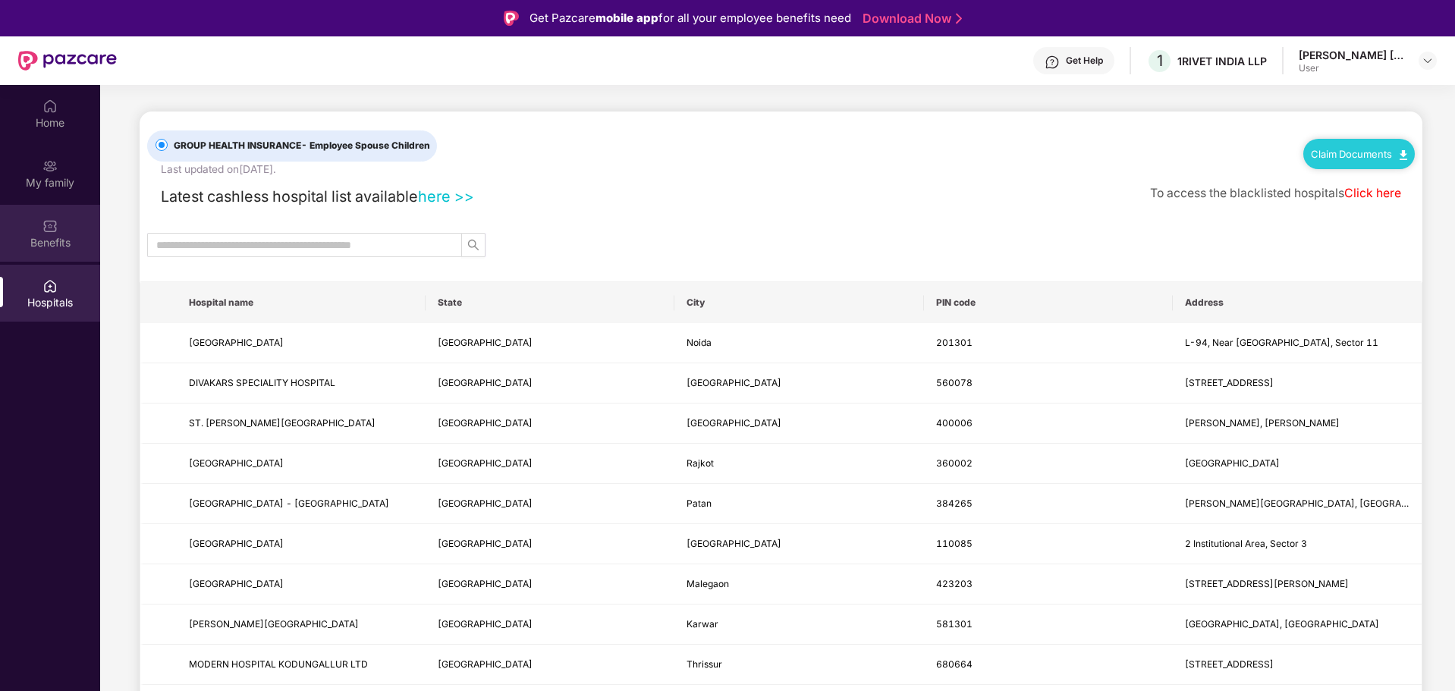
click at [48, 250] on div "Benefits" at bounding box center [50, 233] width 100 height 57
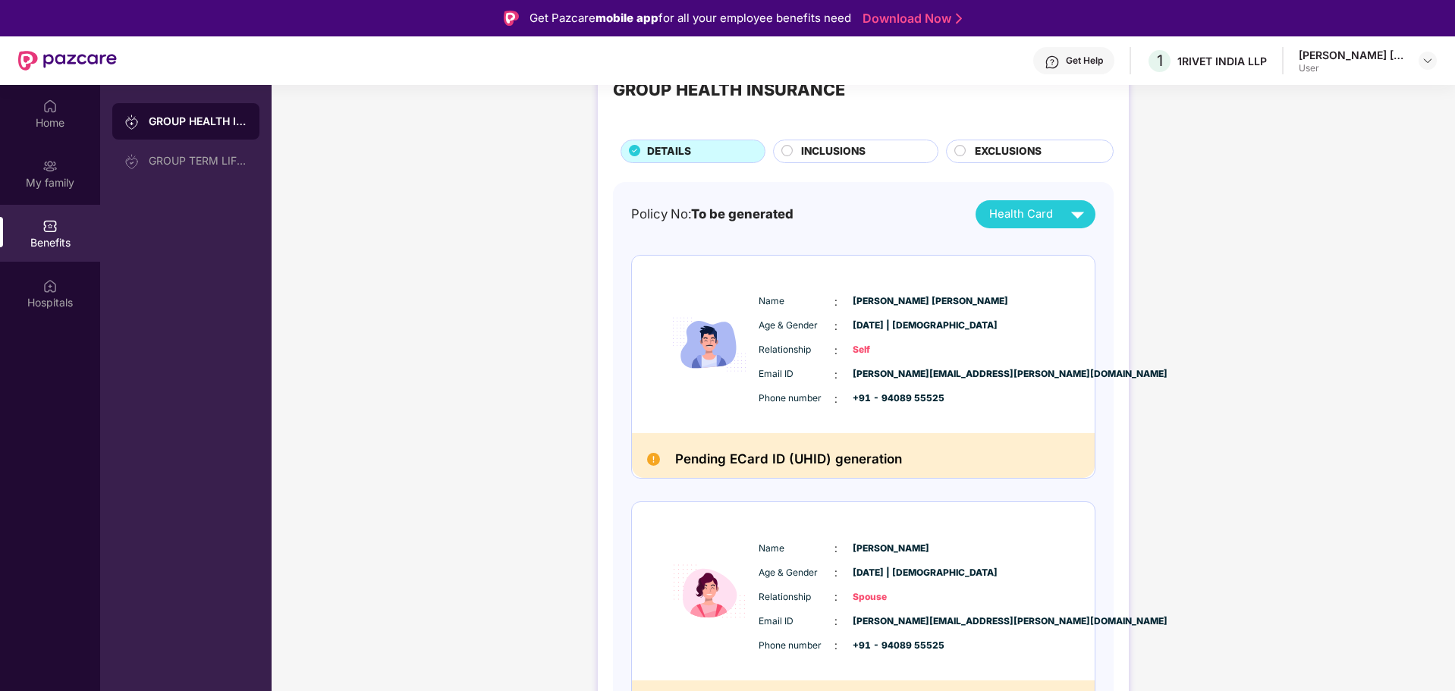
scroll to position [101, 0]
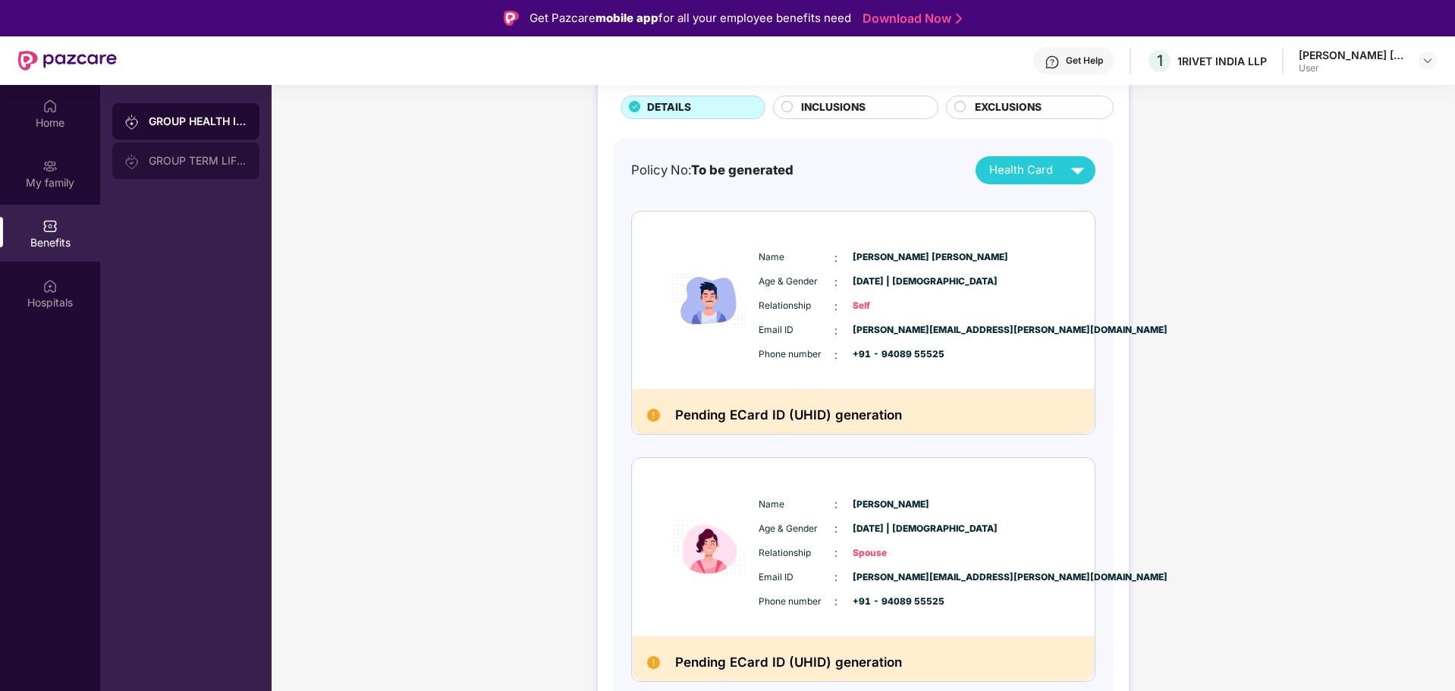
click at [189, 150] on div "GROUP TERM LIFE INSURANCE" at bounding box center [185, 161] width 147 height 36
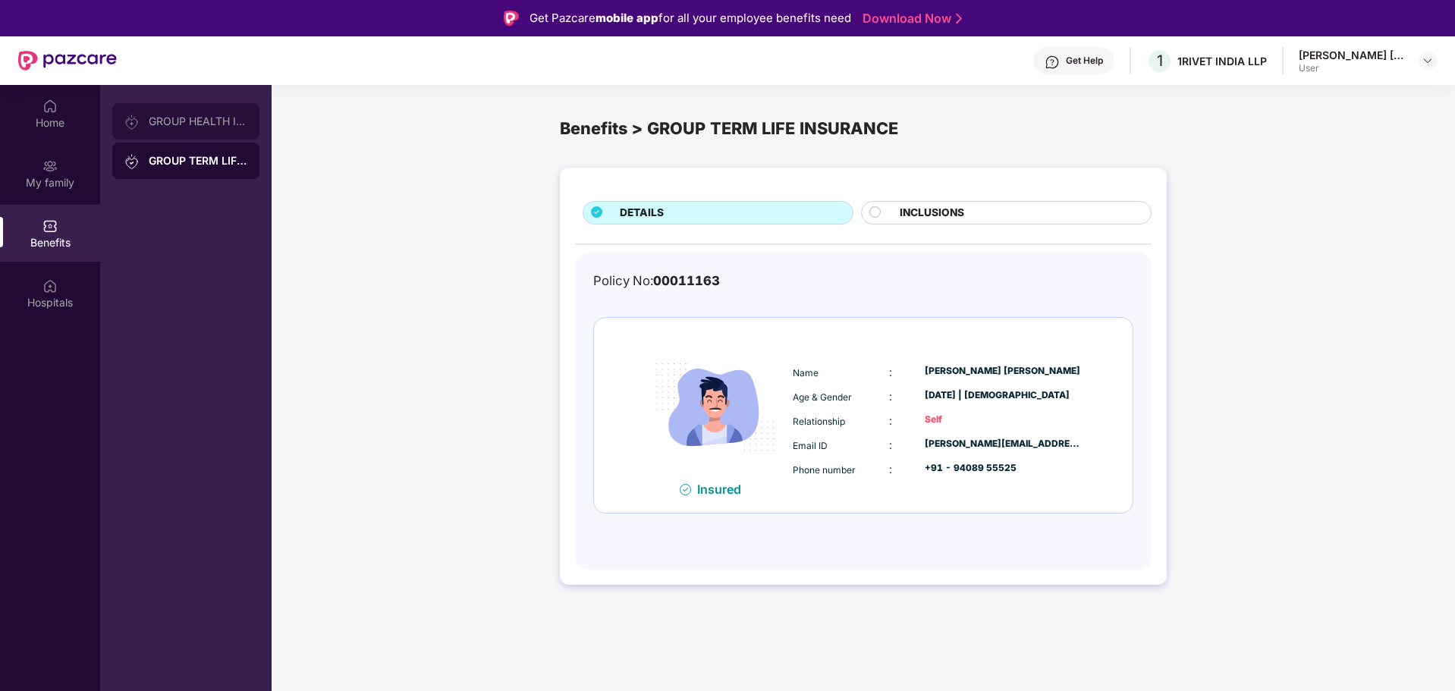
click at [199, 121] on div "GROUP HEALTH INSURANCE" at bounding box center [198, 121] width 99 height 12
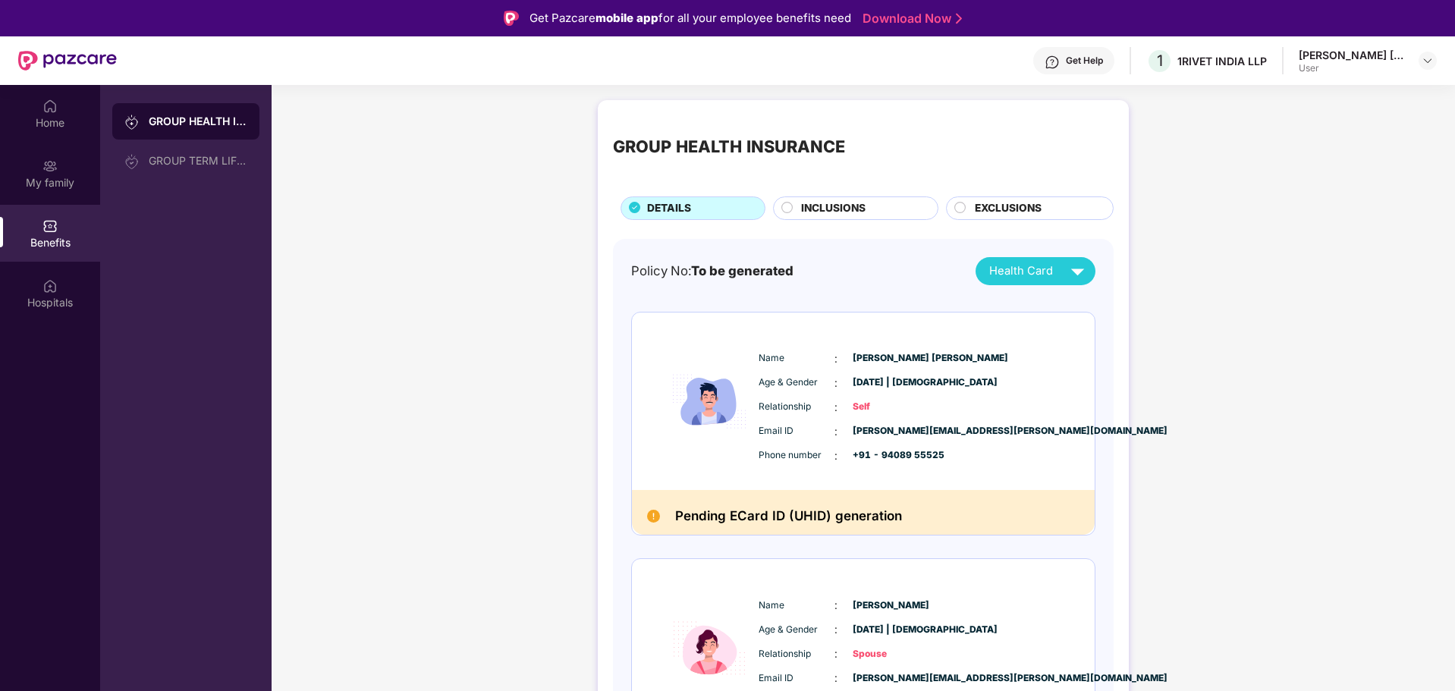
click at [893, 220] on div "GROUP HEALTH INSURANCE DETAILS INCLUSIONS EXCLUSIONS Policy No: To be generated…" at bounding box center [863, 477] width 531 height 754
click at [1219, 61] on div "1RIVET INDIA LLP" at bounding box center [1223, 61] width 90 height 14
click at [1427, 61] on img at bounding box center [1428, 61] width 12 height 12
click at [475, 234] on div "GROUP HEALTH INSURANCE DETAILS INCLUSIONS EXCLUSIONS Policy No: To be generated…" at bounding box center [864, 485] width 1184 height 785
click at [116, 143] on div "GROUP TERM LIFE INSURANCE" at bounding box center [185, 161] width 147 height 36
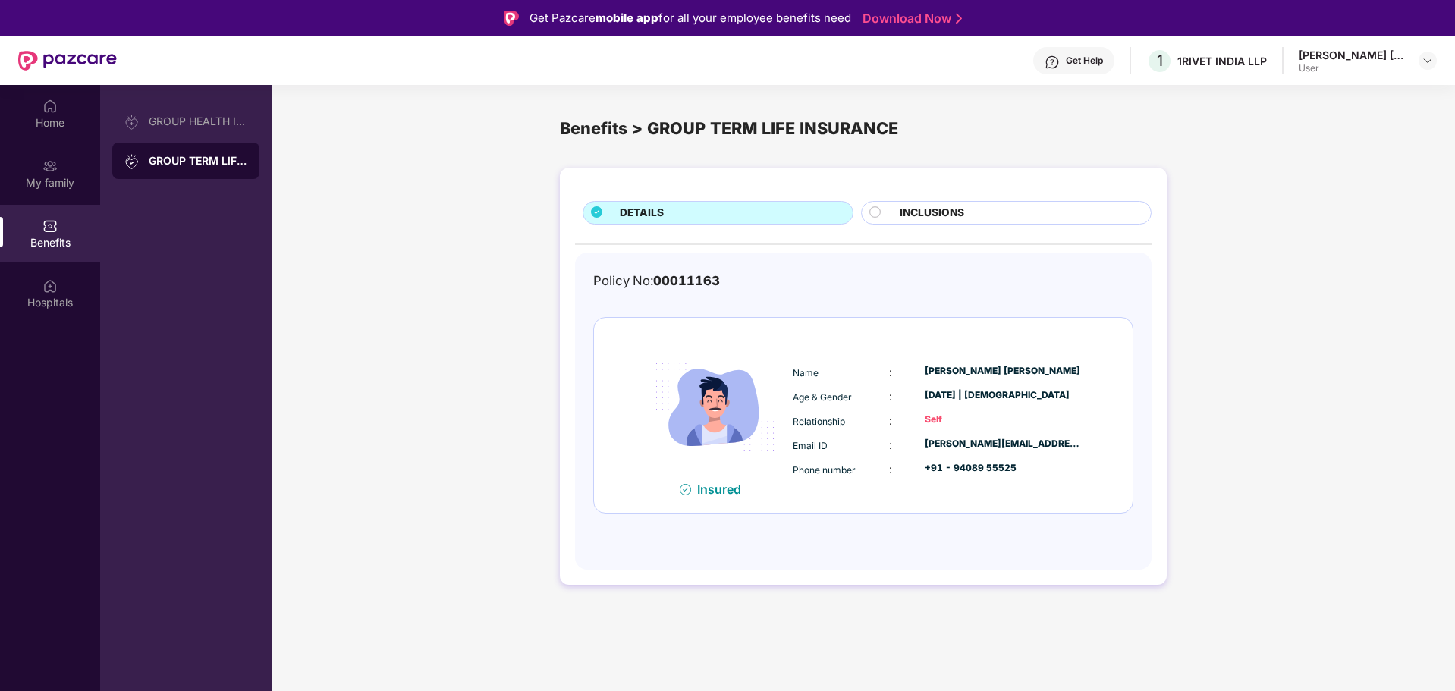
click at [933, 217] on span "INCLUSIONS" at bounding box center [932, 213] width 65 height 17
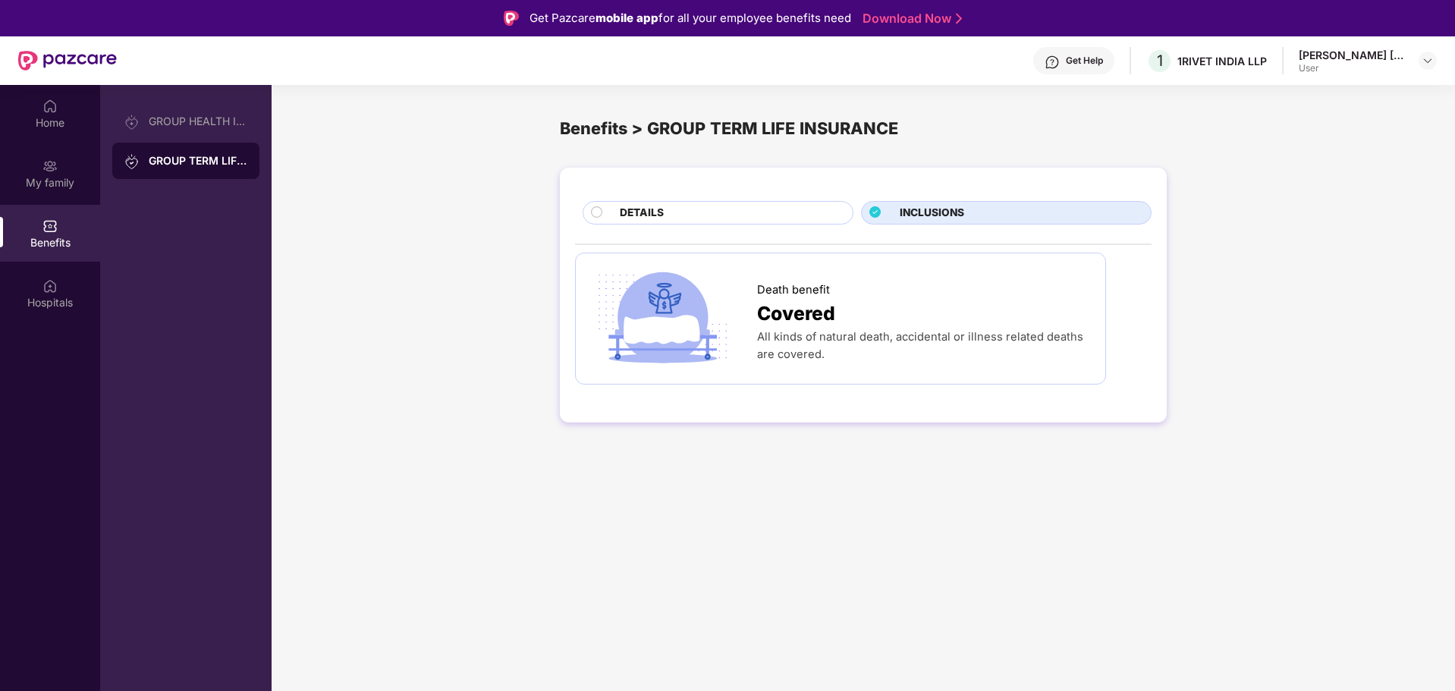
click at [759, 211] on div "DETAILS" at bounding box center [728, 214] width 233 height 19
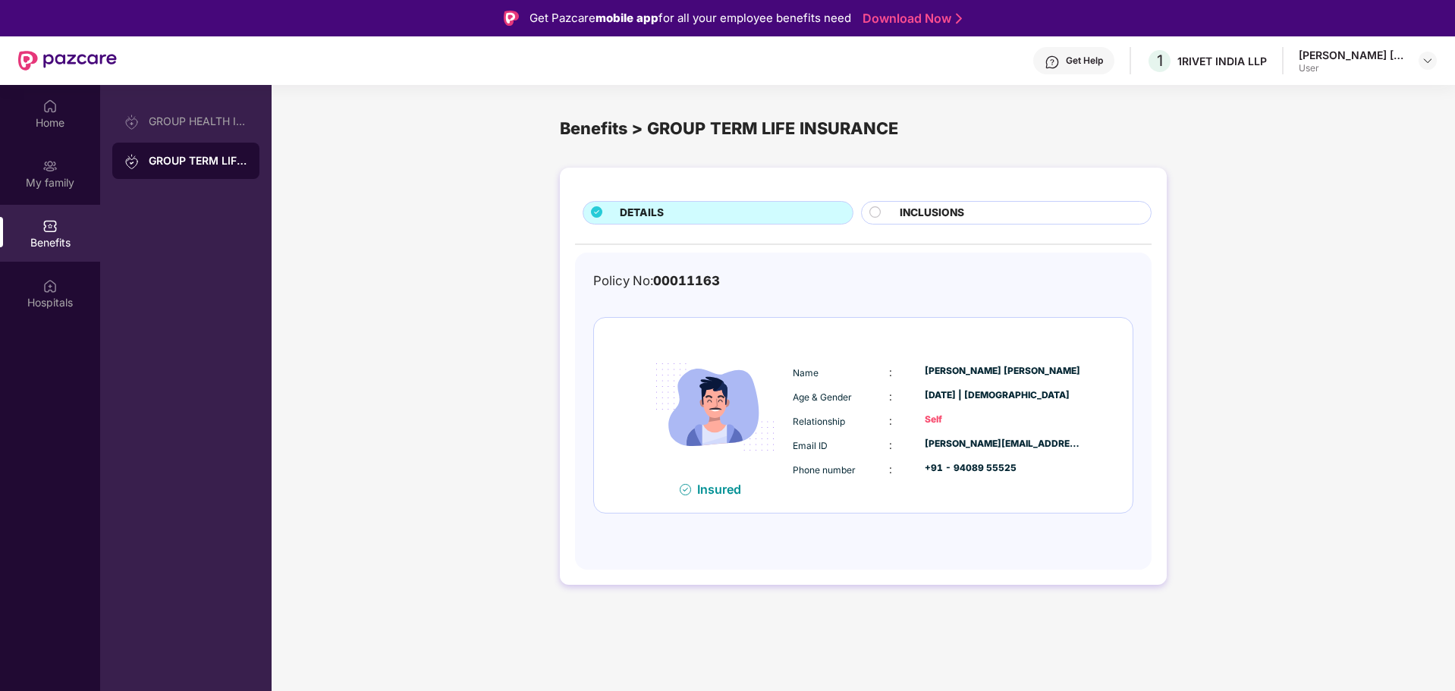
click at [941, 213] on span "INCLUSIONS" at bounding box center [932, 213] width 65 height 17
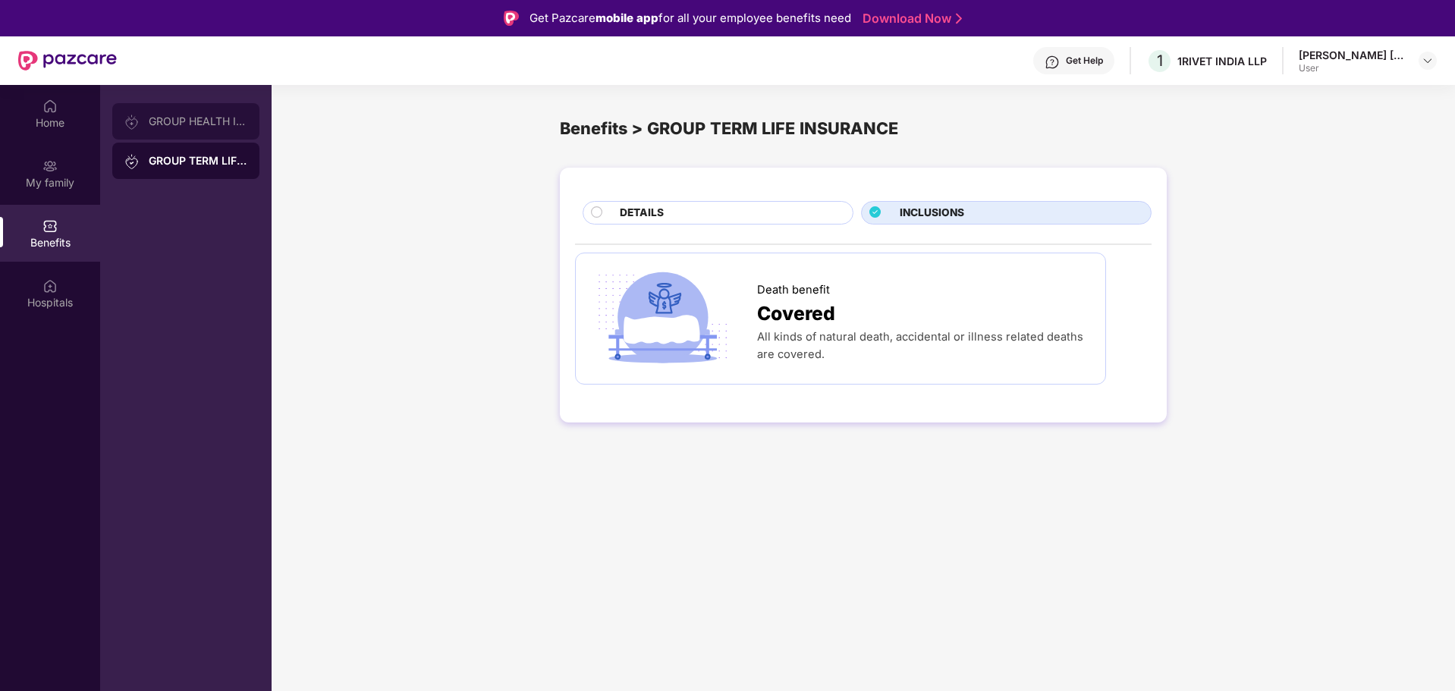
click at [200, 114] on div "GROUP HEALTH INSURANCE" at bounding box center [185, 121] width 147 height 36
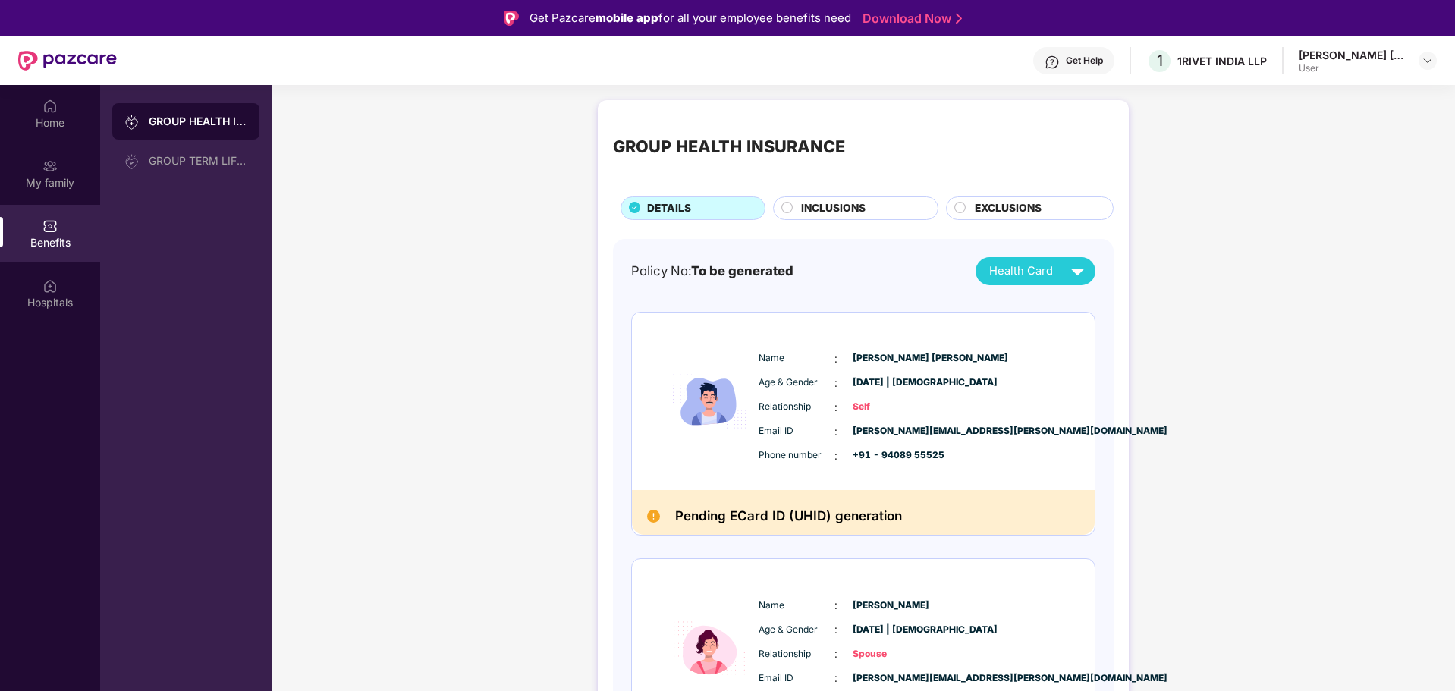
click at [109, 173] on div "GROUP HEALTH INSURANCE GROUP TERM LIFE INSURANCE" at bounding box center [186, 430] width 172 height 691
click at [56, 120] on div "Home" at bounding box center [50, 122] width 100 height 15
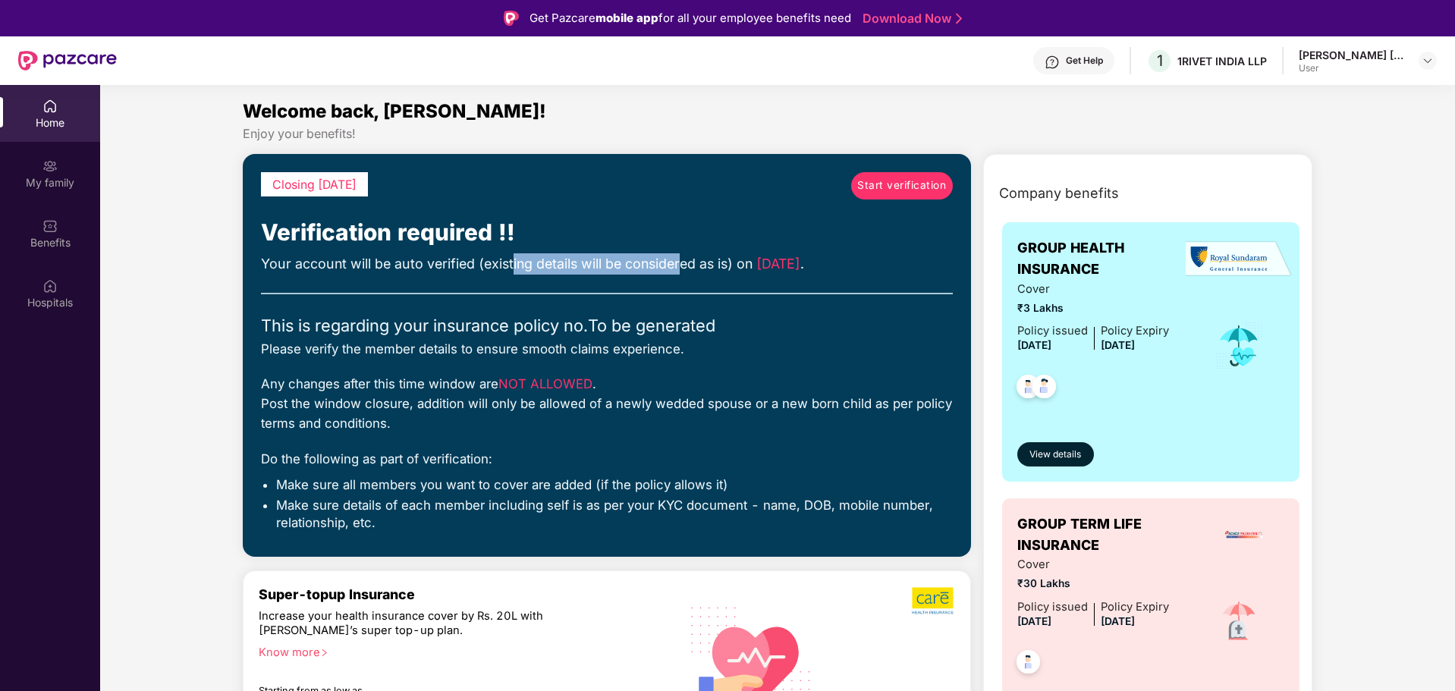
drag, startPoint x: 512, startPoint y: 263, endPoint x: 683, endPoint y: 265, distance: 170.8
click at [681, 265] on div "Your account will be auto verified (existing details will be considered as is) …" at bounding box center [607, 263] width 692 height 21
drag, startPoint x: 756, startPoint y: 256, endPoint x: 817, endPoint y: 265, distance: 62.0
click at [801, 265] on span "[DATE]" at bounding box center [779, 264] width 44 height 16
click at [303, 347] on div "Please verify the member details to ensure smooth claims experience." at bounding box center [607, 349] width 692 height 20
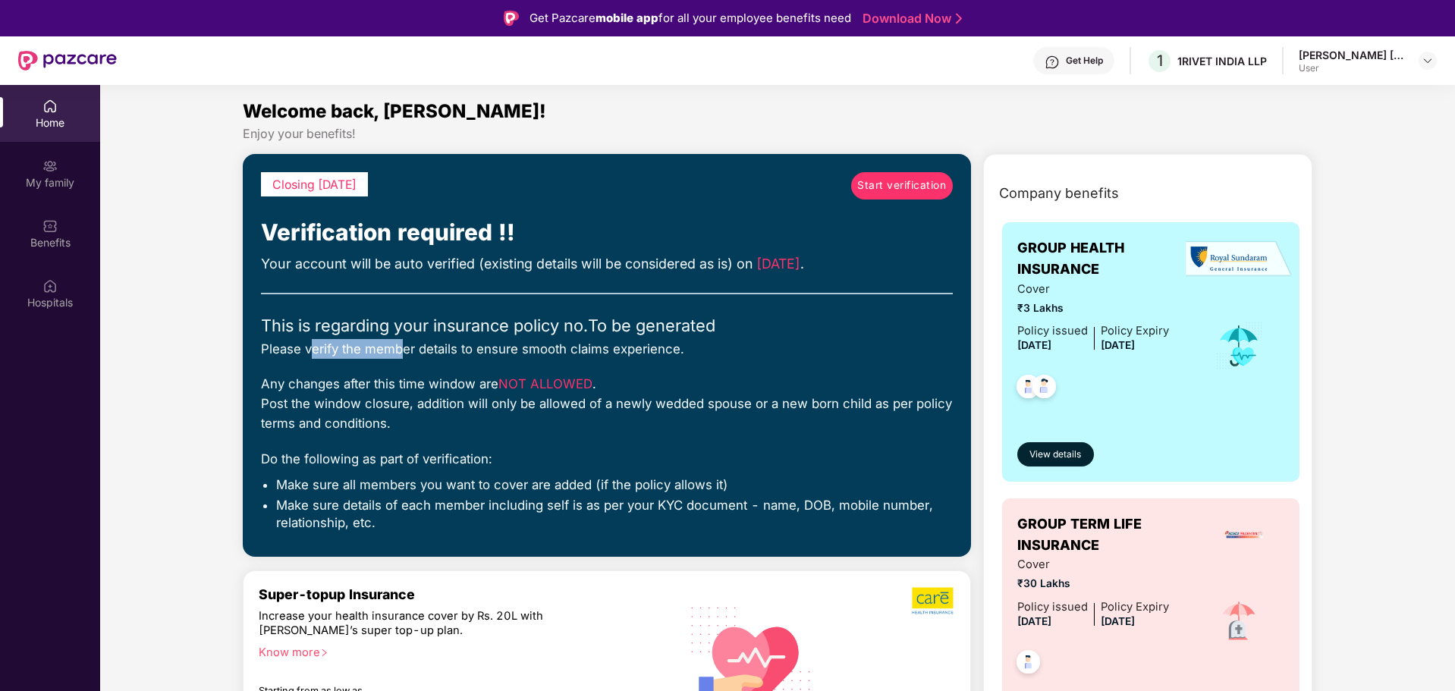
drag, startPoint x: 332, startPoint y: 350, endPoint x: 400, endPoint y: 351, distance: 68.3
click at [400, 351] on div "Please verify the member details to ensure smooth claims experience." at bounding box center [607, 349] width 692 height 20
click at [439, 339] on div "Please verify the member details to ensure smooth claims experience." at bounding box center [607, 349] width 692 height 20
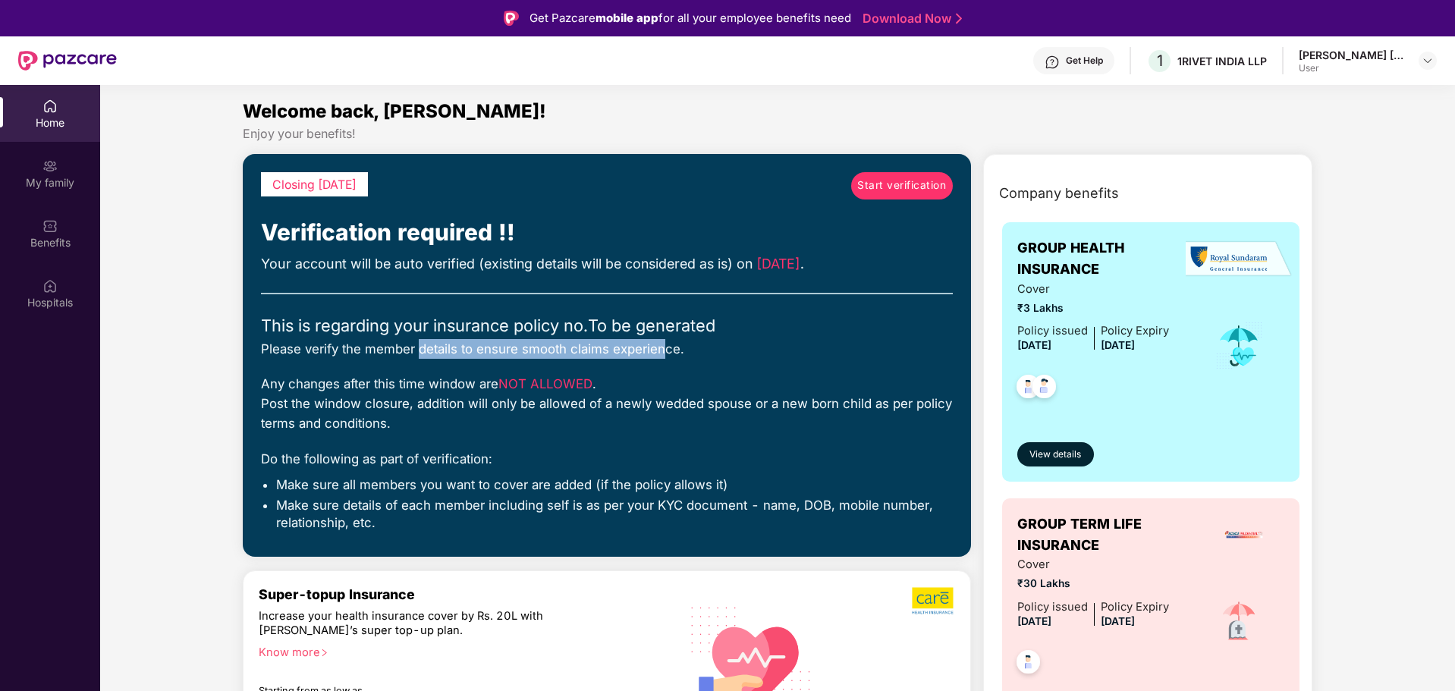
drag, startPoint x: 418, startPoint y: 343, endPoint x: 702, endPoint y: 341, distance: 283.8
click at [663, 345] on div "Please verify the member details to ensure smooth claims experience." at bounding box center [607, 349] width 692 height 20
click at [719, 341] on div "Please verify the member details to ensure smooth claims experience." at bounding box center [607, 349] width 692 height 20
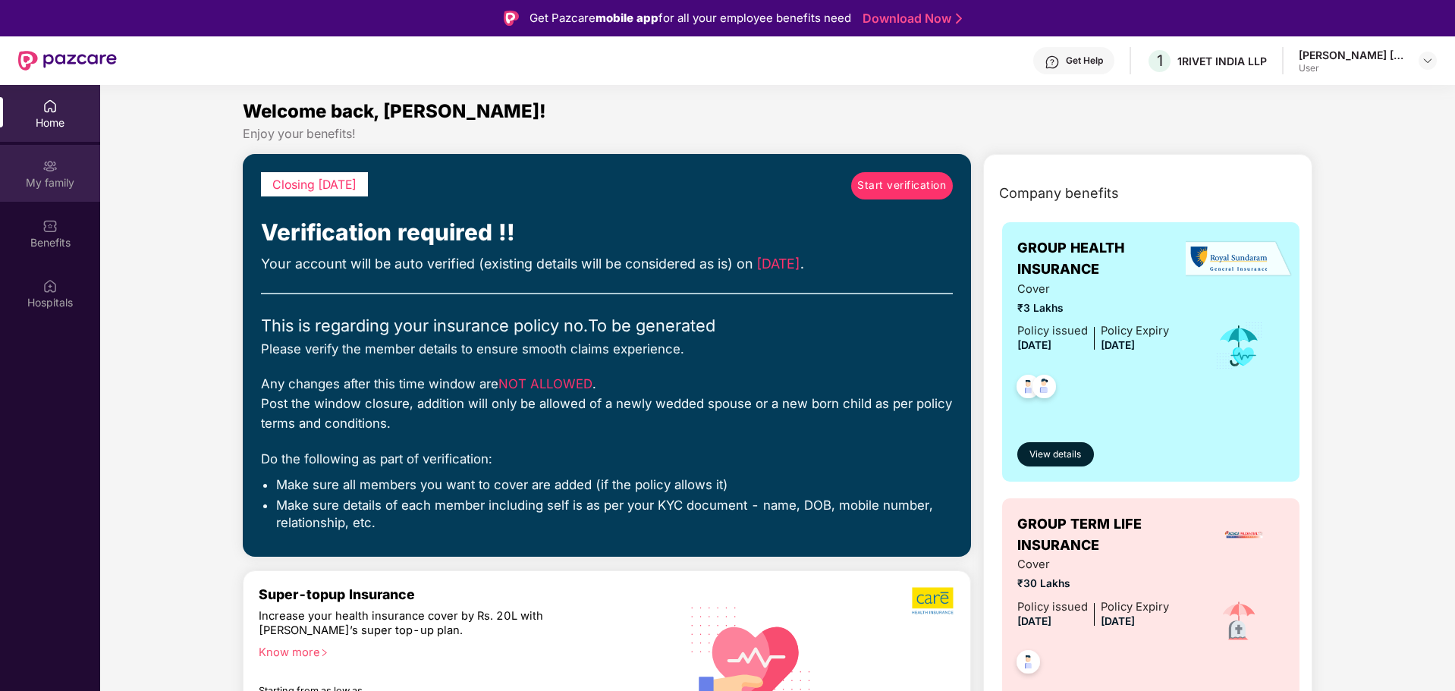
click at [68, 183] on div "My family" at bounding box center [50, 182] width 100 height 15
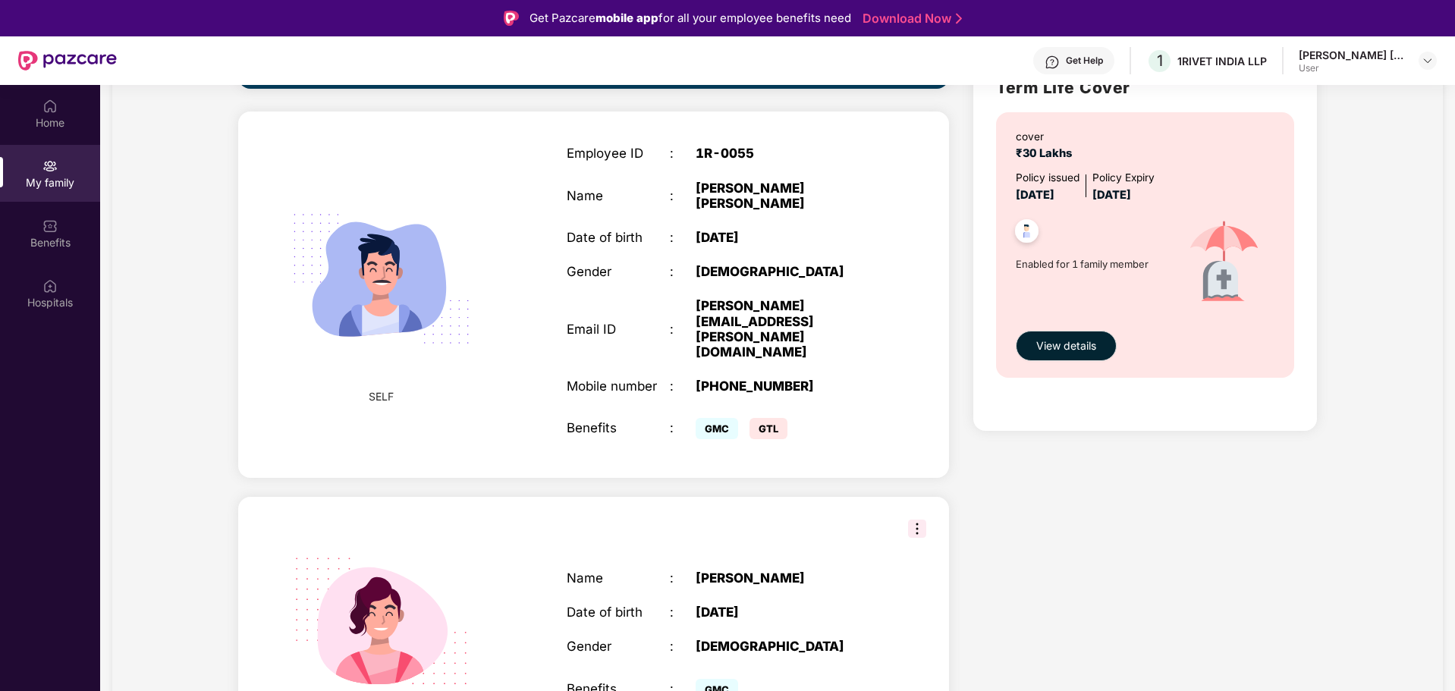
scroll to position [540, 0]
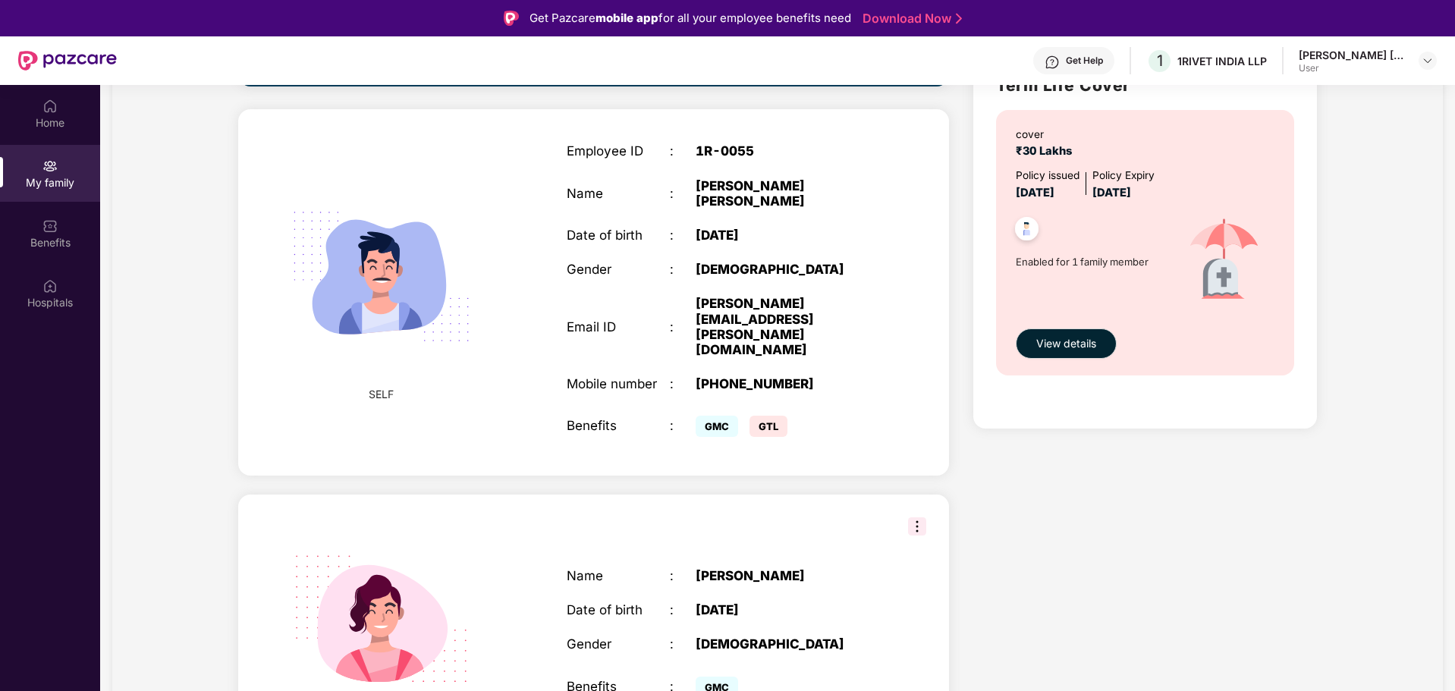
click at [913, 518] on img at bounding box center [917, 527] width 18 height 18
click at [1175, 507] on div "Health Cover cover ₹3 Lakhs Policy issued [DATE] Policy Expiry [DATE] Enabled f…" at bounding box center [1145, 217] width 368 height 1155
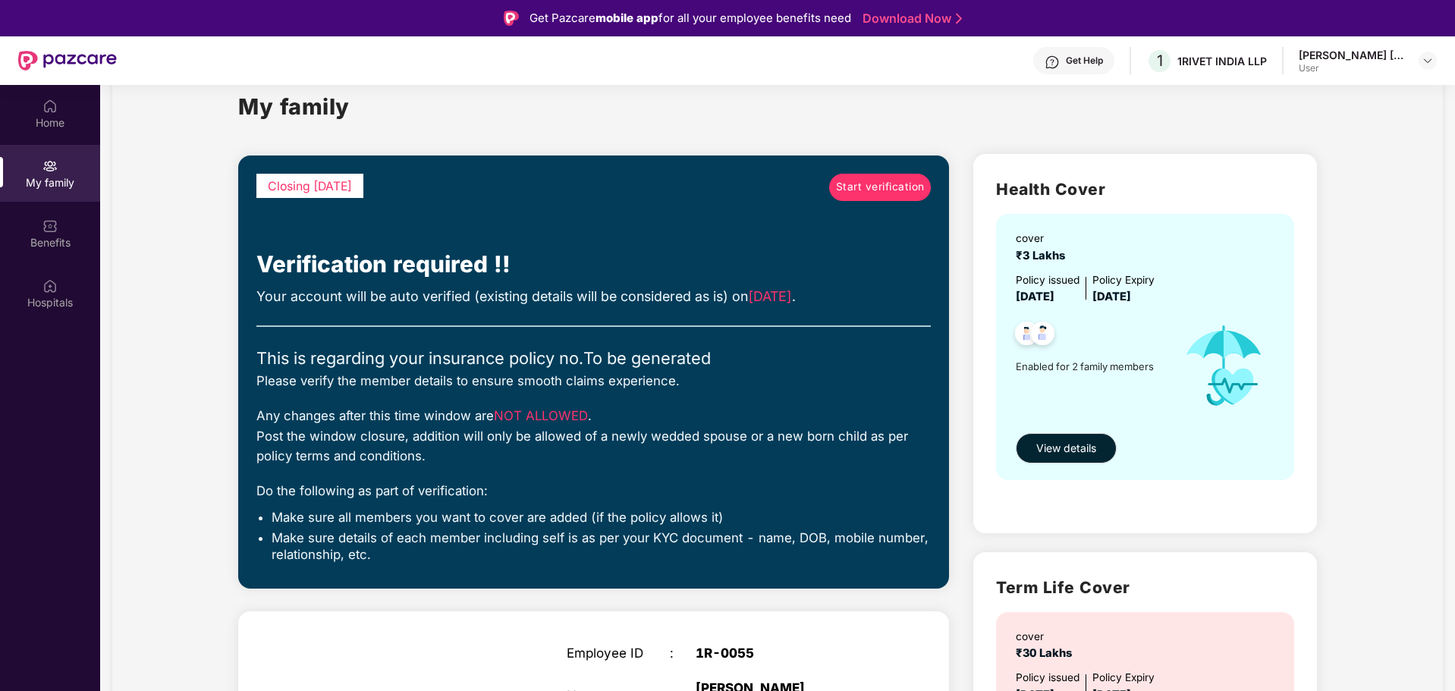
scroll to position [0, 0]
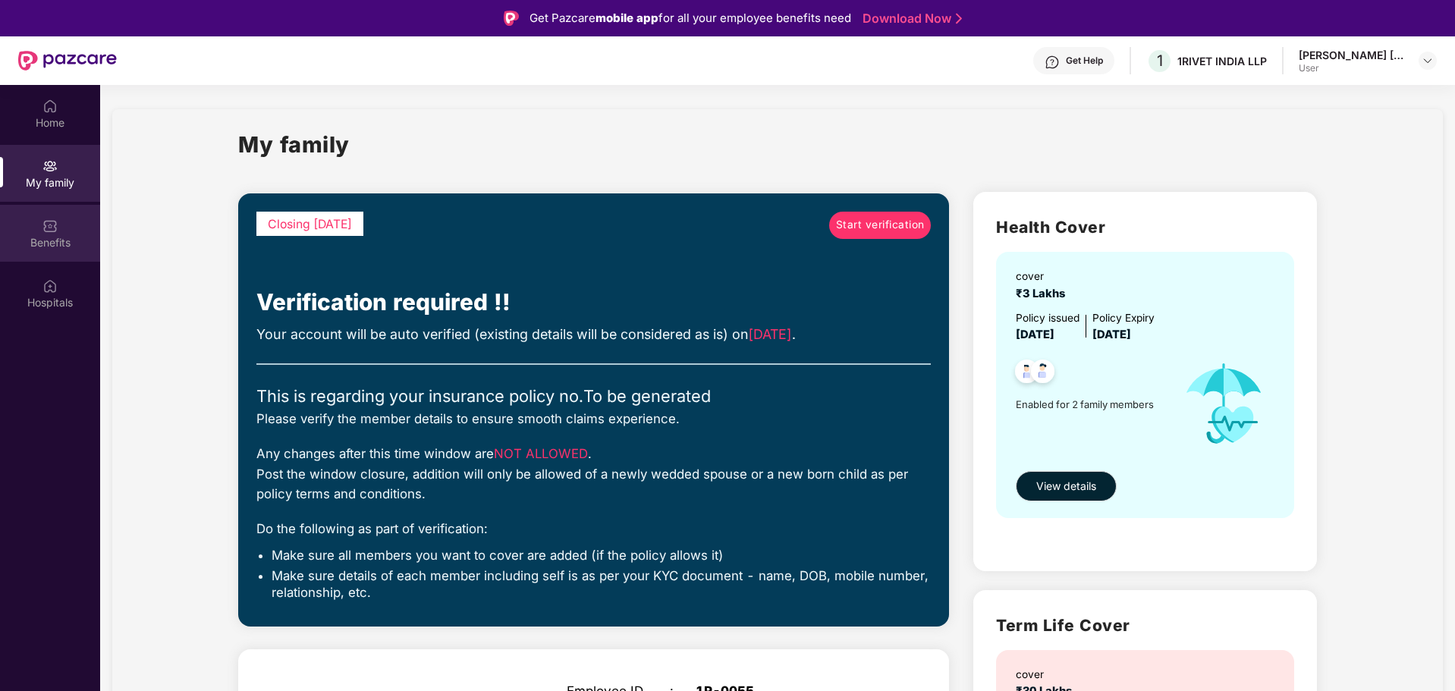
click at [58, 233] on div "Benefits" at bounding box center [50, 233] width 100 height 57
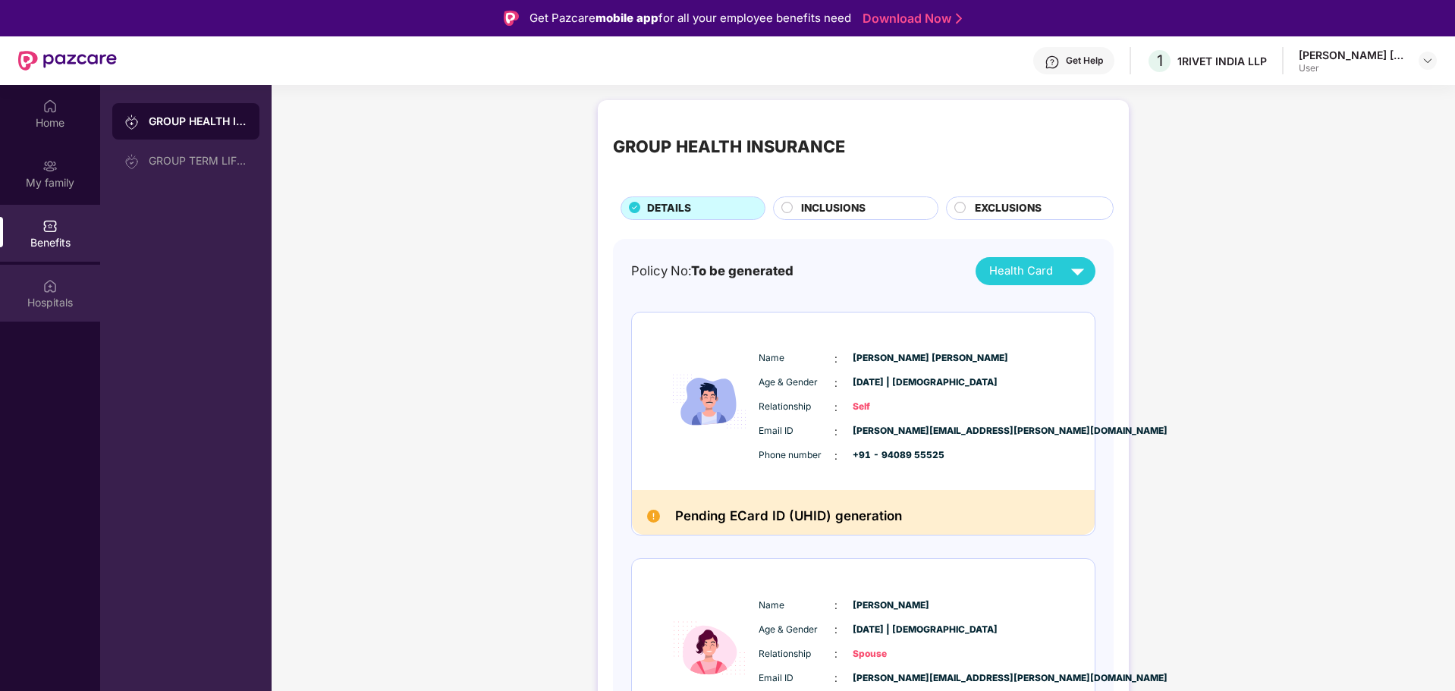
click at [58, 294] on div "Hospitals" at bounding box center [50, 293] width 100 height 57
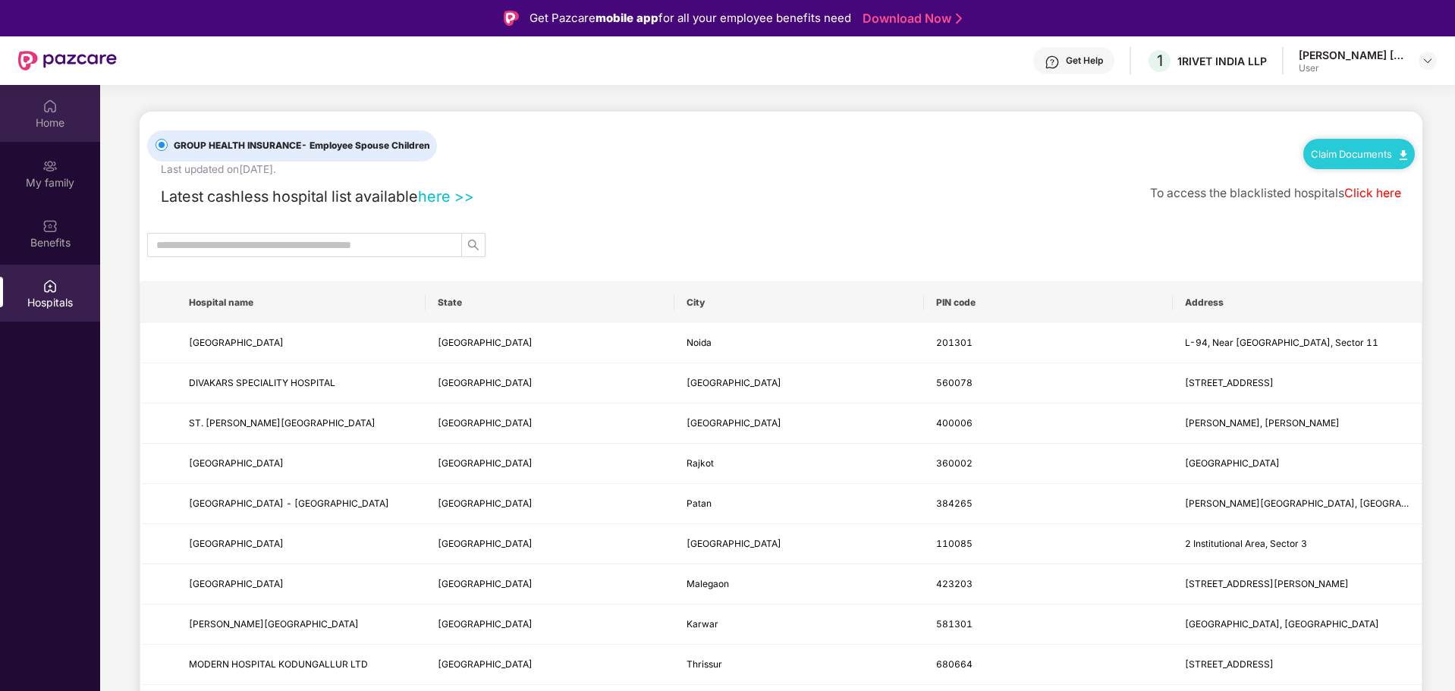
click at [49, 100] on img at bounding box center [49, 106] width 15 height 15
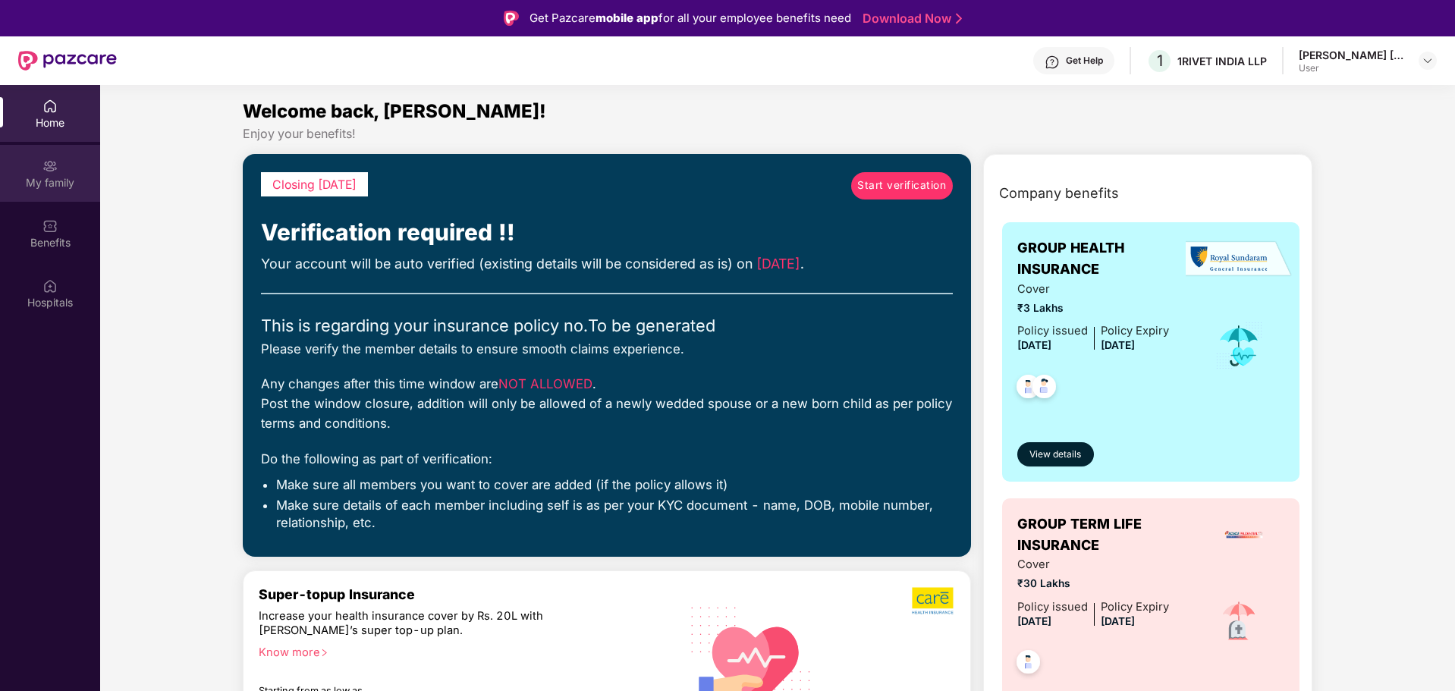
click at [42, 148] on div "My family" at bounding box center [50, 173] width 100 height 57
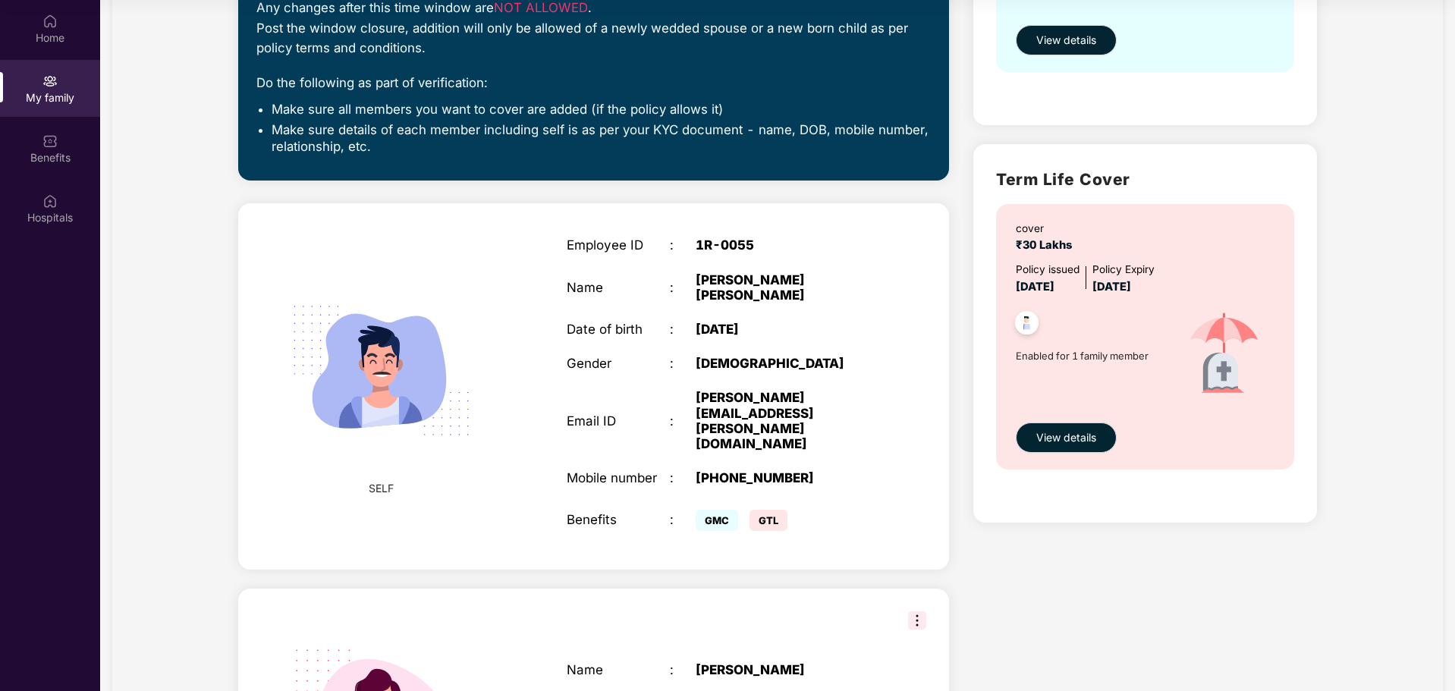
scroll to position [161, 0]
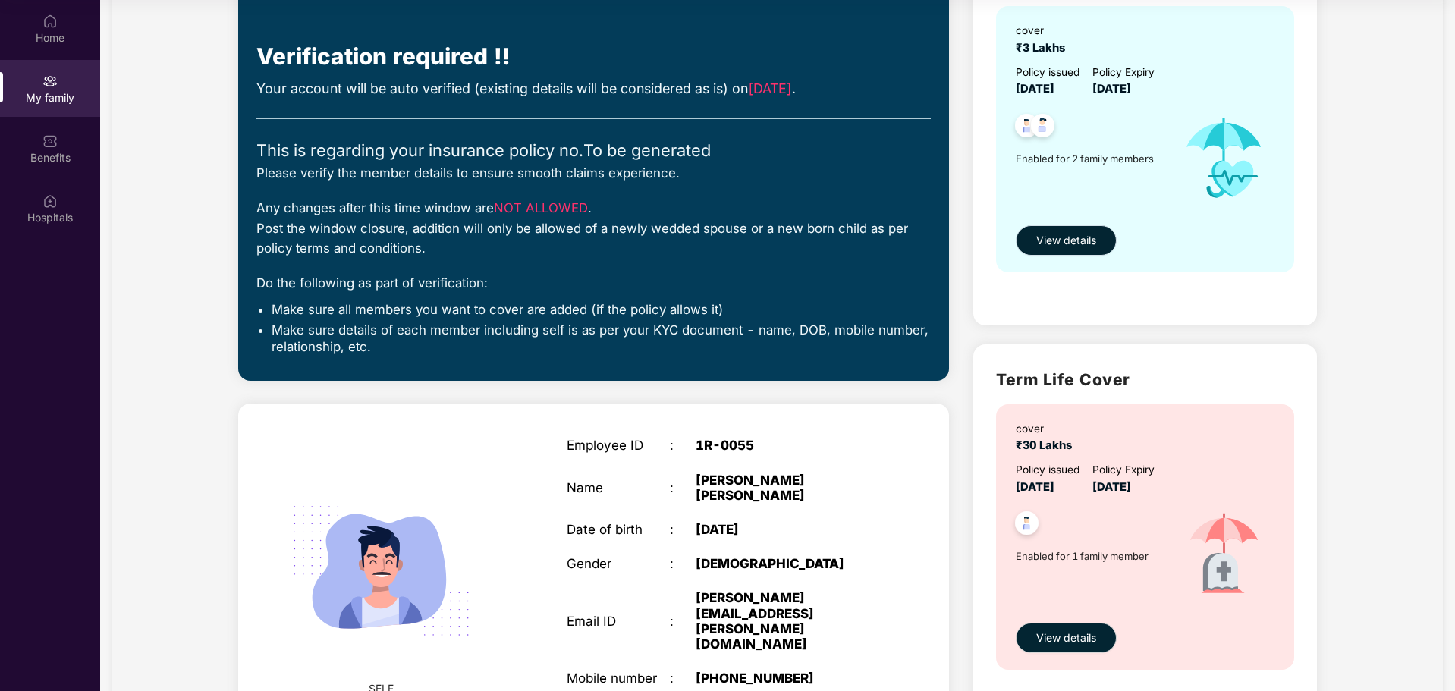
click at [1081, 228] on button "View details" at bounding box center [1066, 240] width 101 height 30
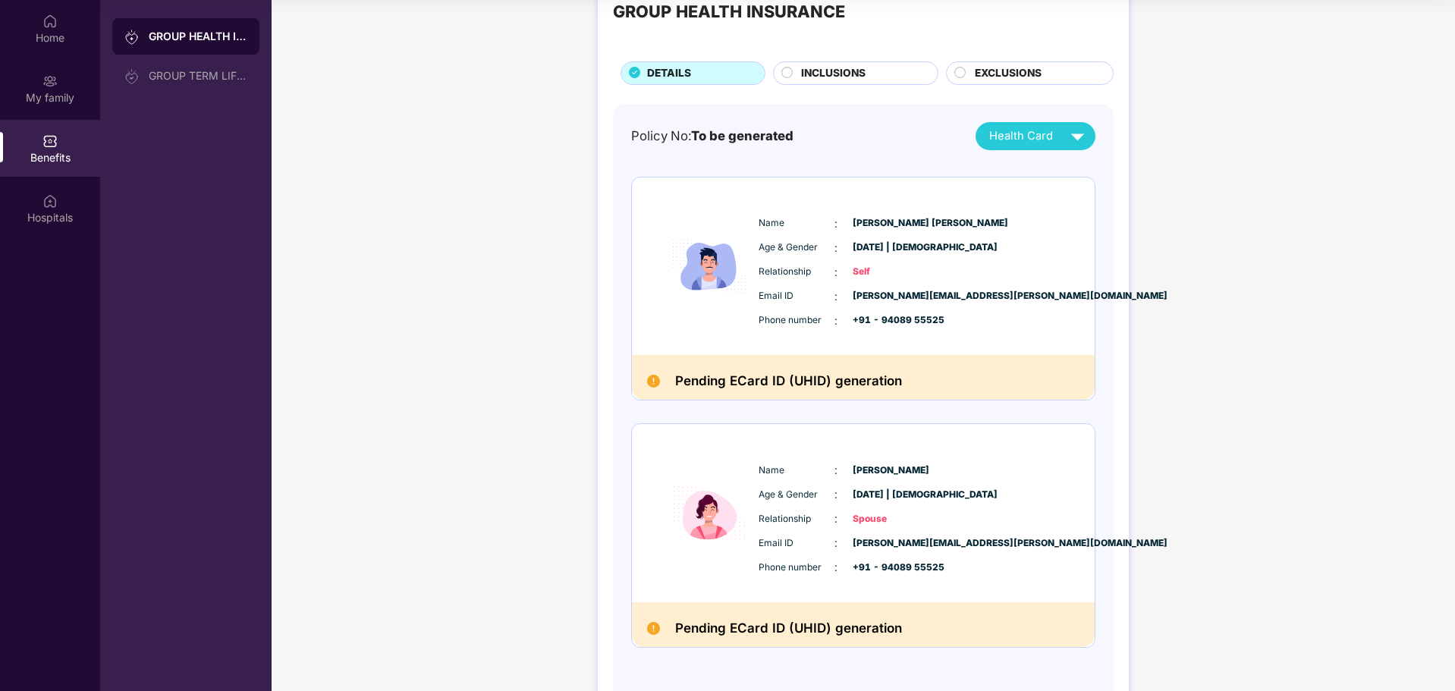
scroll to position [0, 0]
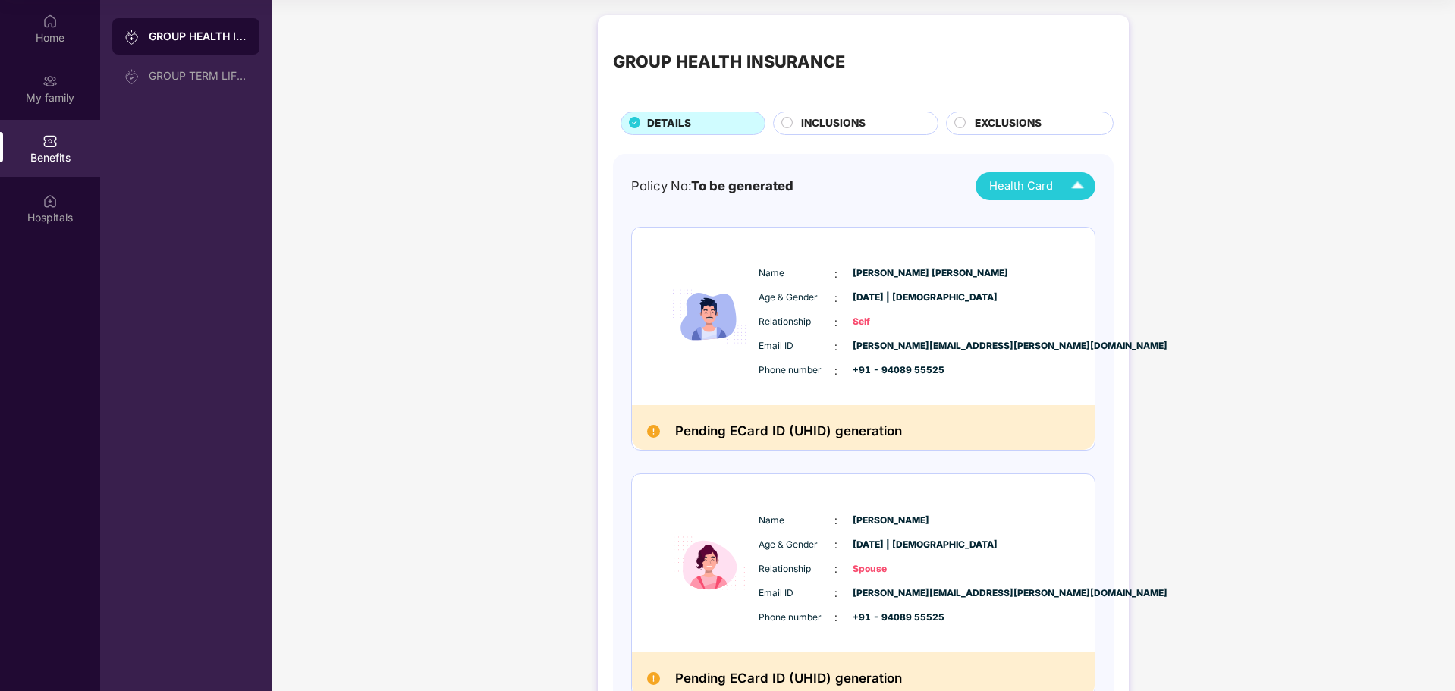
click at [1053, 187] on div "Health Card" at bounding box center [1041, 186] width 102 height 27
click at [833, 126] on span "INCLUSIONS" at bounding box center [833, 123] width 65 height 17
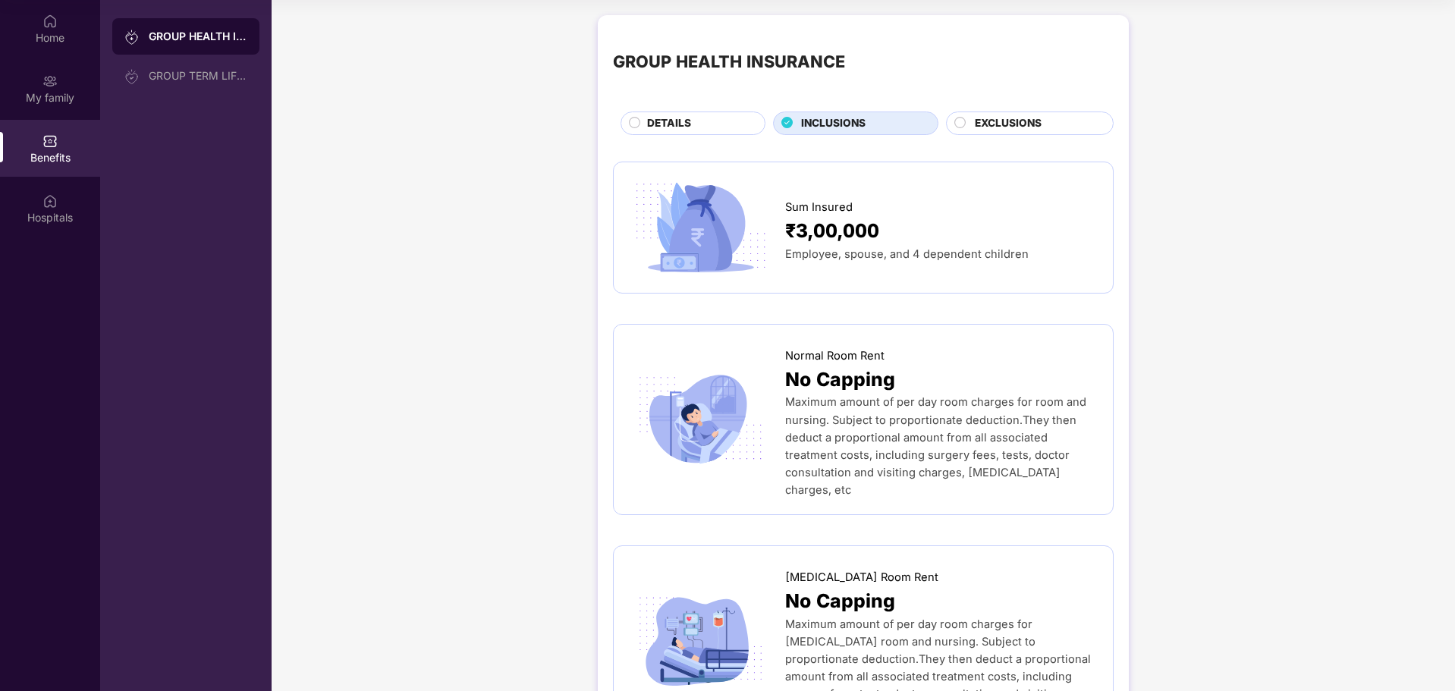
click at [1033, 122] on span "EXCLUSIONS" at bounding box center [1008, 123] width 67 height 17
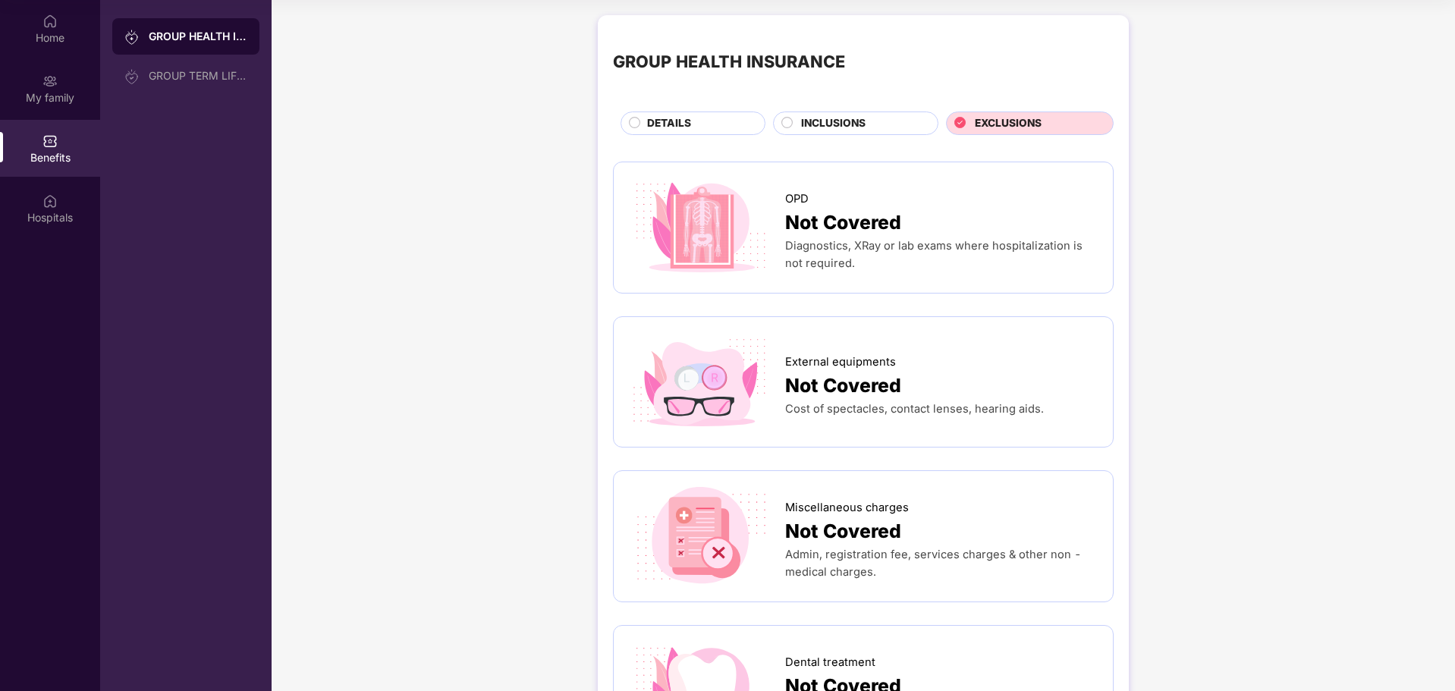
click at [718, 121] on div "DETAILS" at bounding box center [699, 124] width 118 height 19
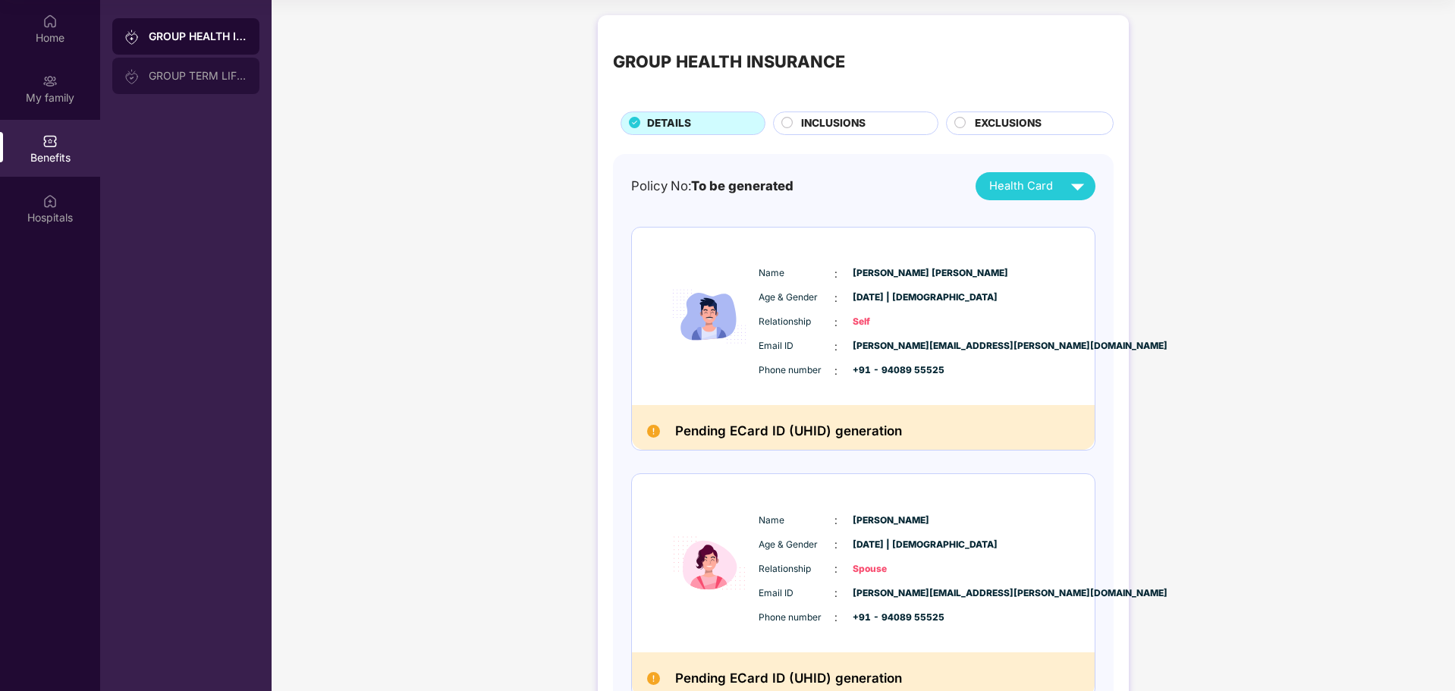
click at [175, 84] on div "GROUP TERM LIFE INSURANCE" at bounding box center [185, 76] width 147 height 36
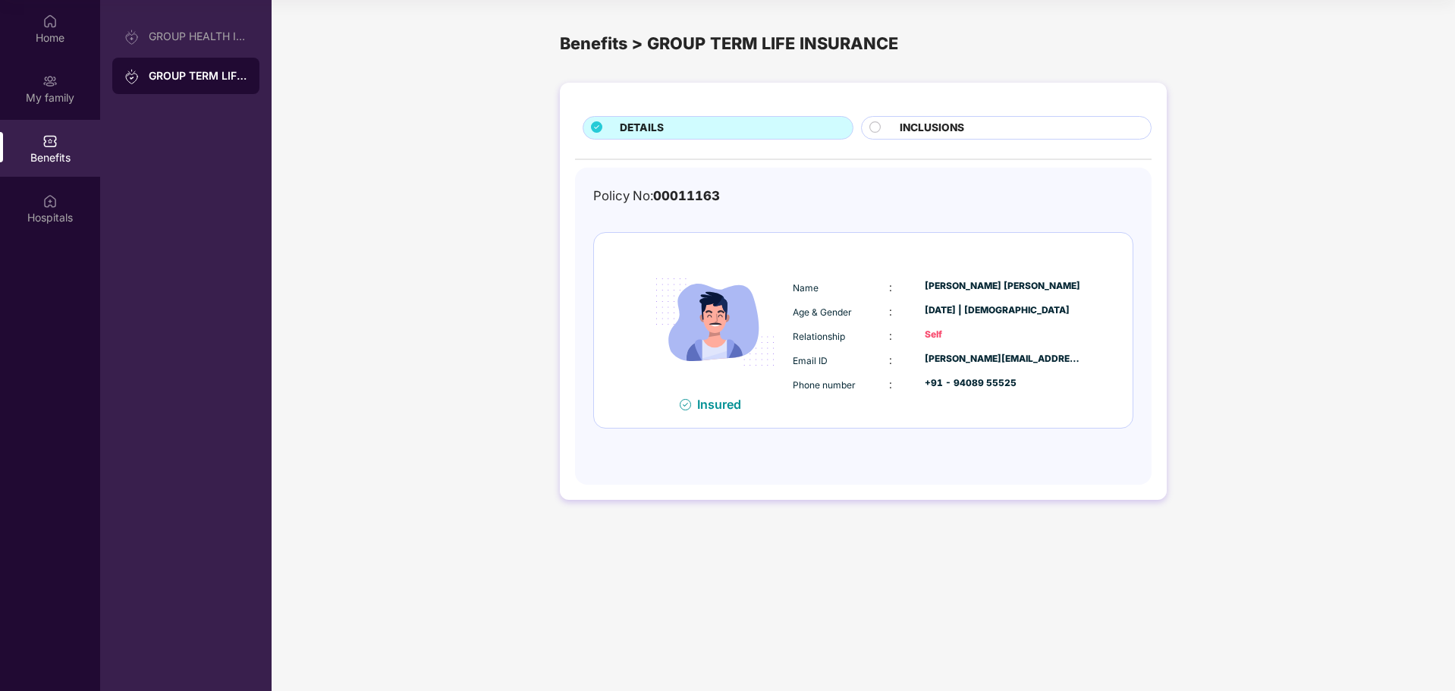
click at [955, 112] on div "DETAILS INCLUSIONS Policy No: 00011163 Insured Name : [PERSON_NAME] [PERSON_NAM…" at bounding box center [863, 291] width 607 height 417
click at [905, 120] on span "INCLUSIONS" at bounding box center [932, 128] width 65 height 17
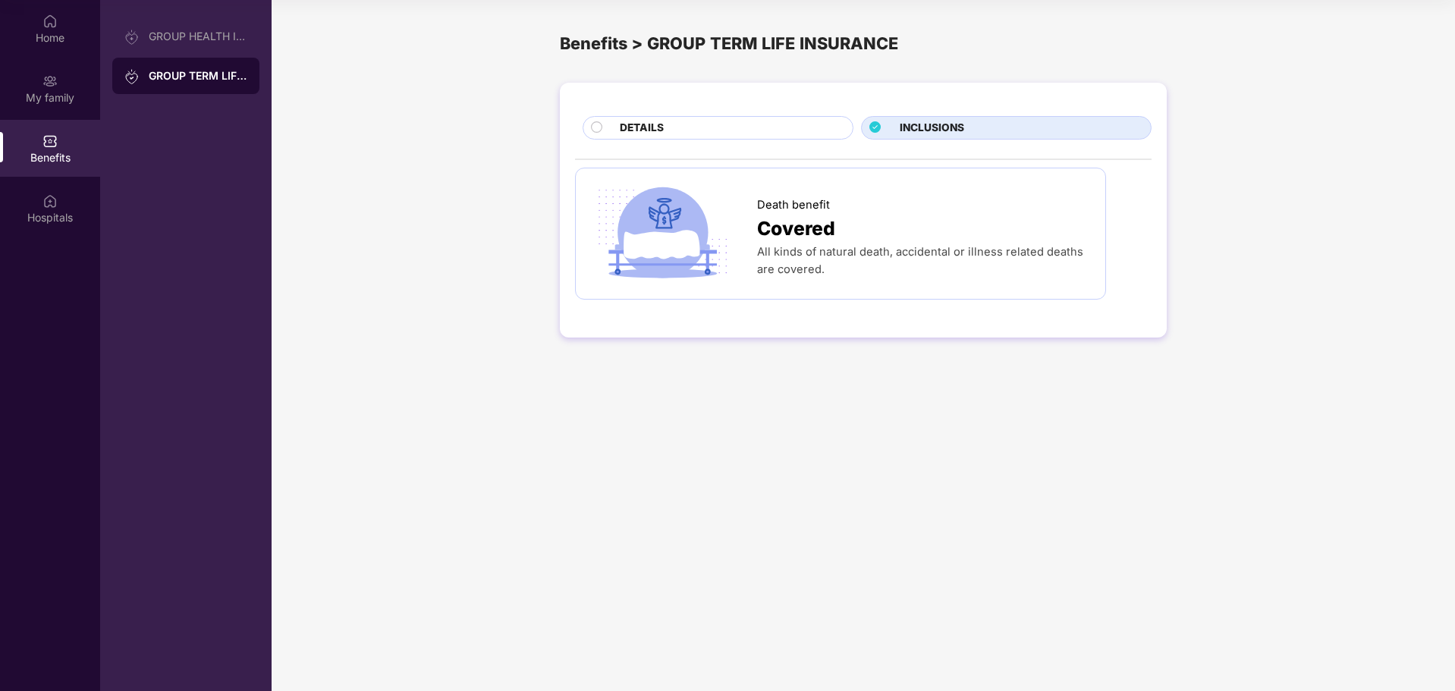
click at [735, 129] on div "DETAILS" at bounding box center [728, 129] width 233 height 19
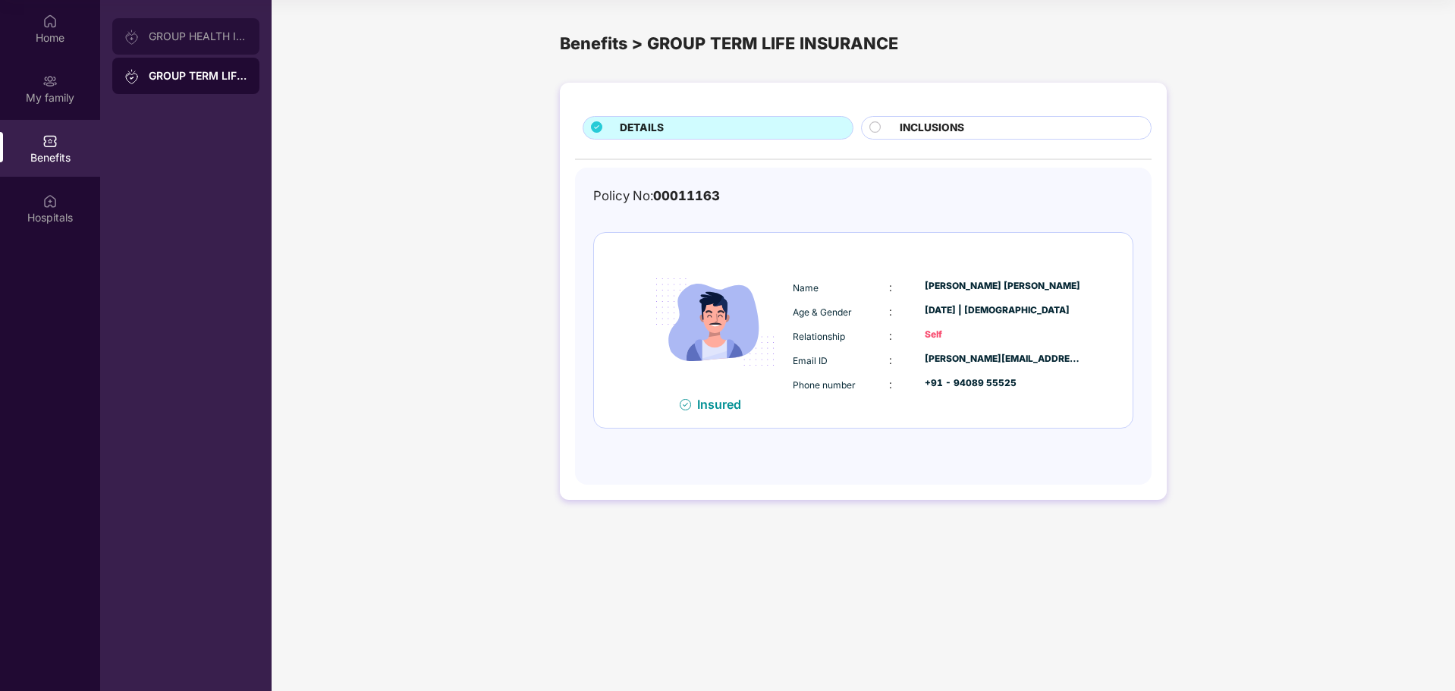
click at [180, 54] on div "GROUP HEALTH INSURANCE" at bounding box center [185, 36] width 147 height 36
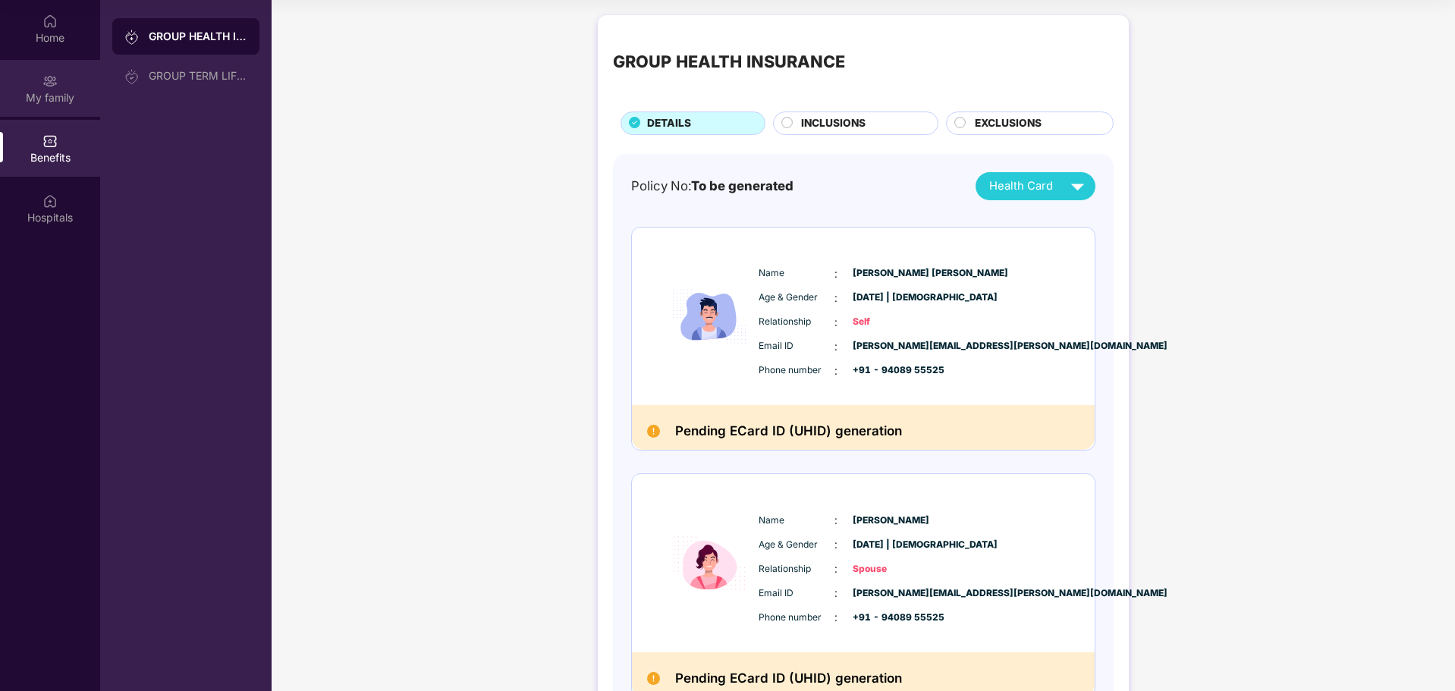
click at [61, 90] on div "My family" at bounding box center [50, 97] width 100 height 15
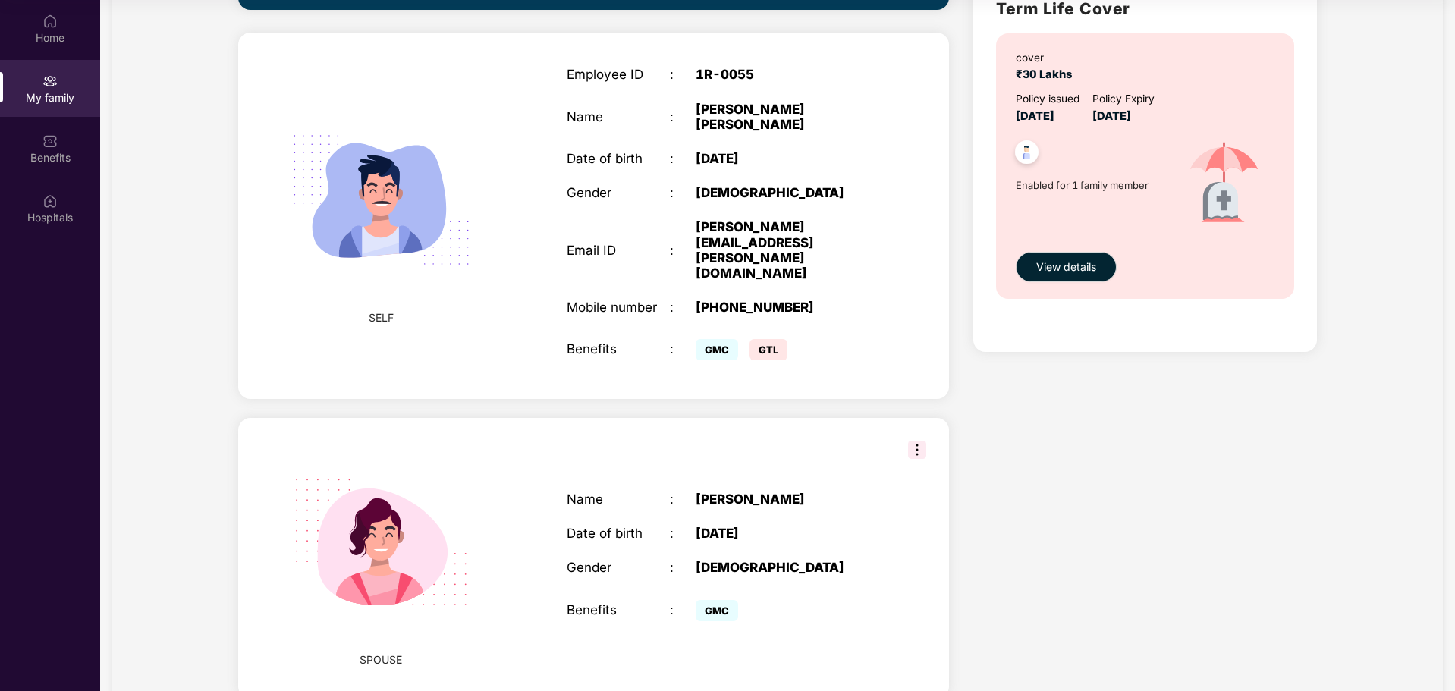
scroll to position [540, 0]
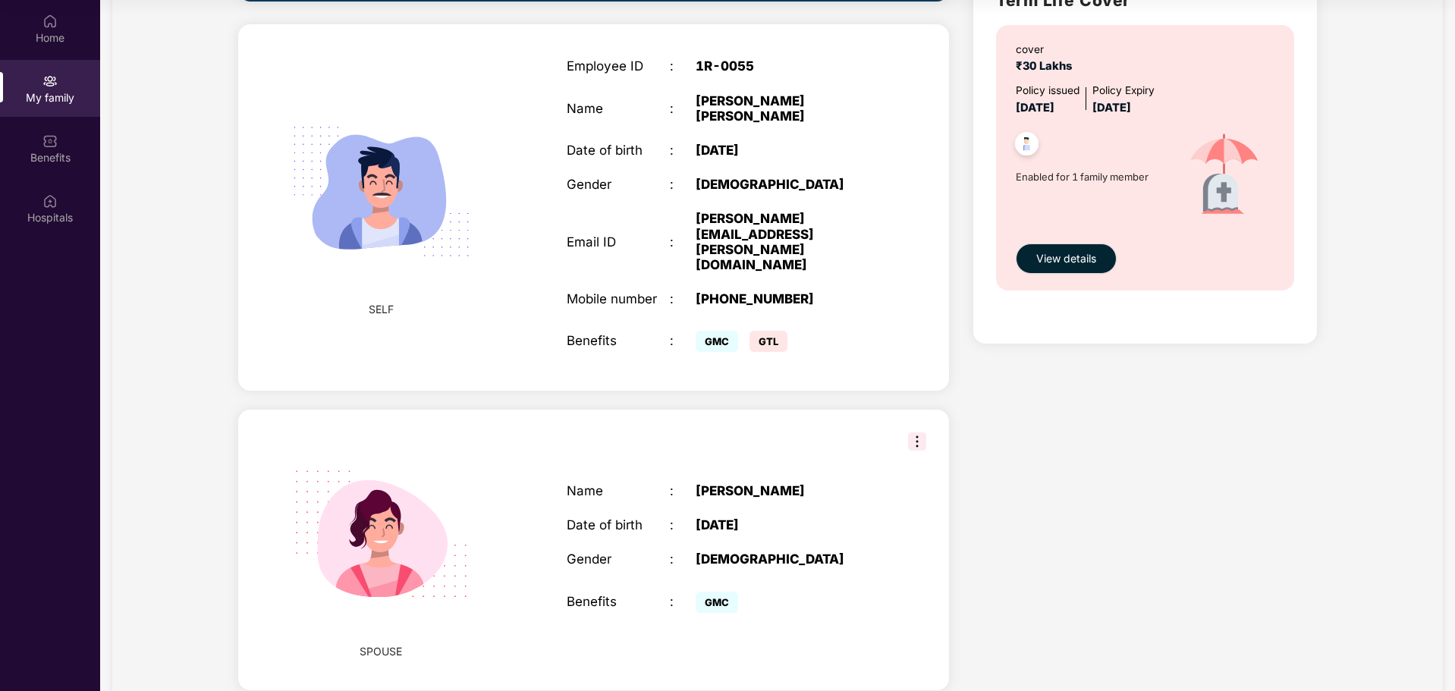
click at [910, 433] on img at bounding box center [917, 442] width 18 height 18
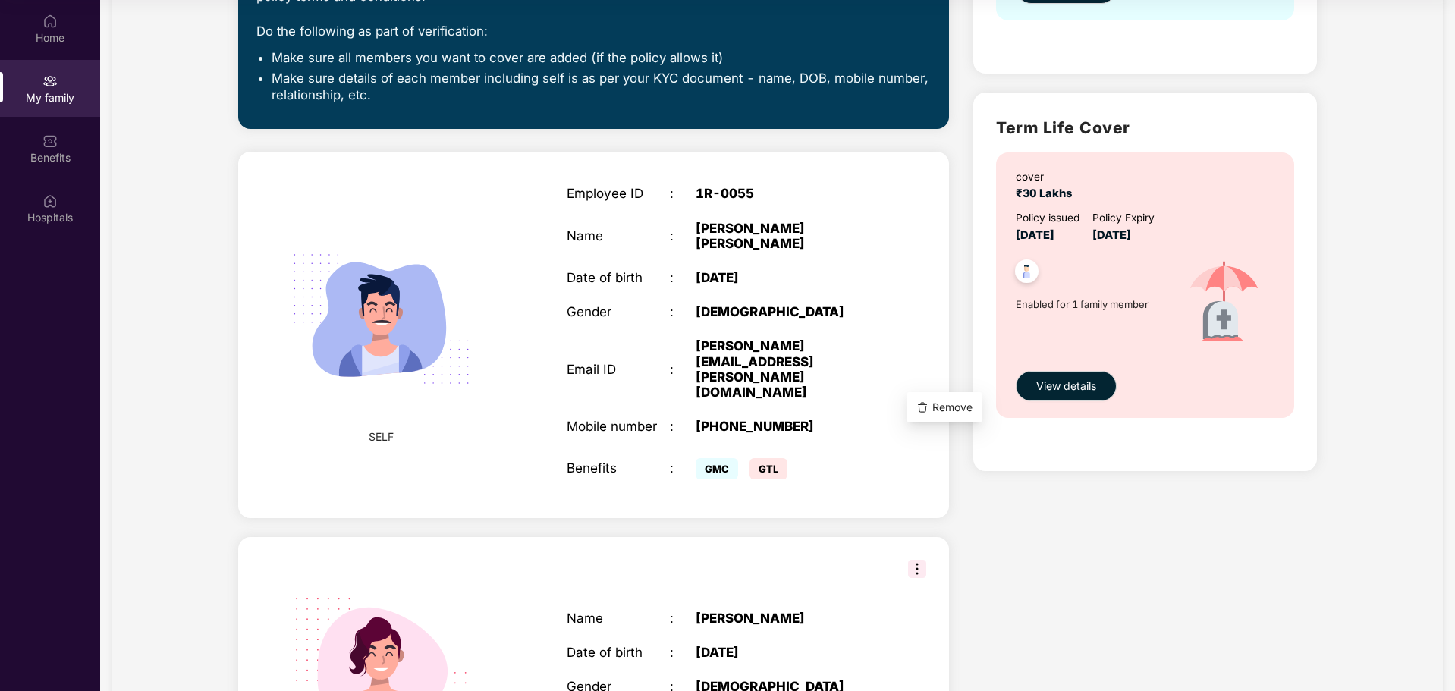
scroll to position [237, 0]
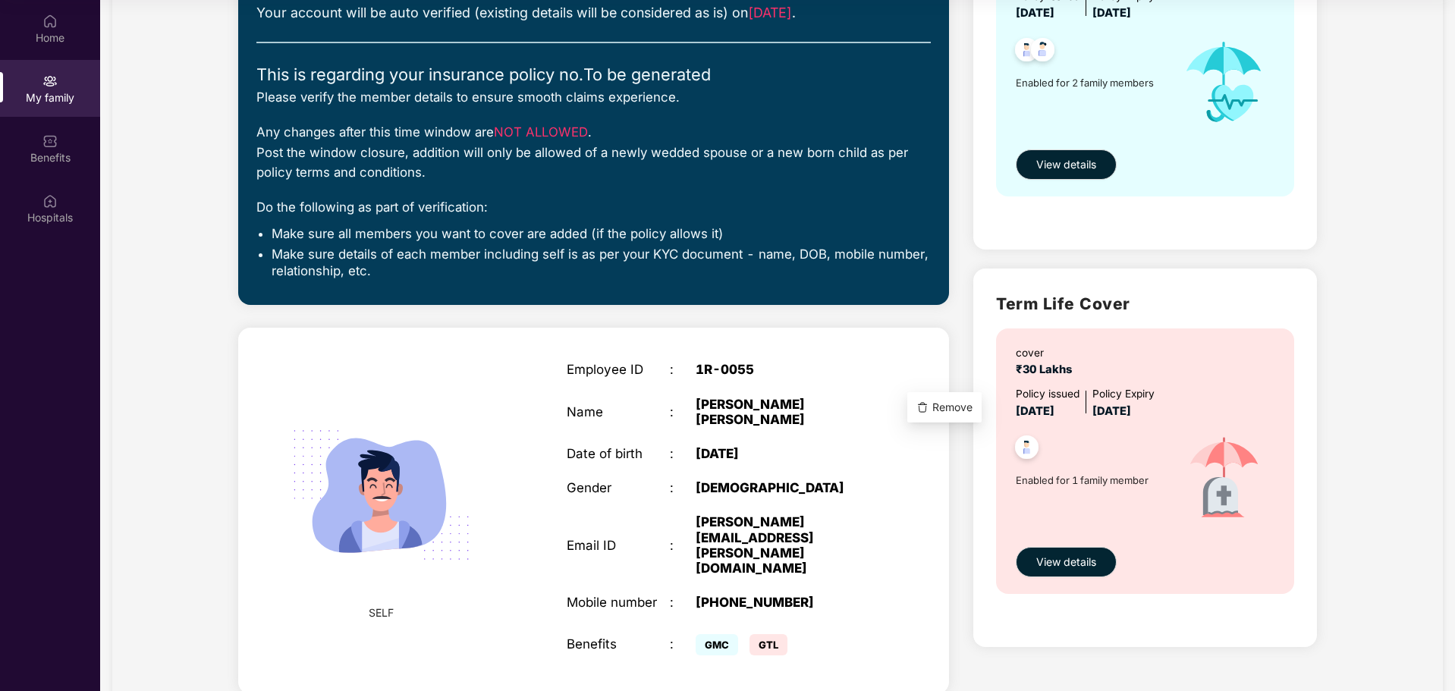
click at [730, 262] on li "Make sure details of each member including self is as per your KYC document - n…" at bounding box center [601, 263] width 659 height 34
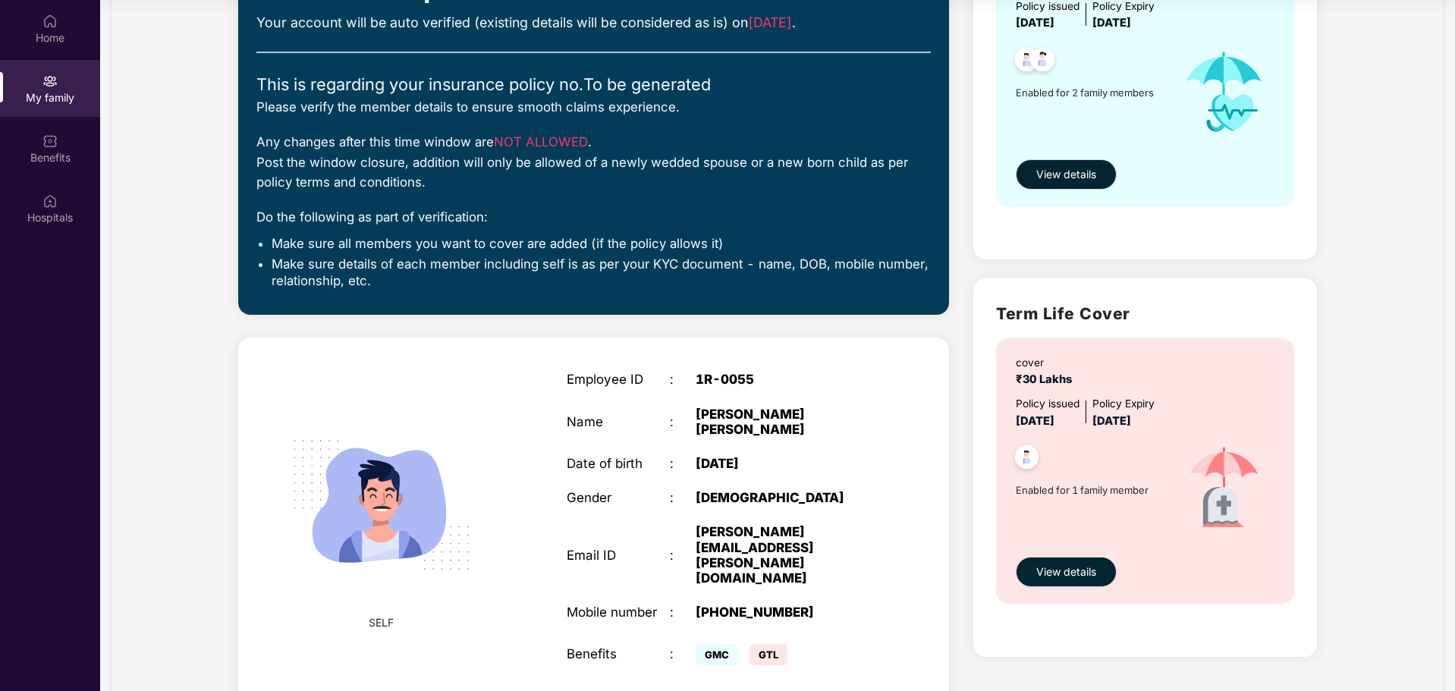
scroll to position [228, 0]
click at [1078, 576] on span "View details" at bounding box center [1067, 571] width 60 height 17
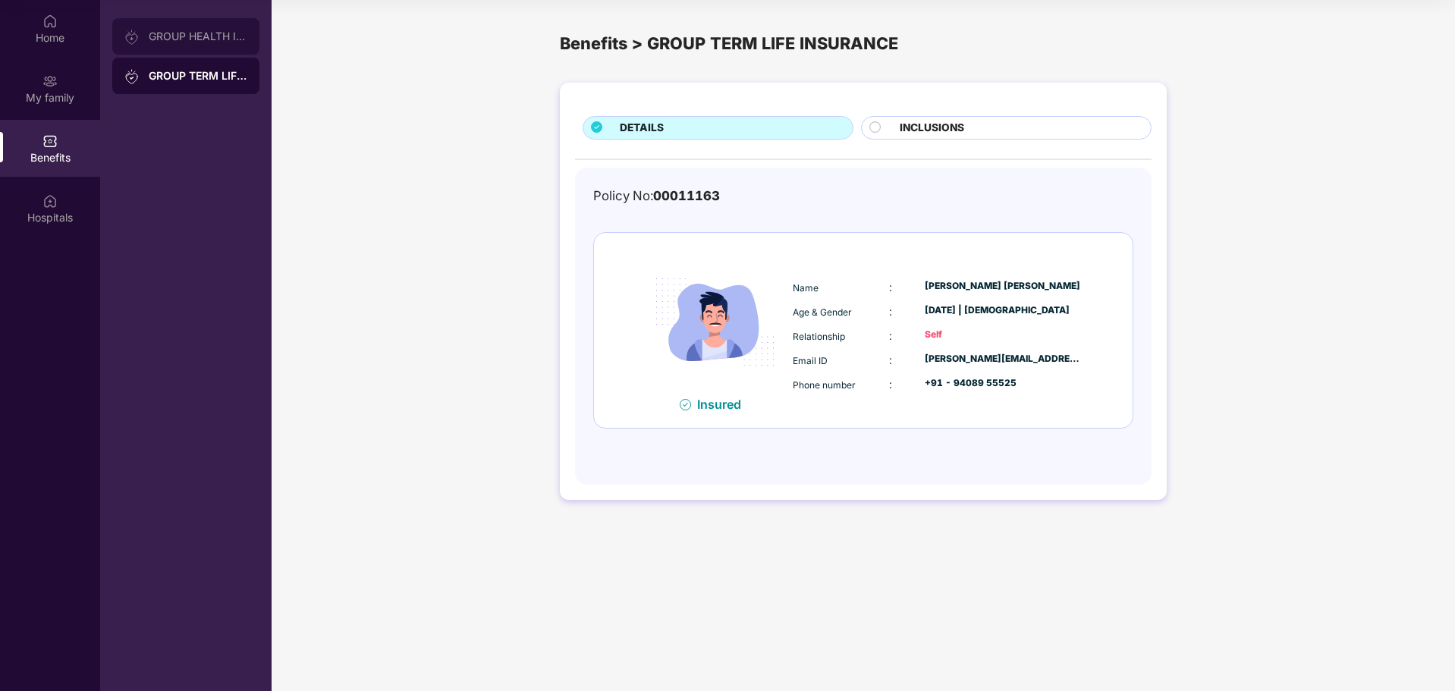
click at [153, 34] on div "GROUP HEALTH INSURANCE" at bounding box center [198, 36] width 99 height 12
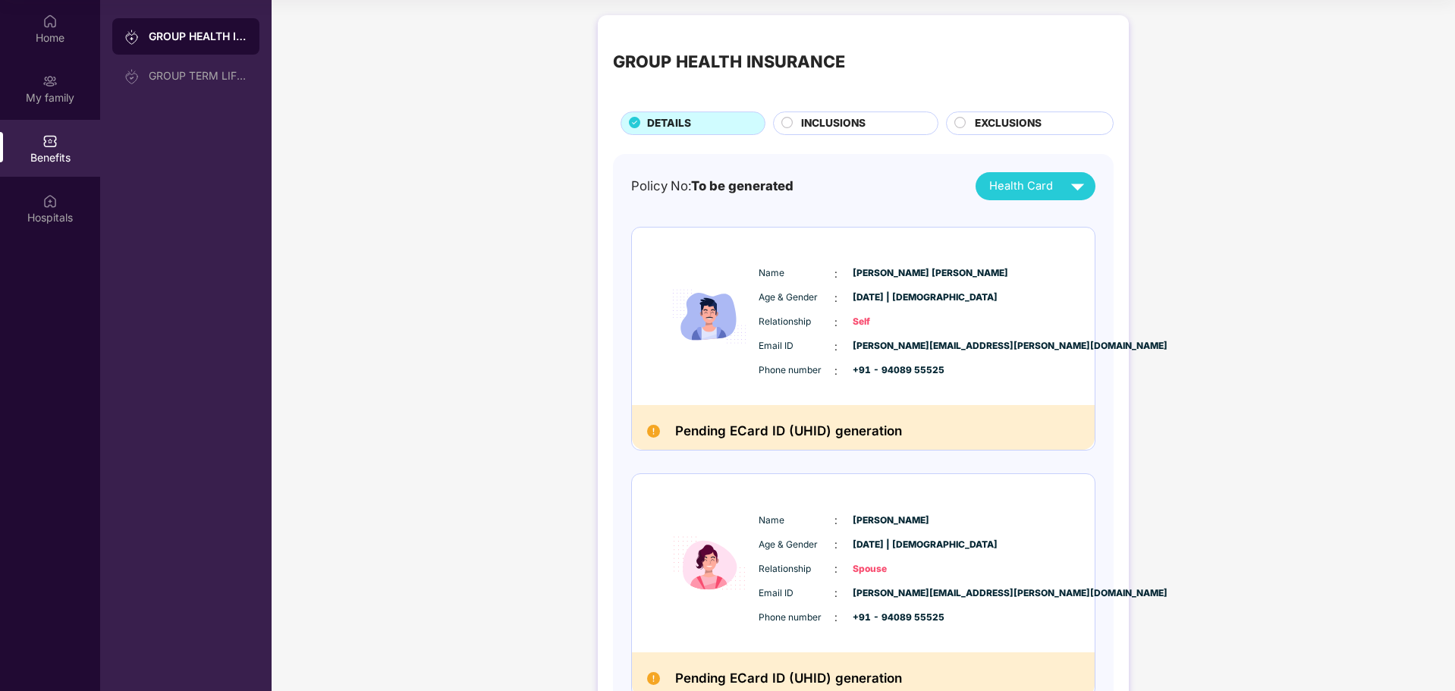
click at [42, 146] on div "Benefits" at bounding box center [50, 148] width 100 height 57
click at [53, 93] on div "My family" at bounding box center [50, 97] width 100 height 15
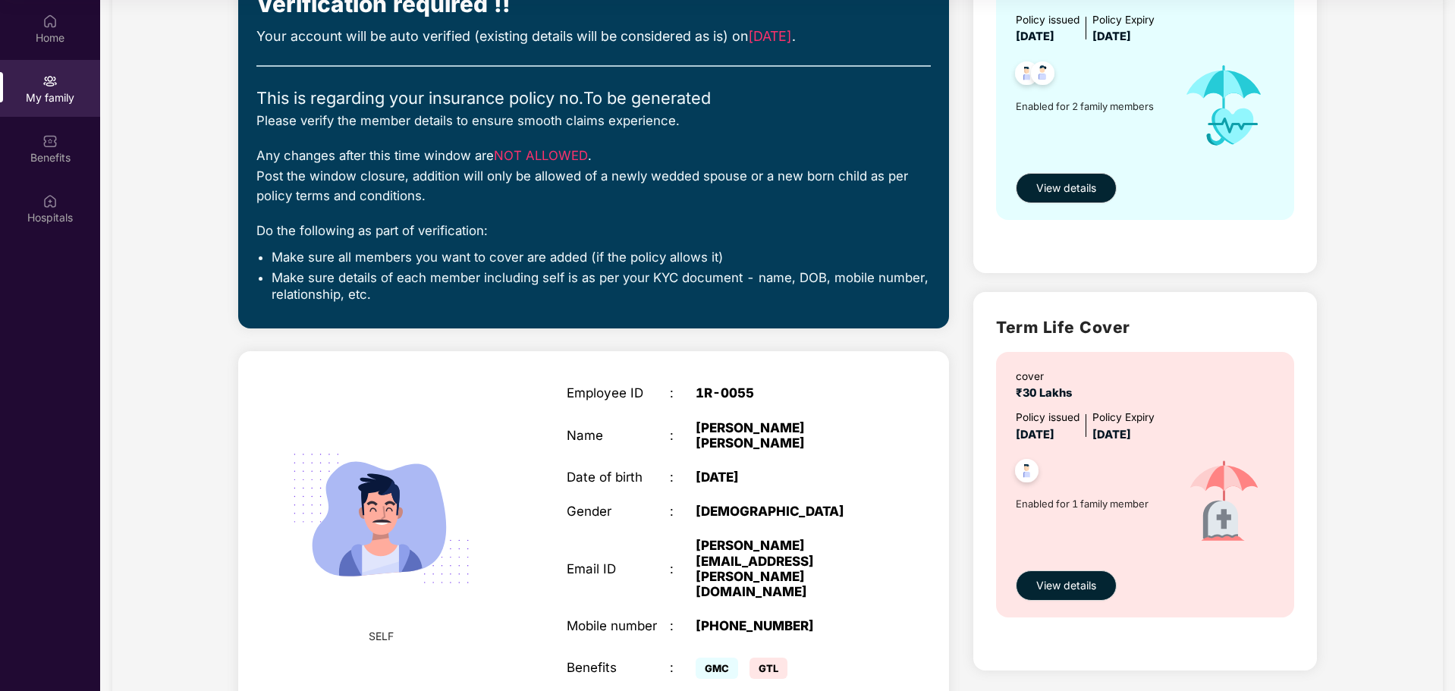
scroll to position [161, 0]
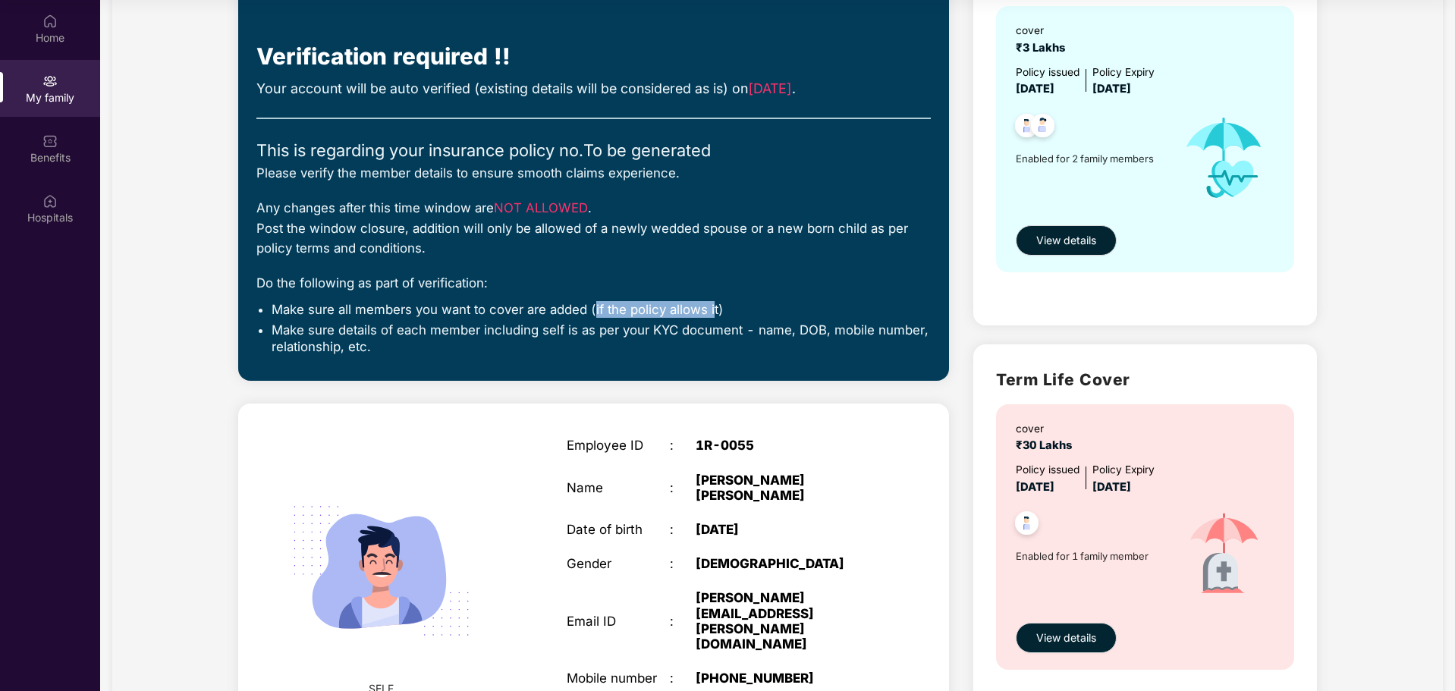
drag, startPoint x: 593, startPoint y: 307, endPoint x: 710, endPoint y: 307, distance: 116.9
click at [710, 307] on li "Make sure all members you want to cover are added (if the policy allows it)" at bounding box center [601, 309] width 659 height 17
click at [361, 335] on li "Make sure details of each member including self is as per your KYC document - n…" at bounding box center [601, 339] width 659 height 34
click at [546, 328] on li "Make sure details of each member including self is as per your KYC document - n…" at bounding box center [601, 339] width 659 height 34
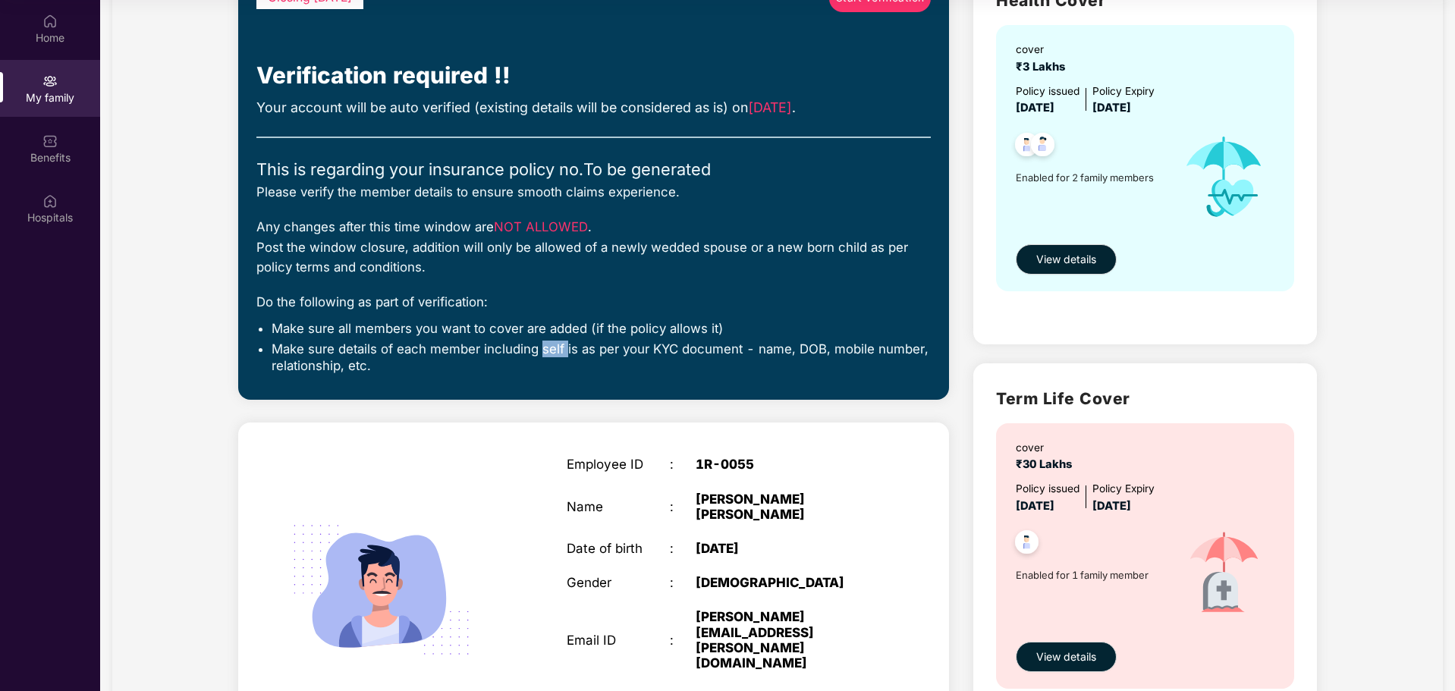
scroll to position [0, 0]
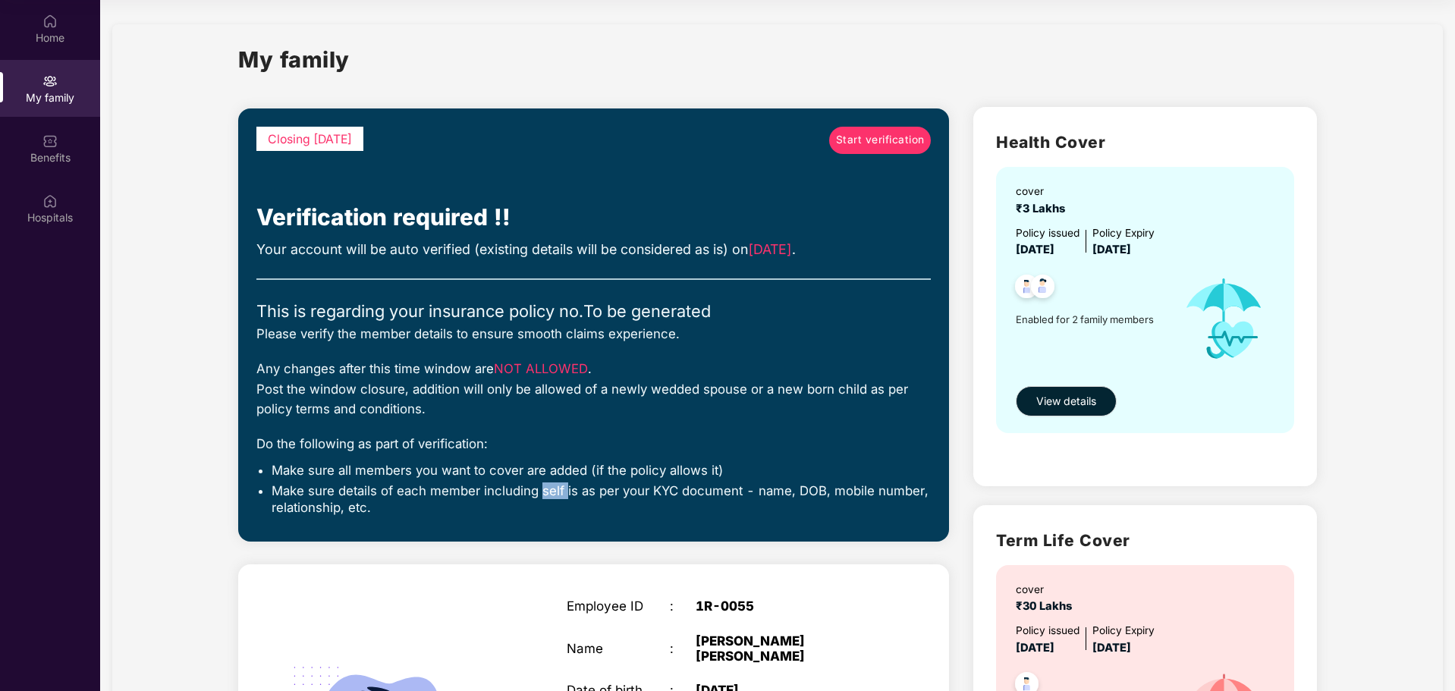
click at [894, 137] on span "Start verification" at bounding box center [880, 140] width 89 height 17
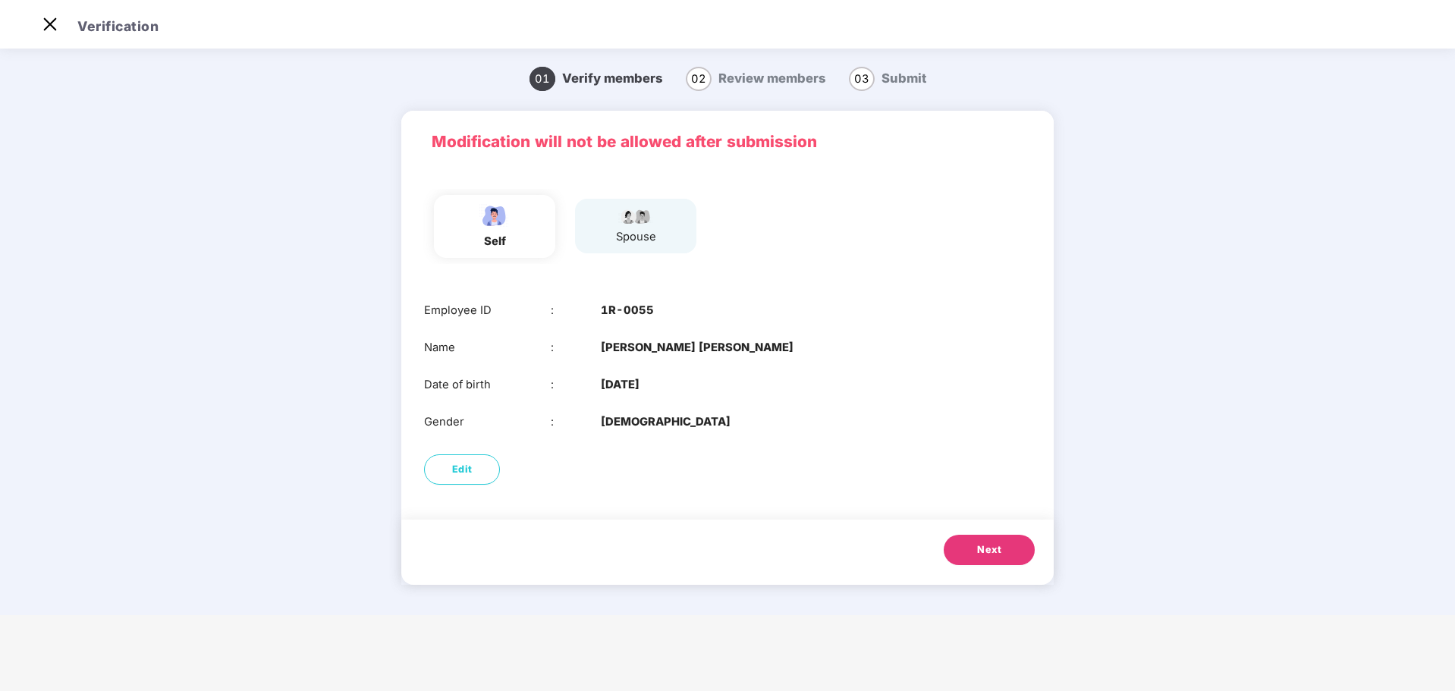
scroll to position [36, 0]
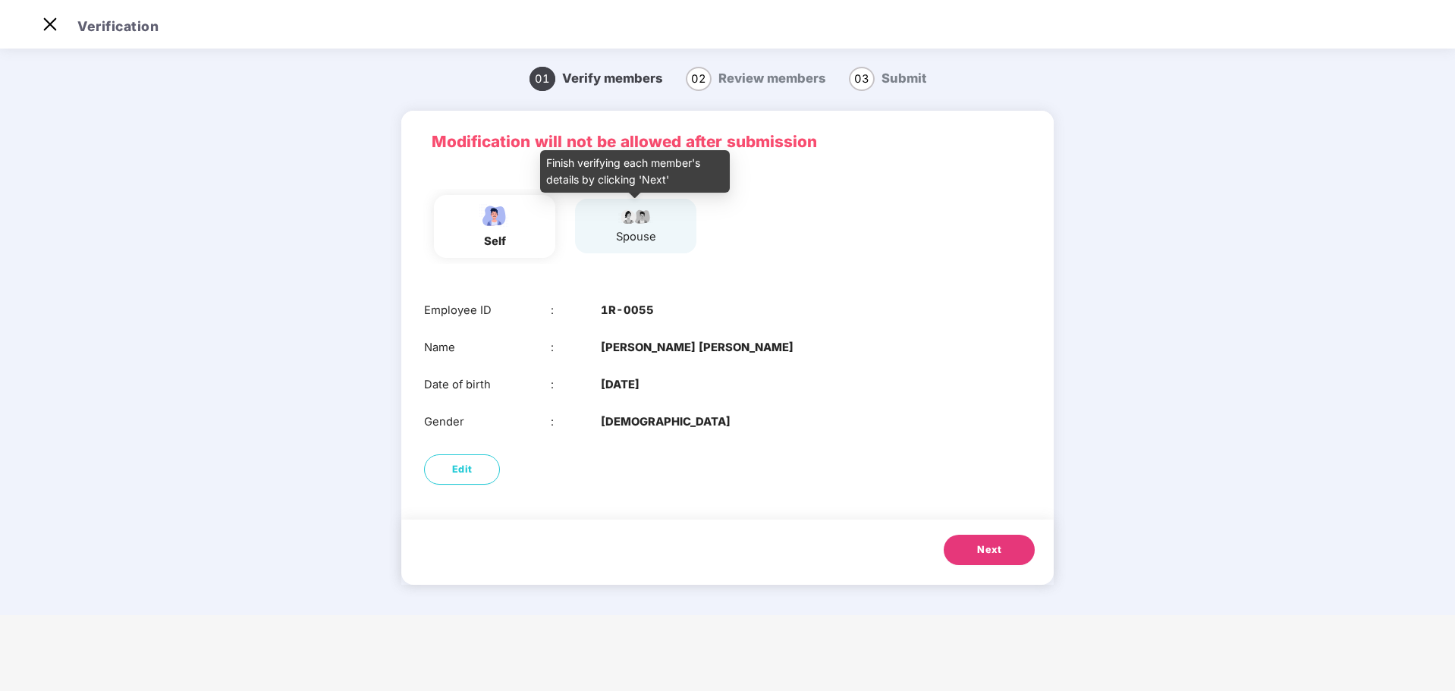
click at [646, 232] on div "spouse" at bounding box center [636, 236] width 40 height 17
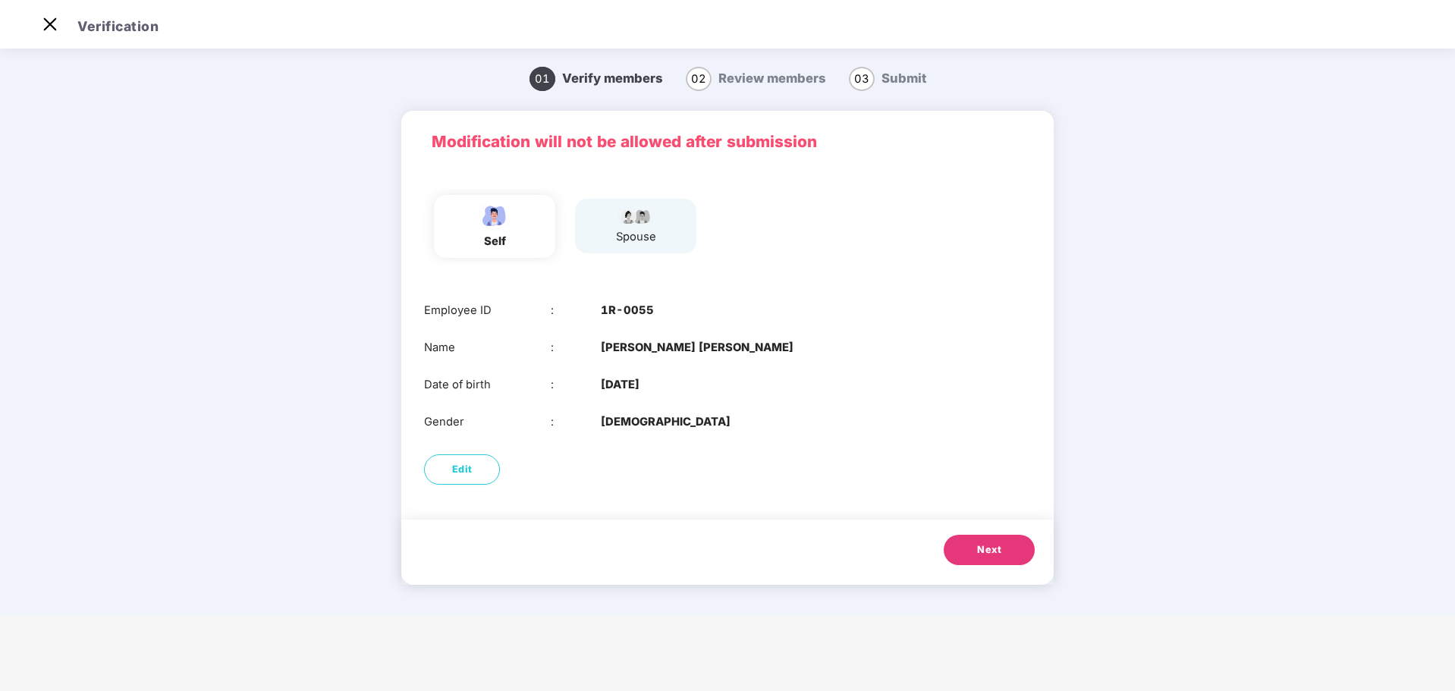
click at [861, 234] on div "self spouse" at bounding box center [727, 226] width 619 height 75
click at [506, 226] on img at bounding box center [495, 216] width 38 height 27
click at [605, 223] on div "spouse" at bounding box center [635, 226] width 121 height 55
click at [972, 554] on button "Next" at bounding box center [989, 550] width 91 height 30
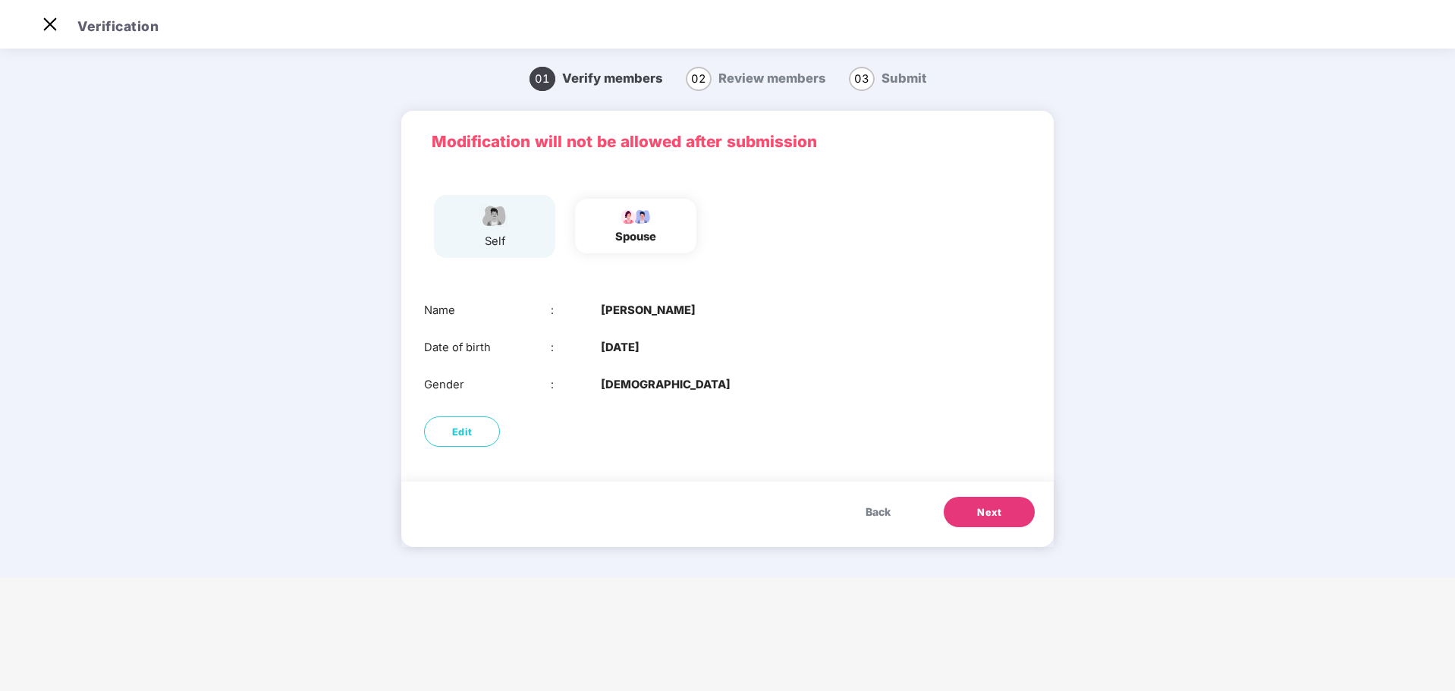
click at [628, 221] on img at bounding box center [636, 215] width 38 height 18
drag, startPoint x: 604, startPoint y: 283, endPoint x: 684, endPoint y: 335, distance: 95.6
click at [684, 335] on div "Modification will not be allowed after submission self spouse Name : [PERSON_NA…" at bounding box center [727, 283] width 653 height 344
click at [615, 379] on b "[DEMOGRAPHIC_DATA]" at bounding box center [666, 384] width 130 height 17
click at [458, 431] on span "Edit" at bounding box center [462, 432] width 20 height 15
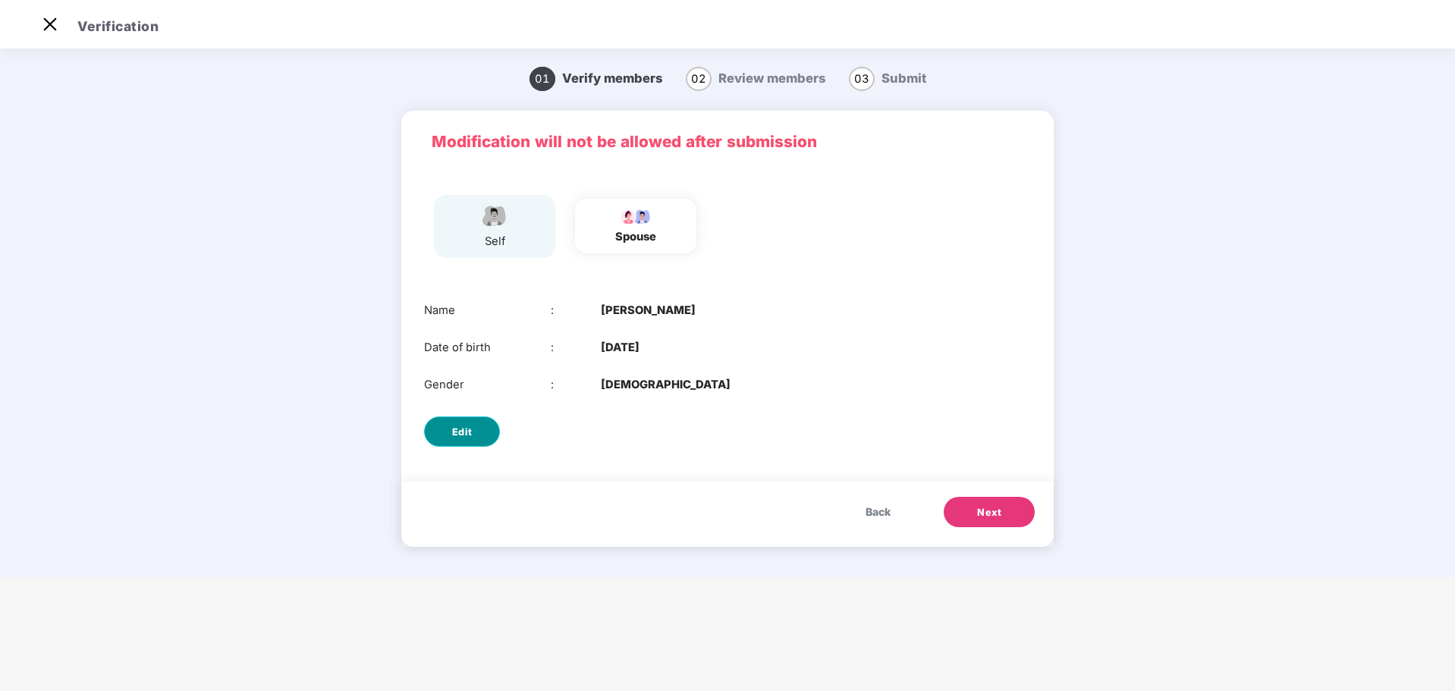
scroll to position [0, 0]
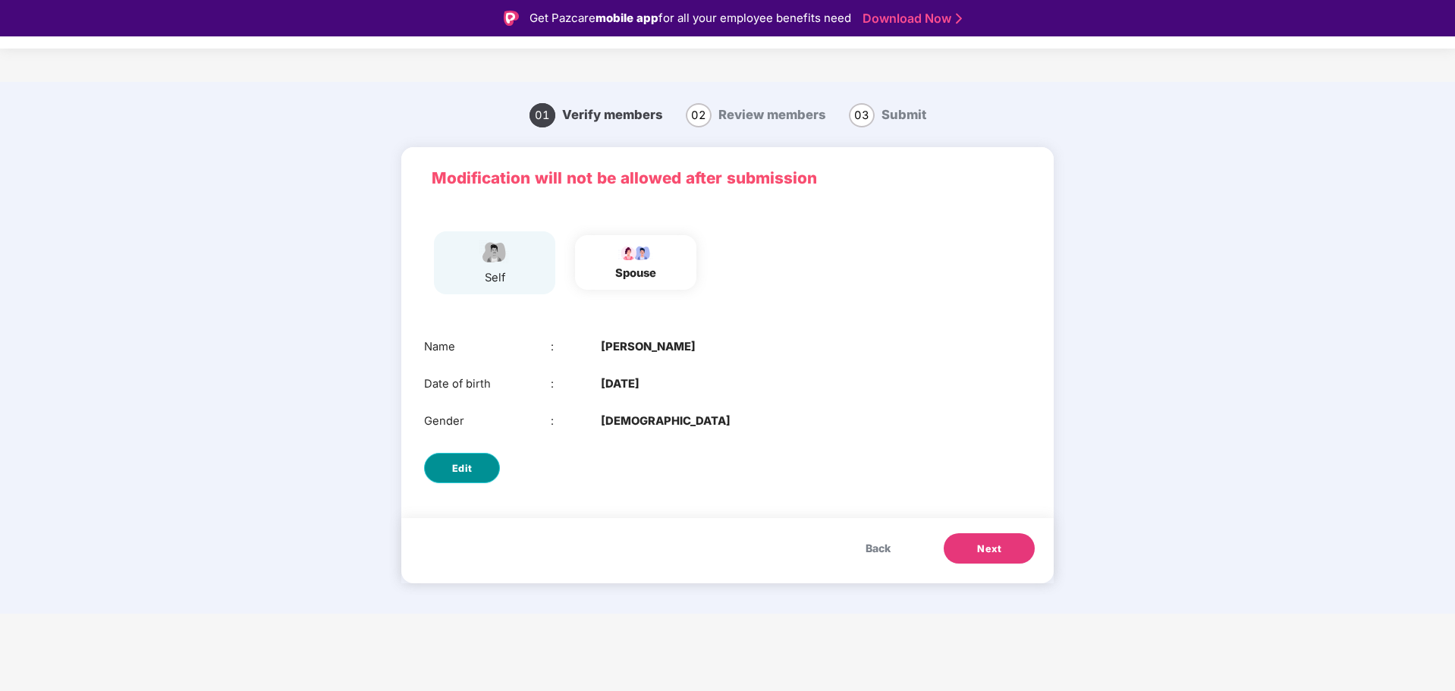
select select "******"
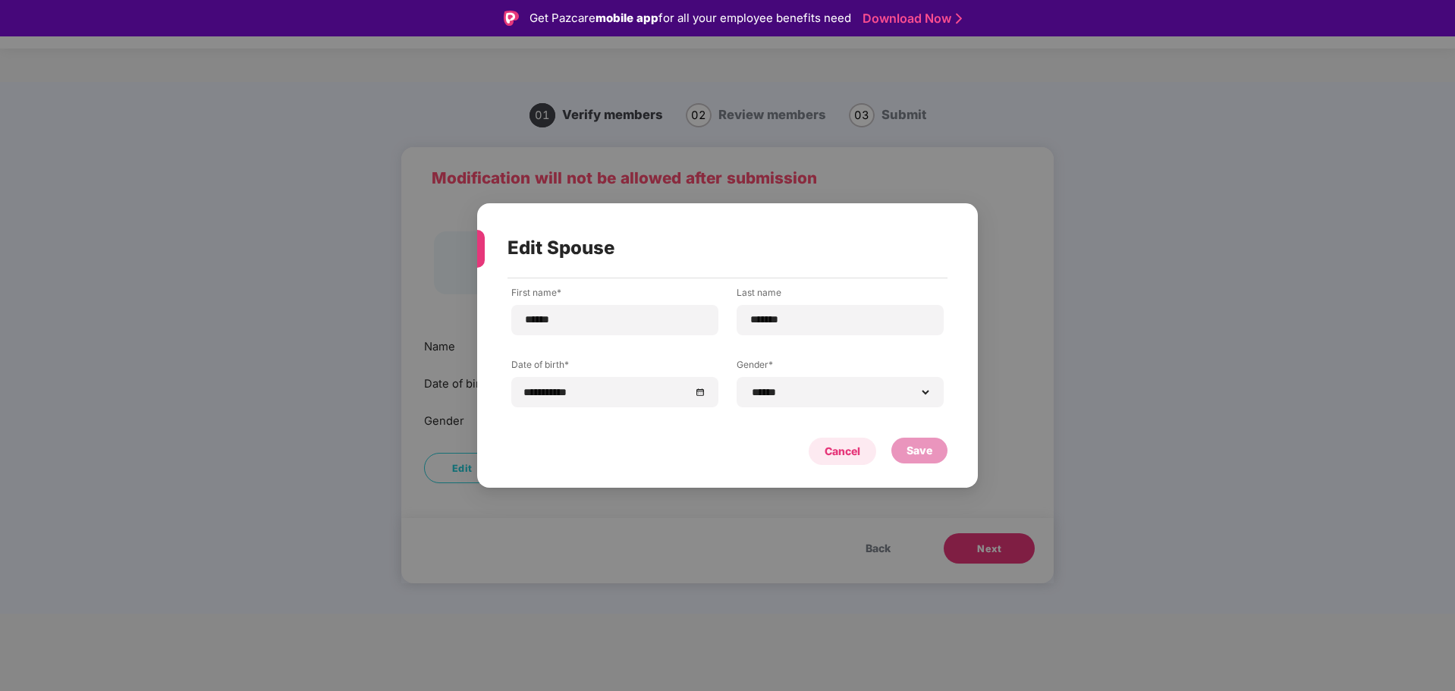
click at [832, 455] on div "Cancel" at bounding box center [843, 451] width 36 height 17
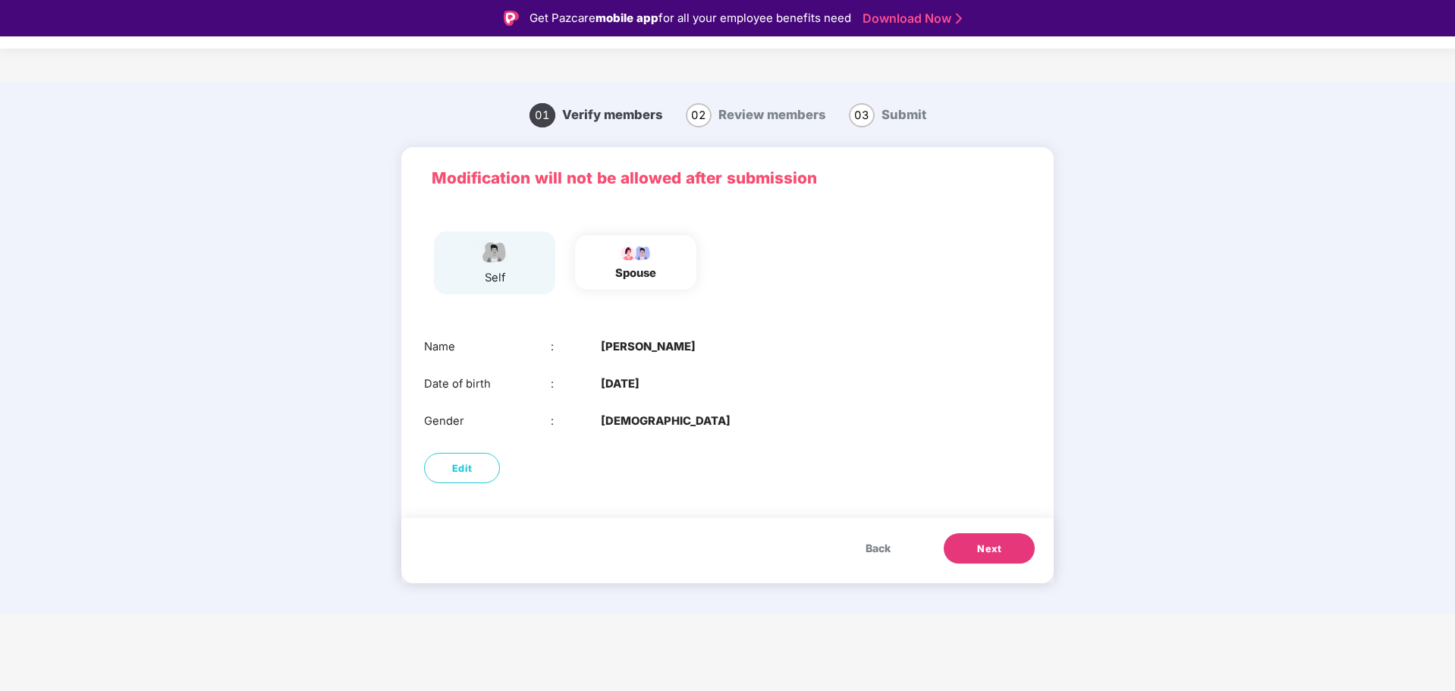
click at [877, 544] on span "Back" at bounding box center [878, 548] width 25 height 17
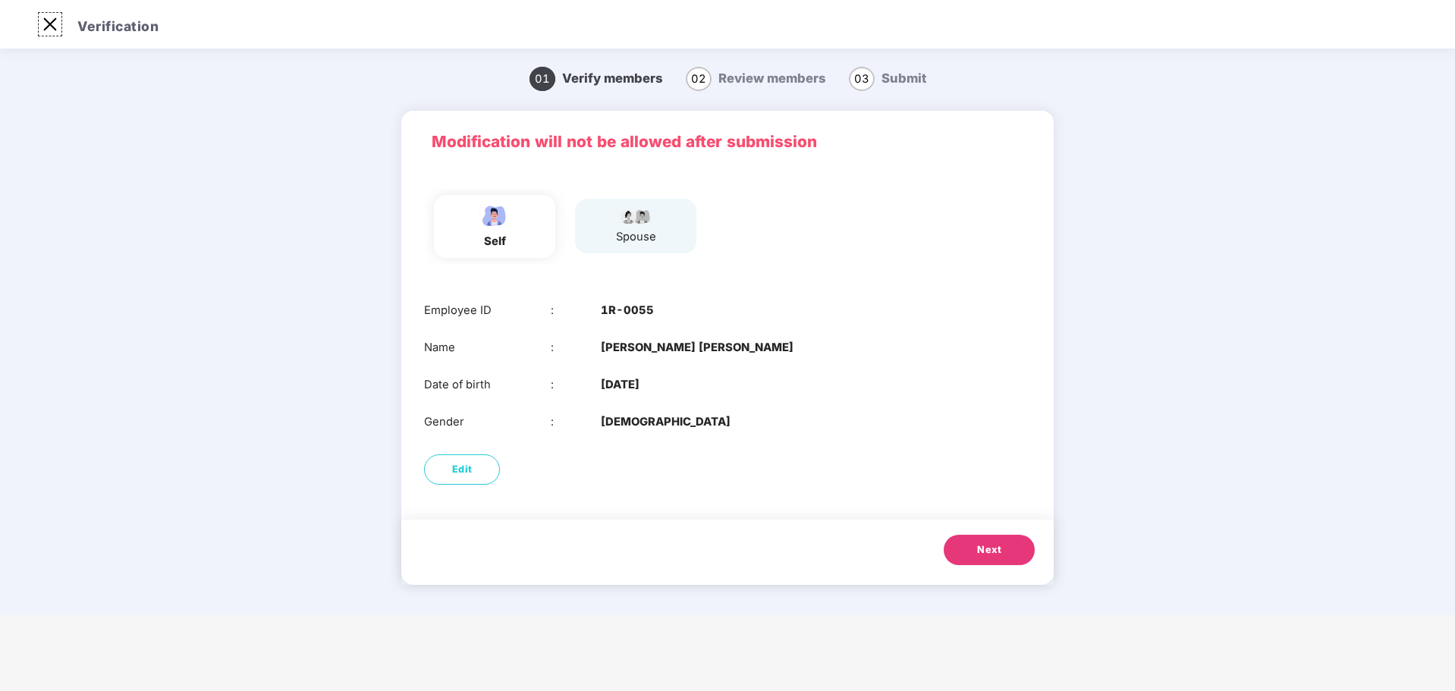
click at [46, 27] on img at bounding box center [50, 24] width 24 height 24
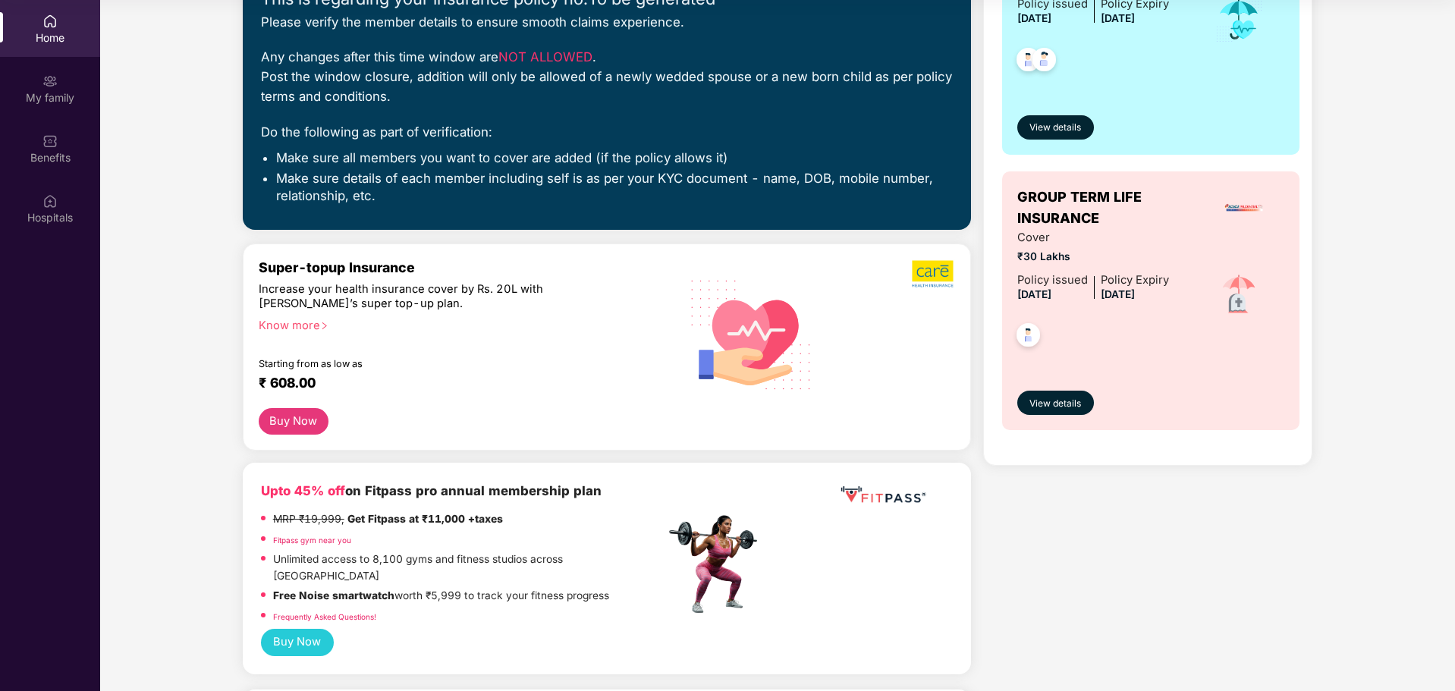
scroll to position [0, 0]
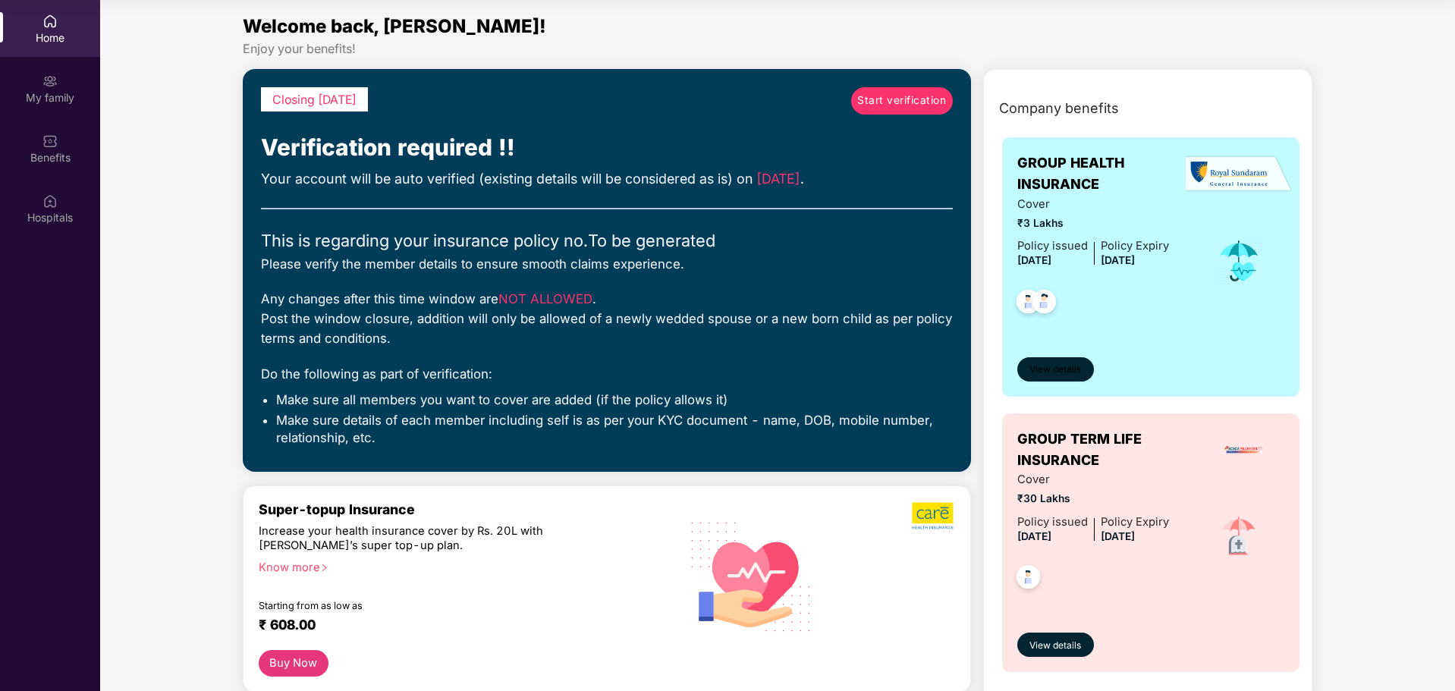
click at [1079, 369] on span "View details" at bounding box center [1056, 370] width 52 height 14
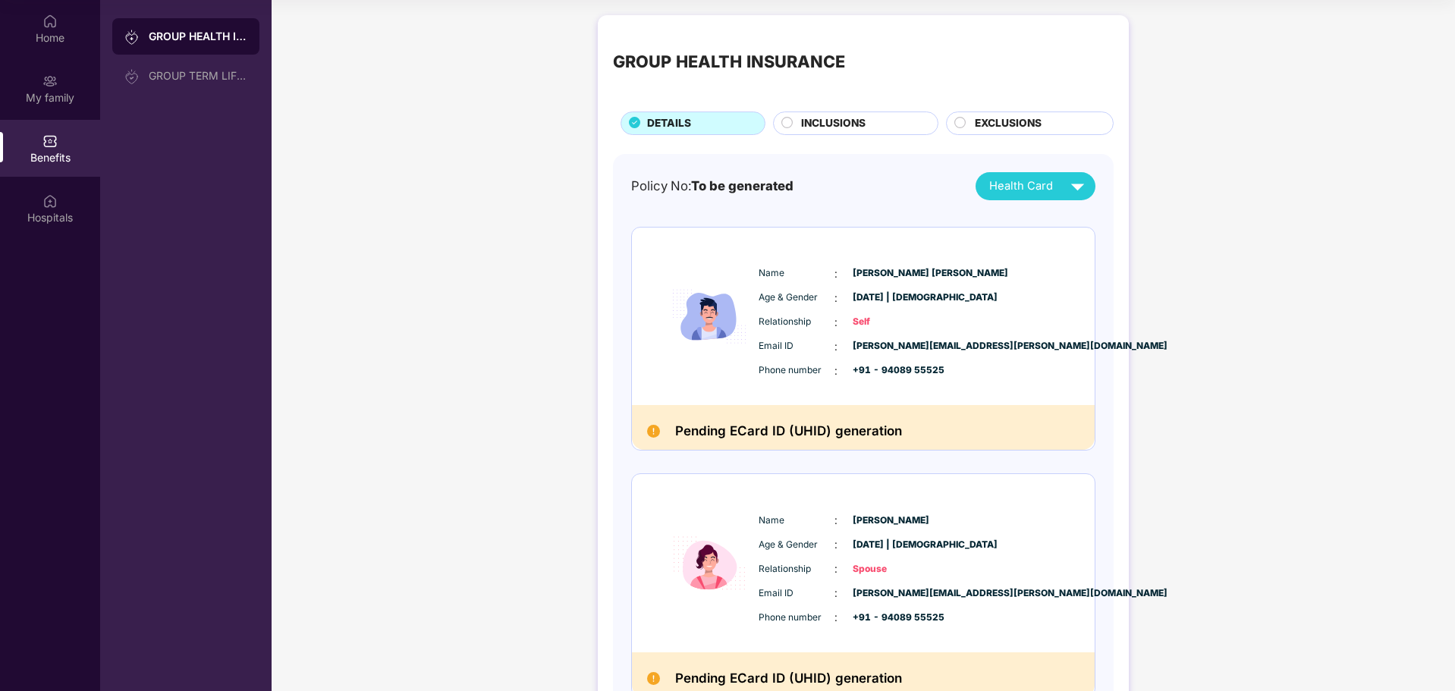
click at [897, 124] on div "INCLUSIONS" at bounding box center [862, 124] width 137 height 19
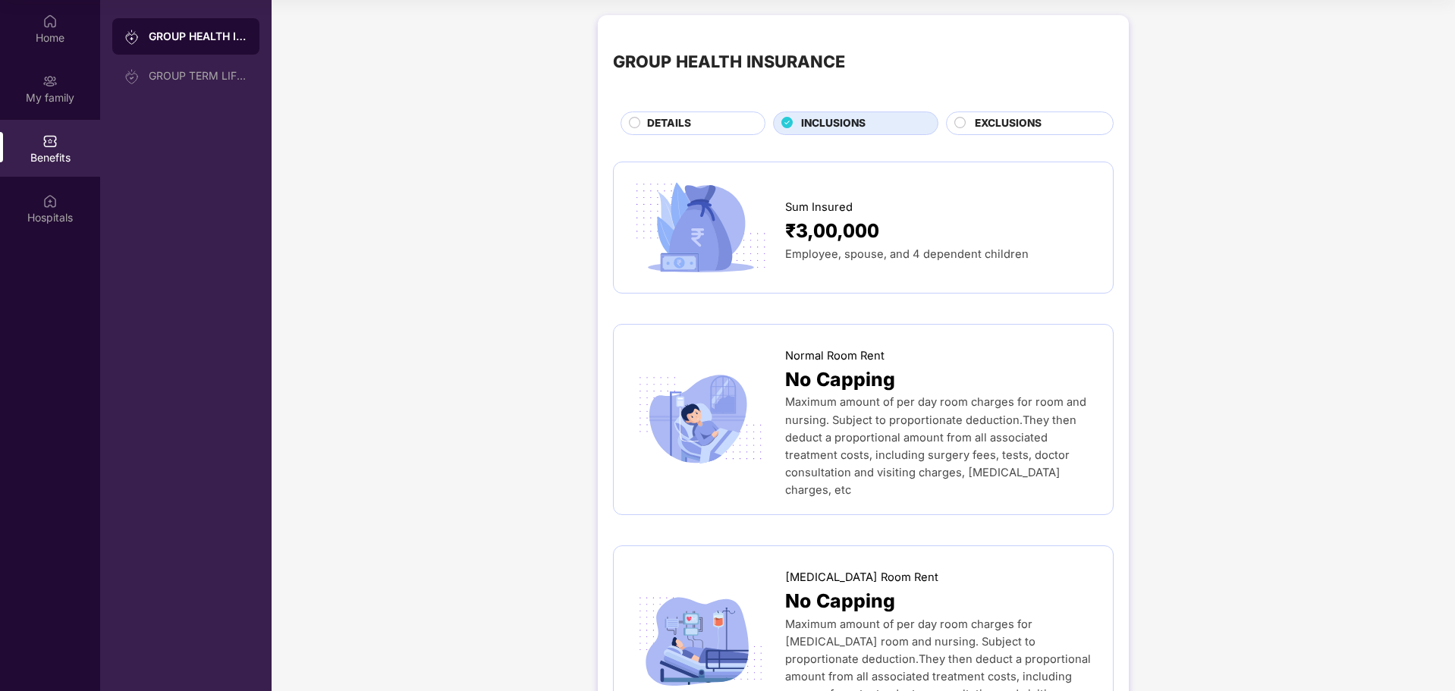
click at [965, 121] on circle at bounding box center [960, 122] width 11 height 11
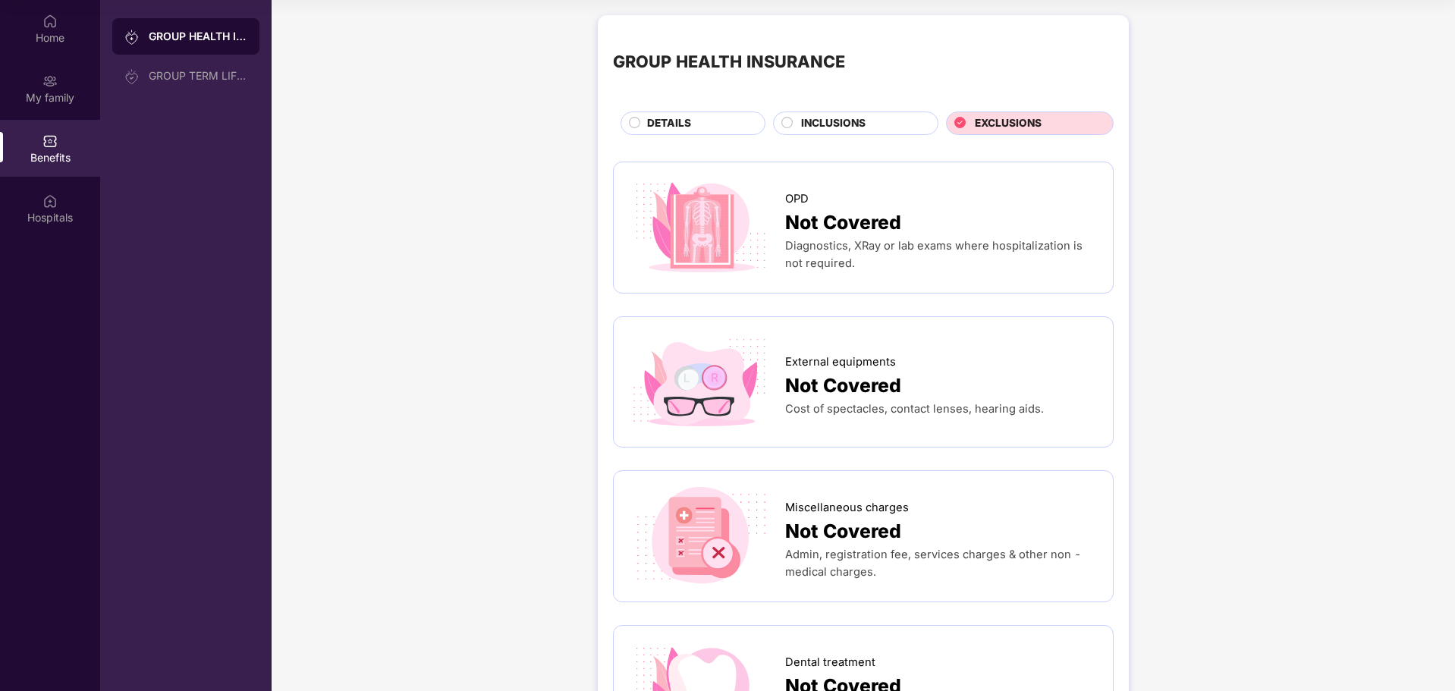
click at [886, 131] on div "INCLUSIONS" at bounding box center [862, 124] width 137 height 19
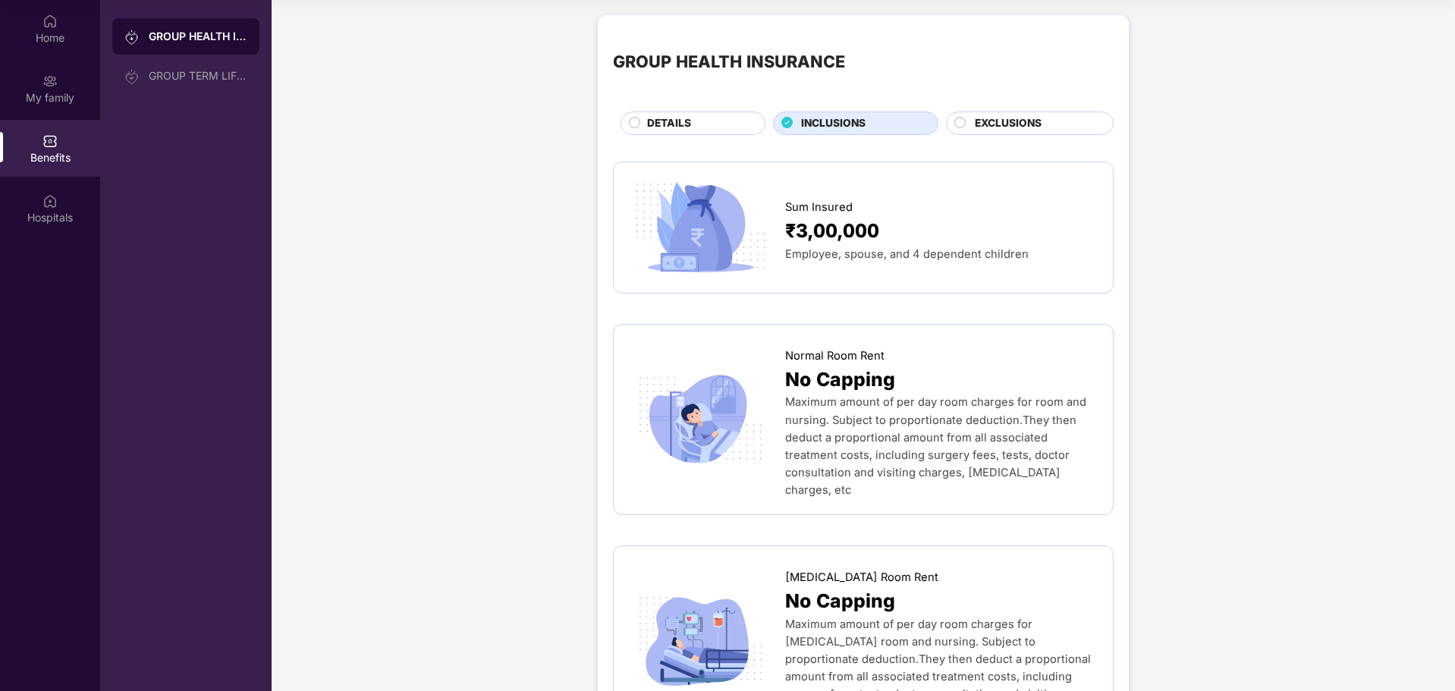
click at [665, 118] on span "DETAILS" at bounding box center [669, 123] width 44 height 17
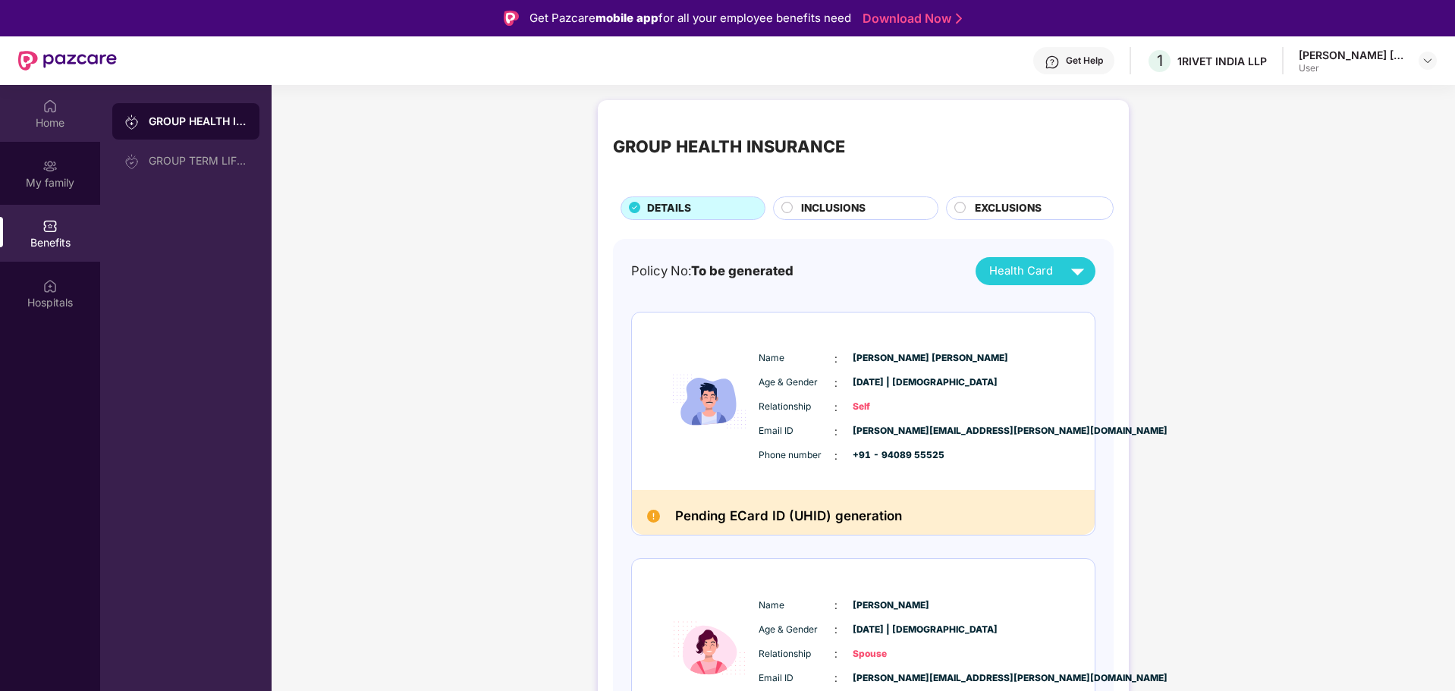
click at [61, 111] on div "Home" at bounding box center [50, 113] width 100 height 57
